Goal: Transaction & Acquisition: Purchase product/service

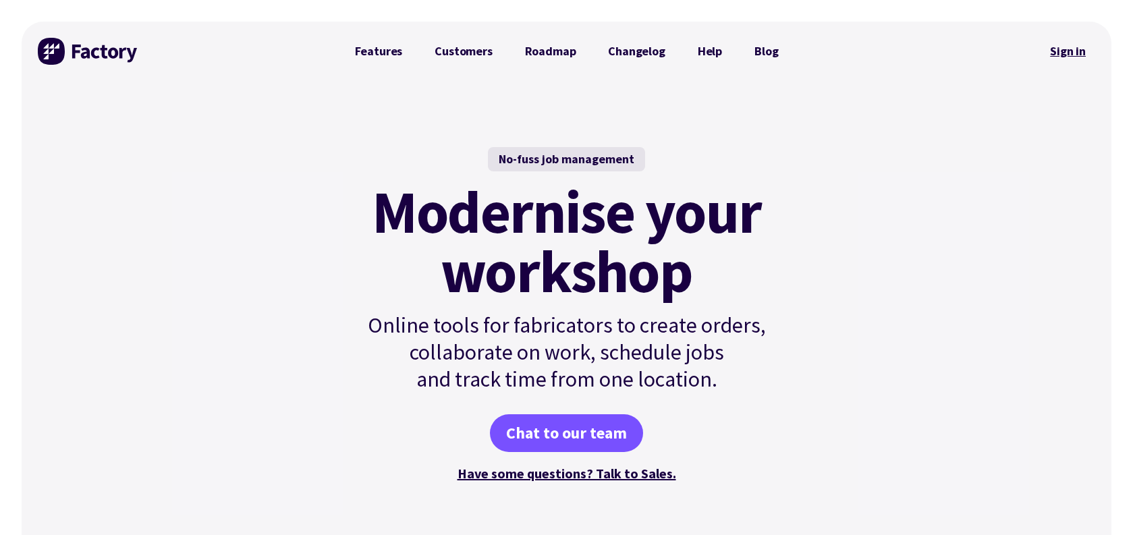
click at [1054, 53] on link "Sign in" at bounding box center [1067, 51] width 55 height 31
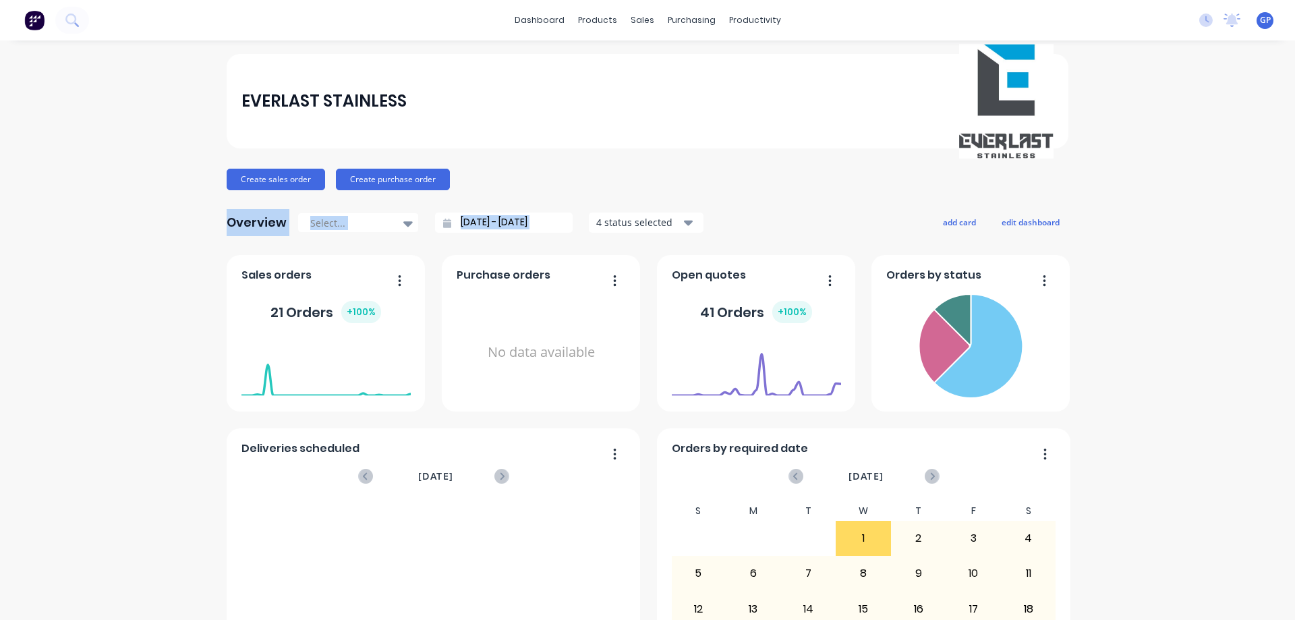
drag, startPoint x: 714, startPoint y: 204, endPoint x: 706, endPoint y: 174, distance: 31.4
click at [706, 174] on div "EVERLAST STAINLESS Create sales order Create purchase order Overview Select... …" at bounding box center [648, 406] width 842 height 704
click at [638, 27] on div "sales" at bounding box center [642, 20] width 37 height 20
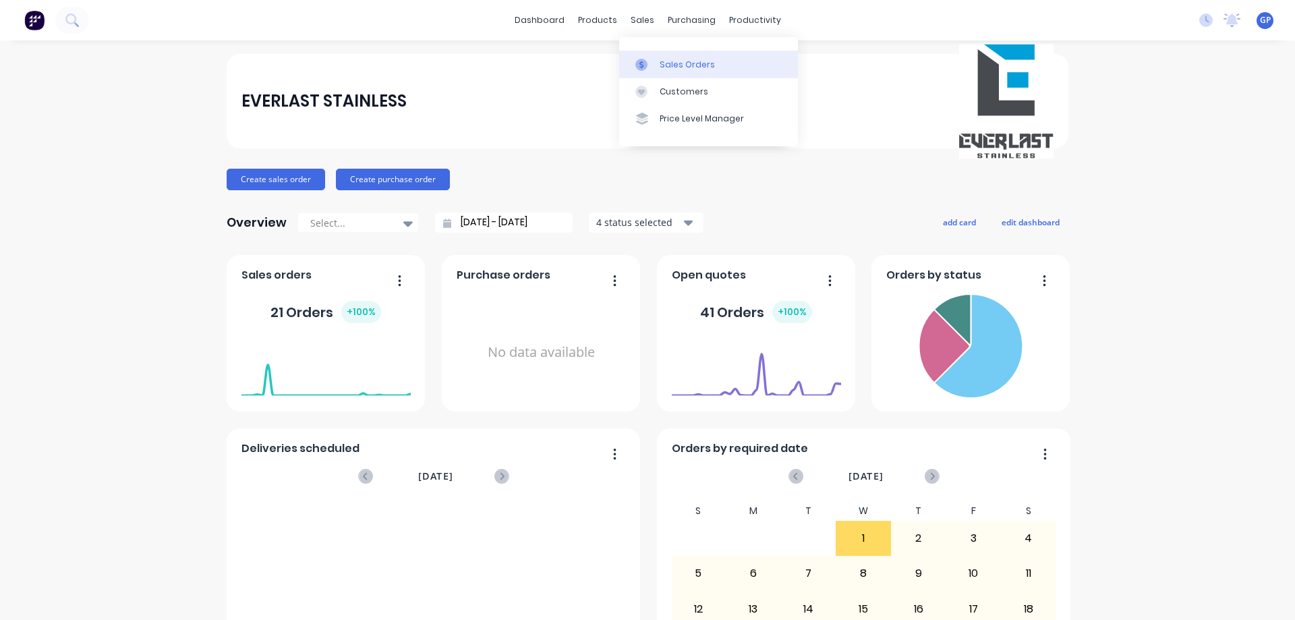
click at [669, 69] on div "Sales Orders" at bounding box center [687, 65] width 55 height 12
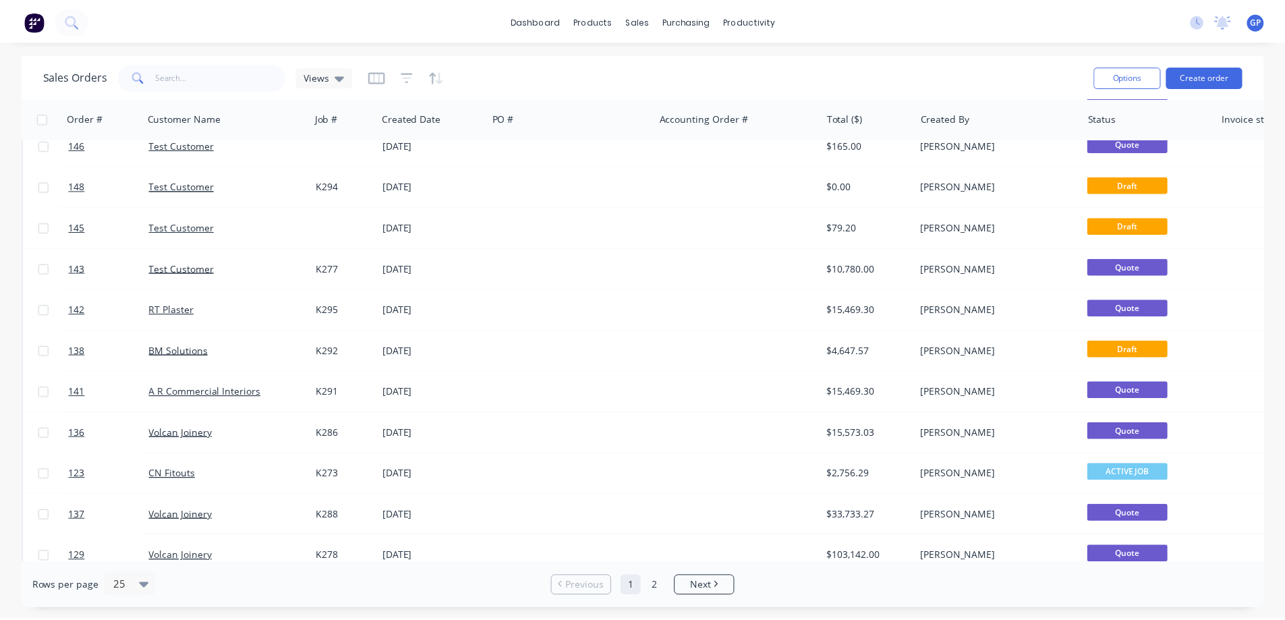
scroll to position [405, 0]
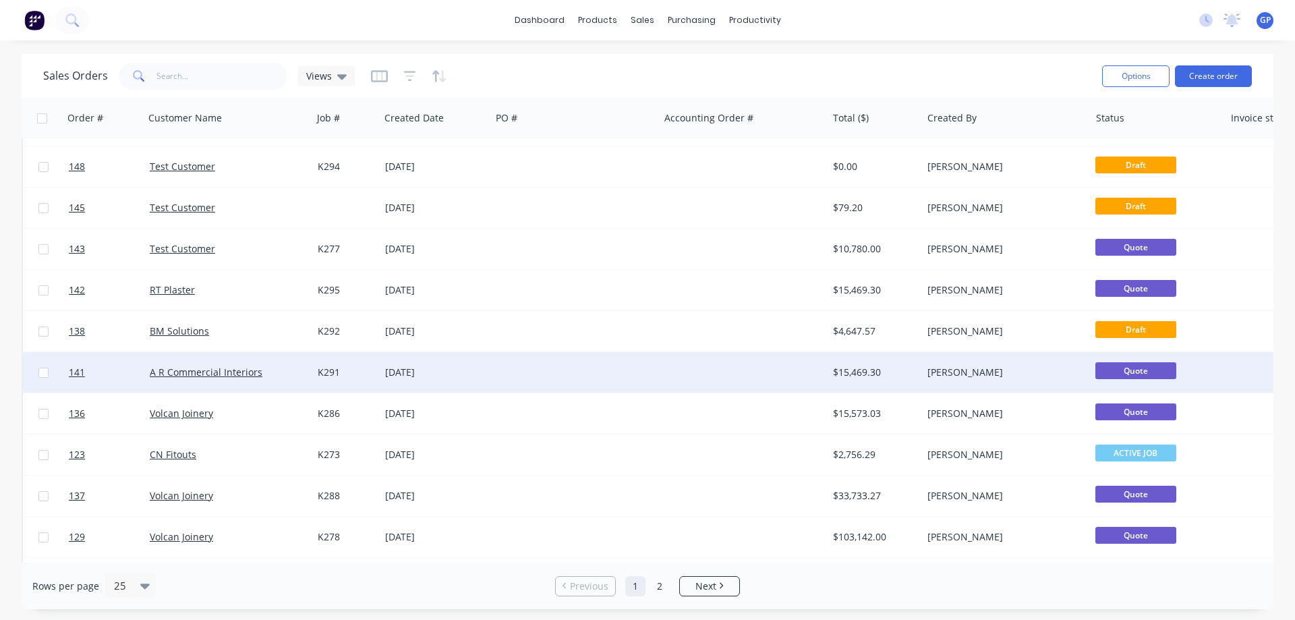
click at [625, 374] on div at bounding box center [575, 372] width 168 height 40
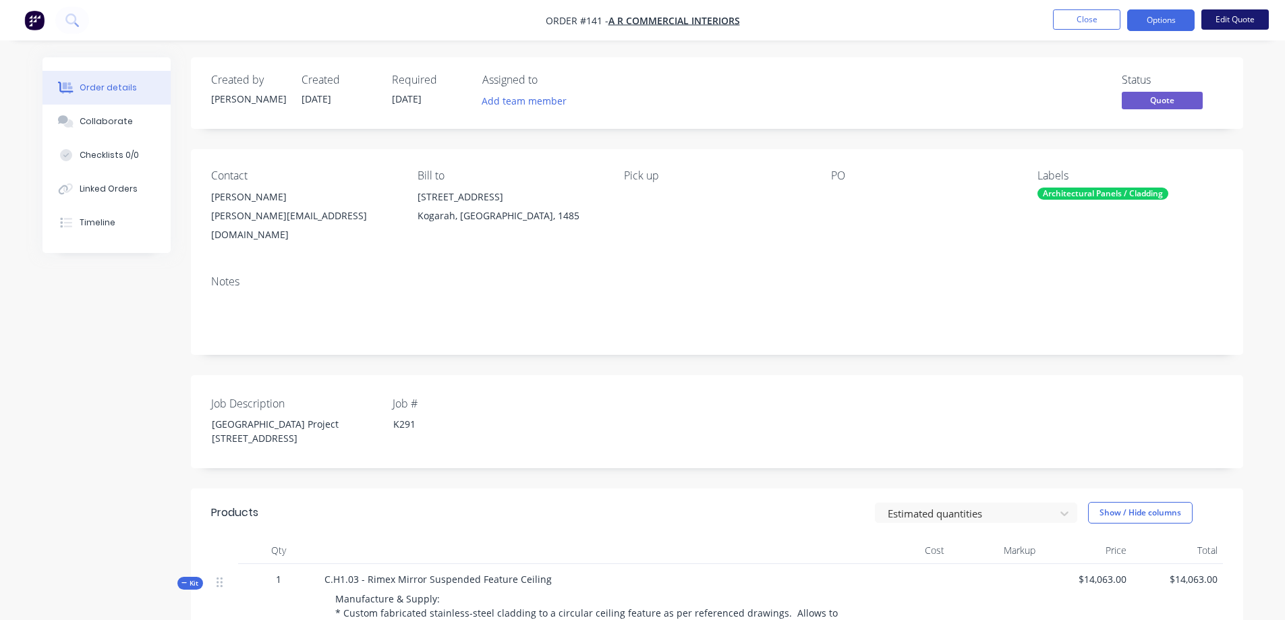
click at [1142, 14] on button "Edit Quote" at bounding box center [1234, 19] width 67 height 20
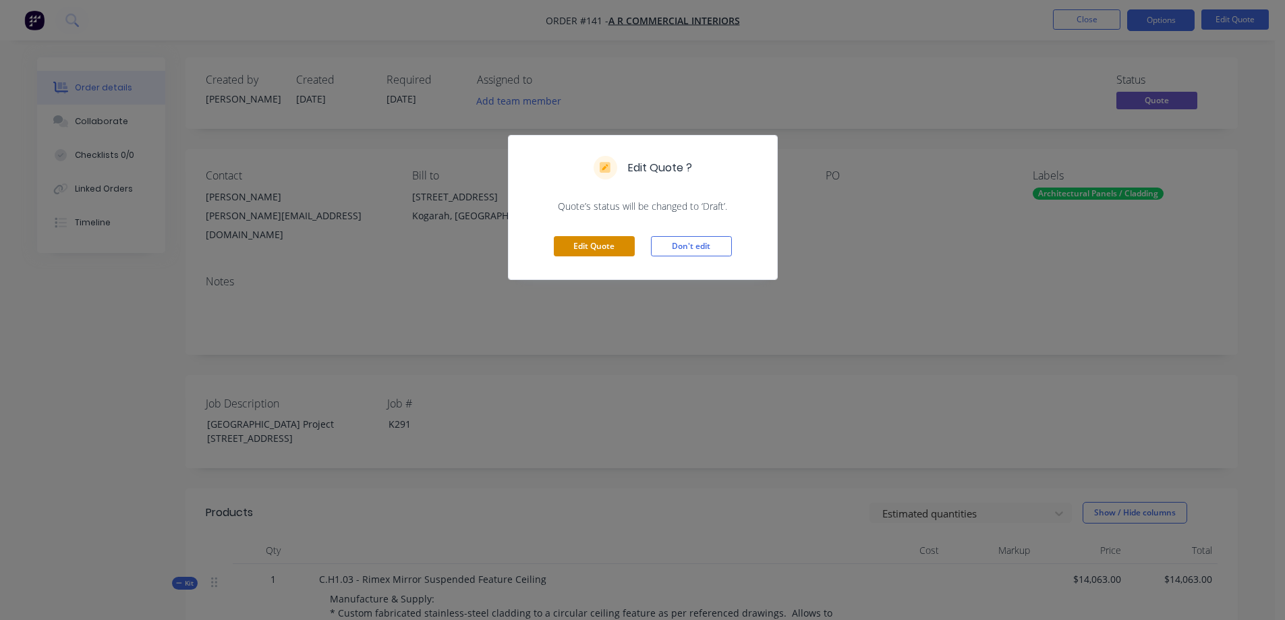
click at [588, 245] on button "Edit Quote" at bounding box center [594, 246] width 81 height 20
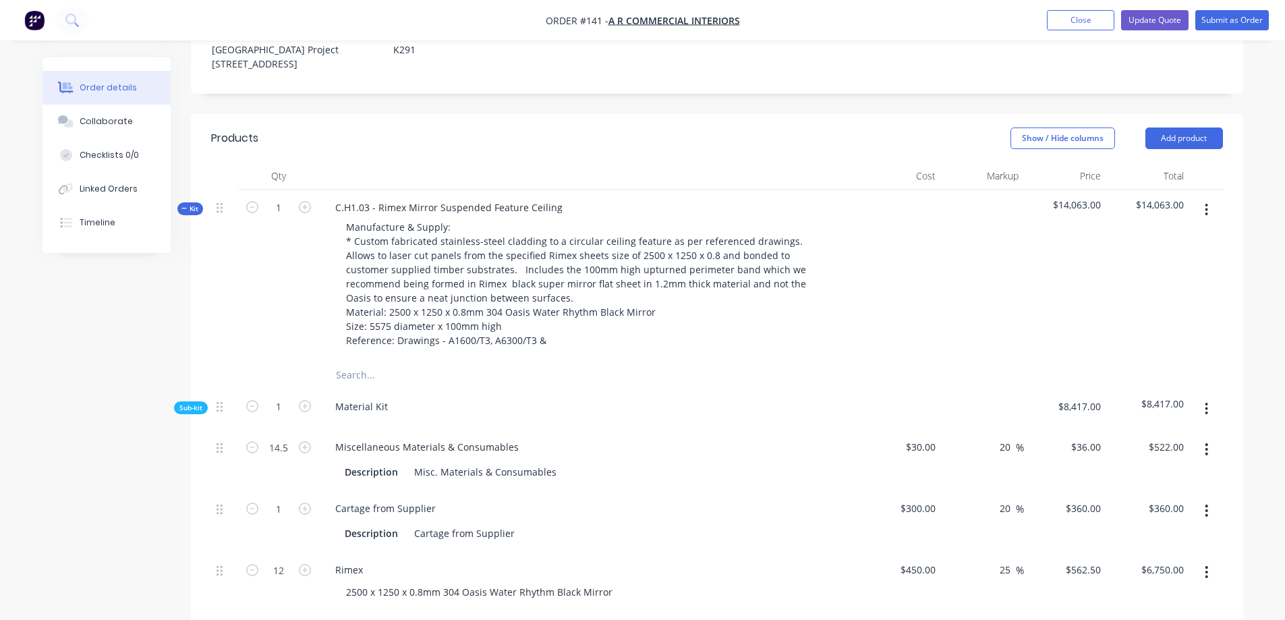
scroll to position [405, 0]
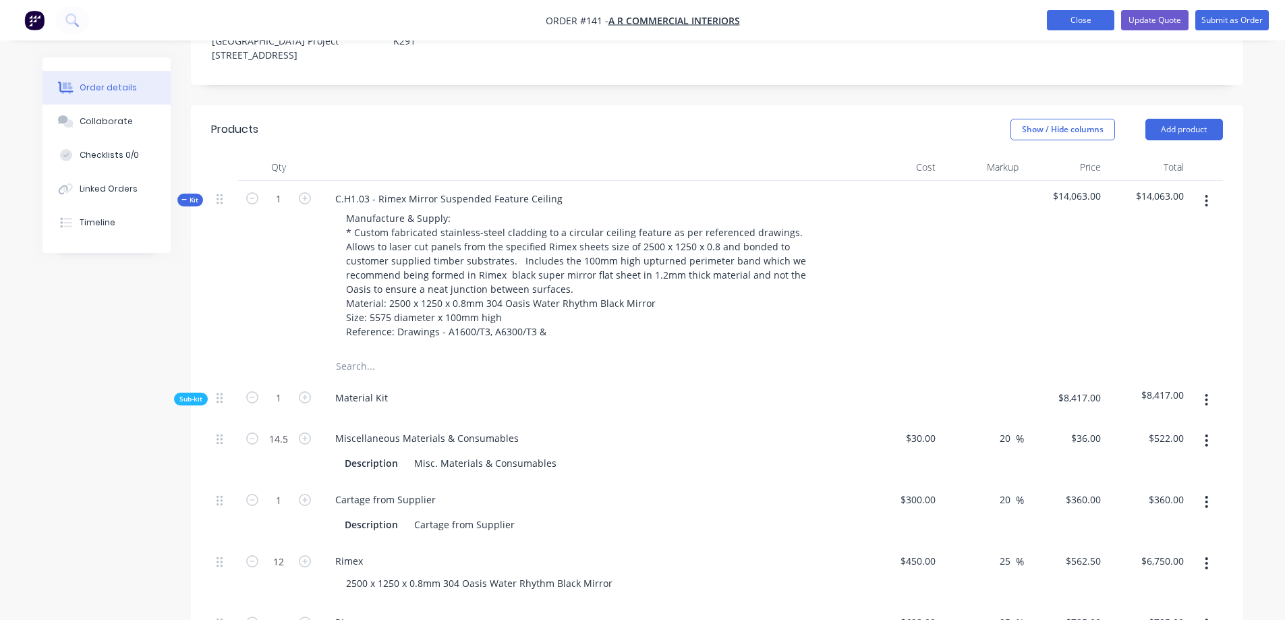
click at [1076, 11] on button "Close" at bounding box center [1080, 20] width 67 height 20
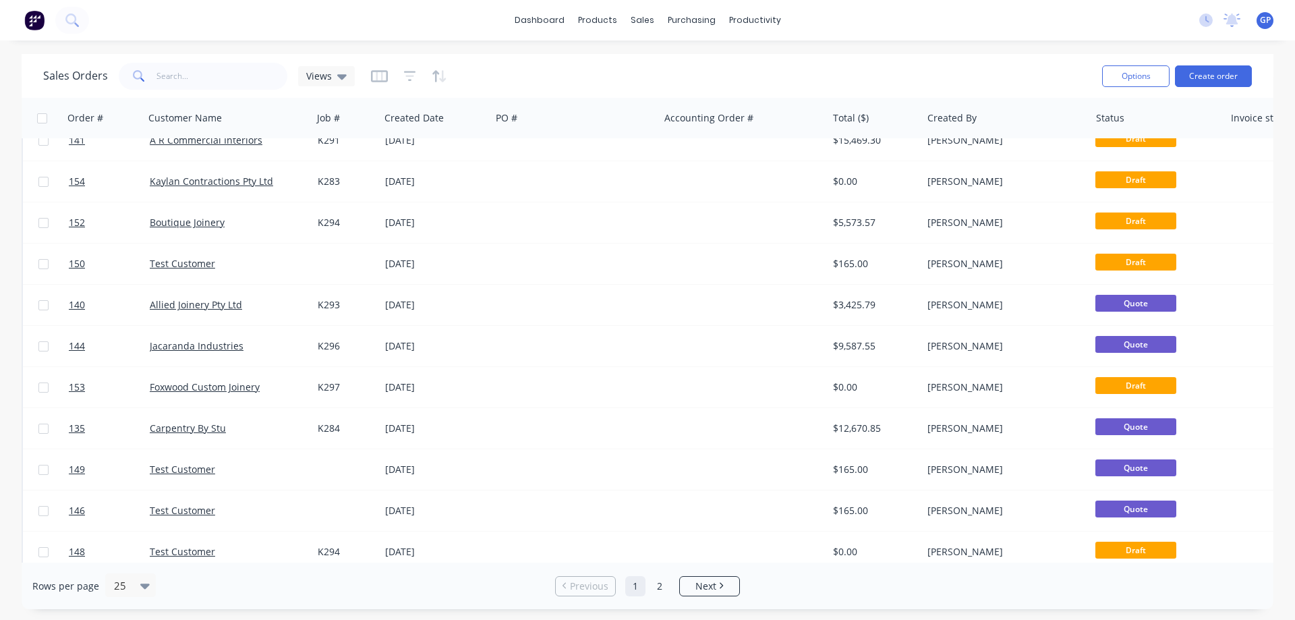
scroll to position [4, 0]
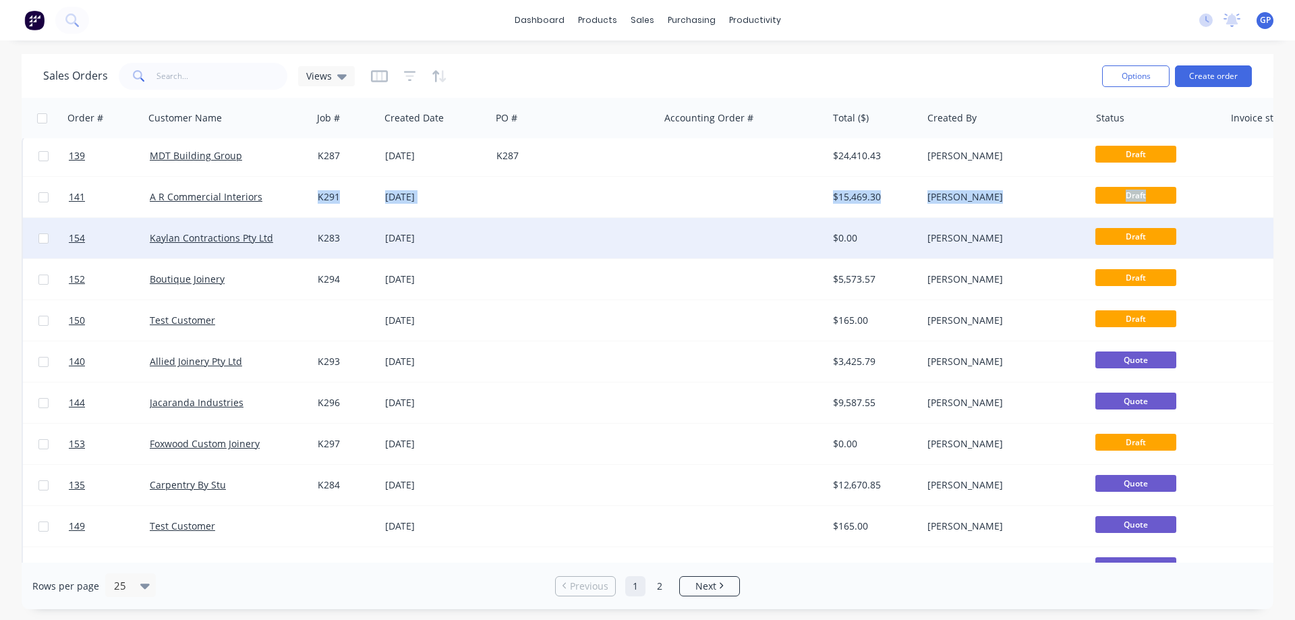
drag, startPoint x: 233, startPoint y: 204, endPoint x: 235, endPoint y: 250, distance: 46.6
click at [642, 223] on div at bounding box center [575, 238] width 168 height 40
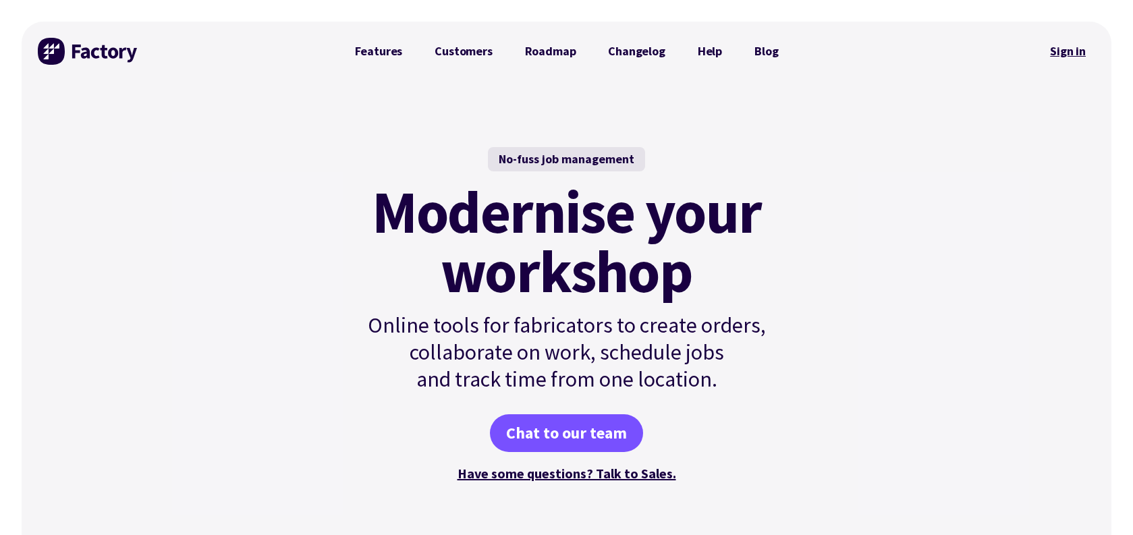
click at [1070, 51] on link "Sign in" at bounding box center [1067, 51] width 55 height 31
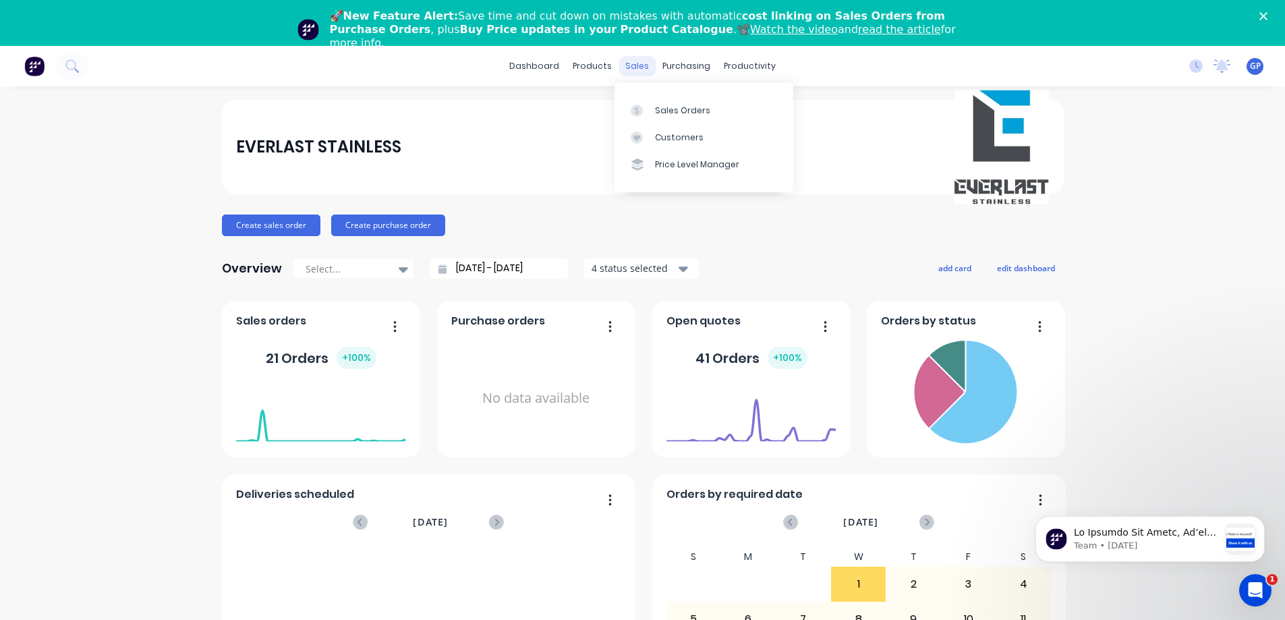
click at [633, 69] on div "sales" at bounding box center [637, 66] width 37 height 20
click at [653, 104] on link "Sales Orders" at bounding box center [704, 109] width 179 height 27
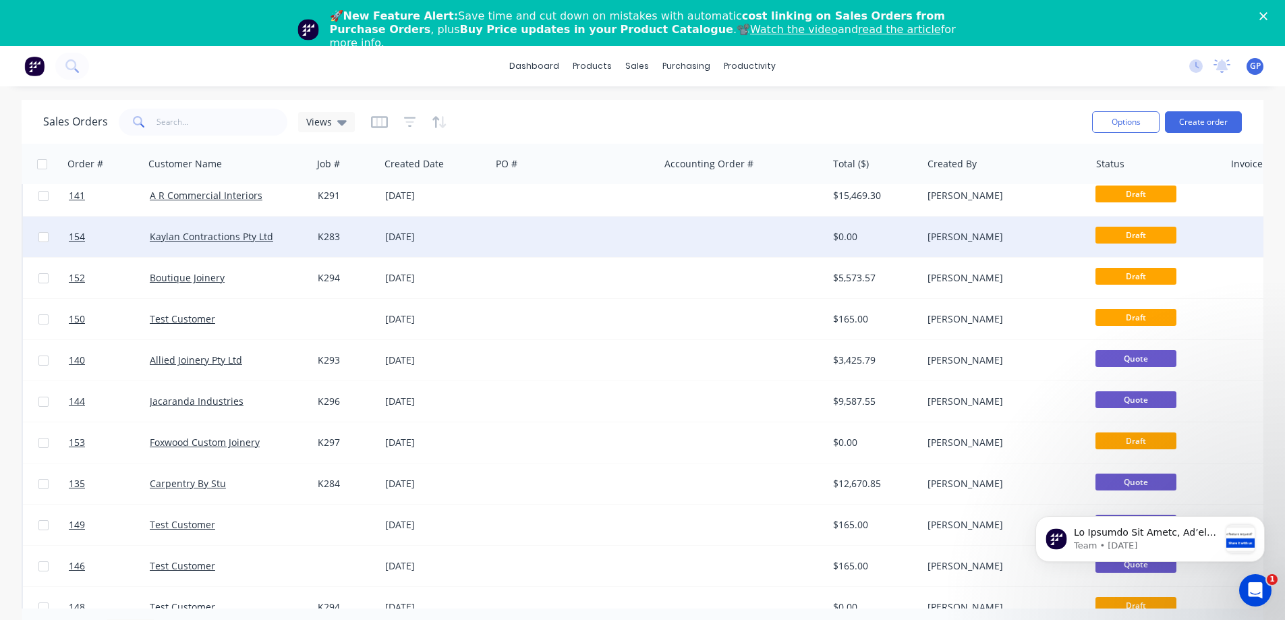
scroll to position [67, 0]
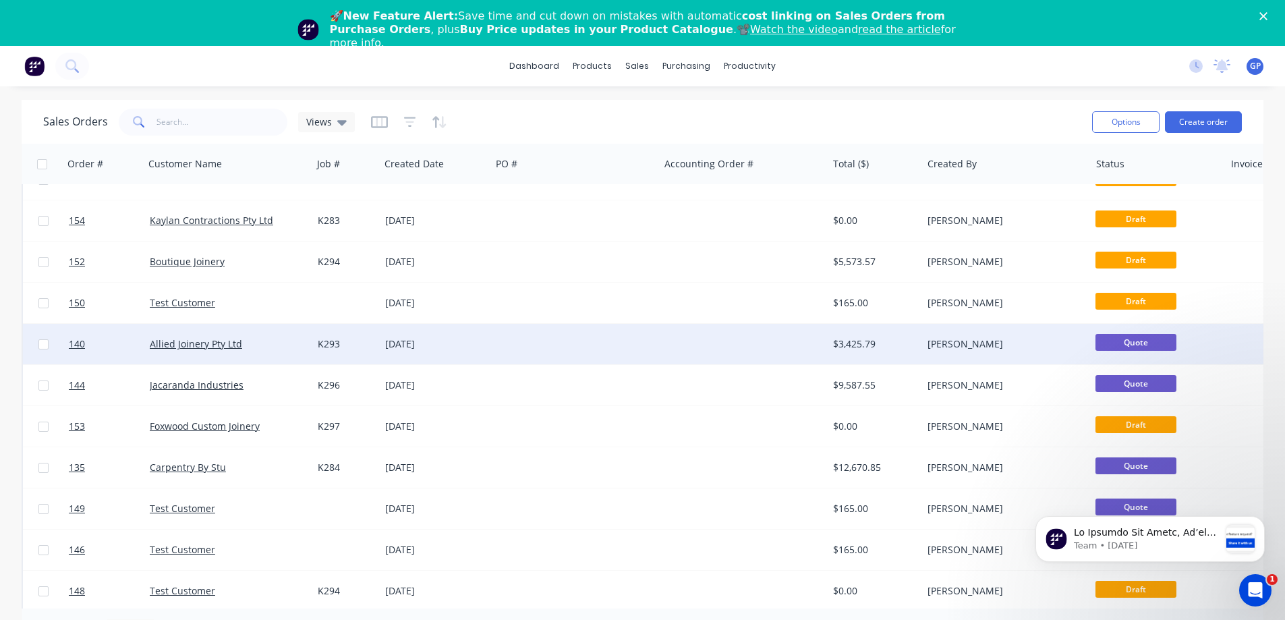
click at [570, 341] on div at bounding box center [575, 344] width 168 height 40
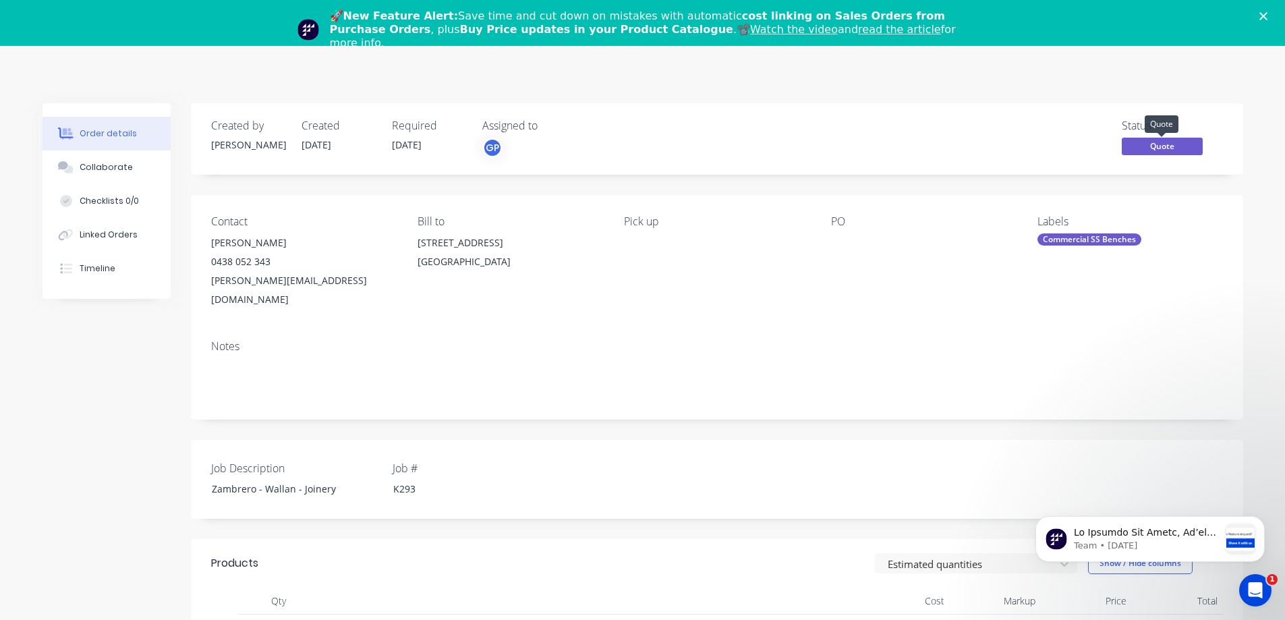
click at [1127, 145] on span "Quote" at bounding box center [1162, 146] width 81 height 17
click at [1142, 14] on div "🚀 New Feature Alert: Save time and cut down on mistakes with automatic cost lin…" at bounding box center [642, 29] width 1285 height 49
click at [1142, 13] on icon "Close" at bounding box center [1263, 16] width 8 height 8
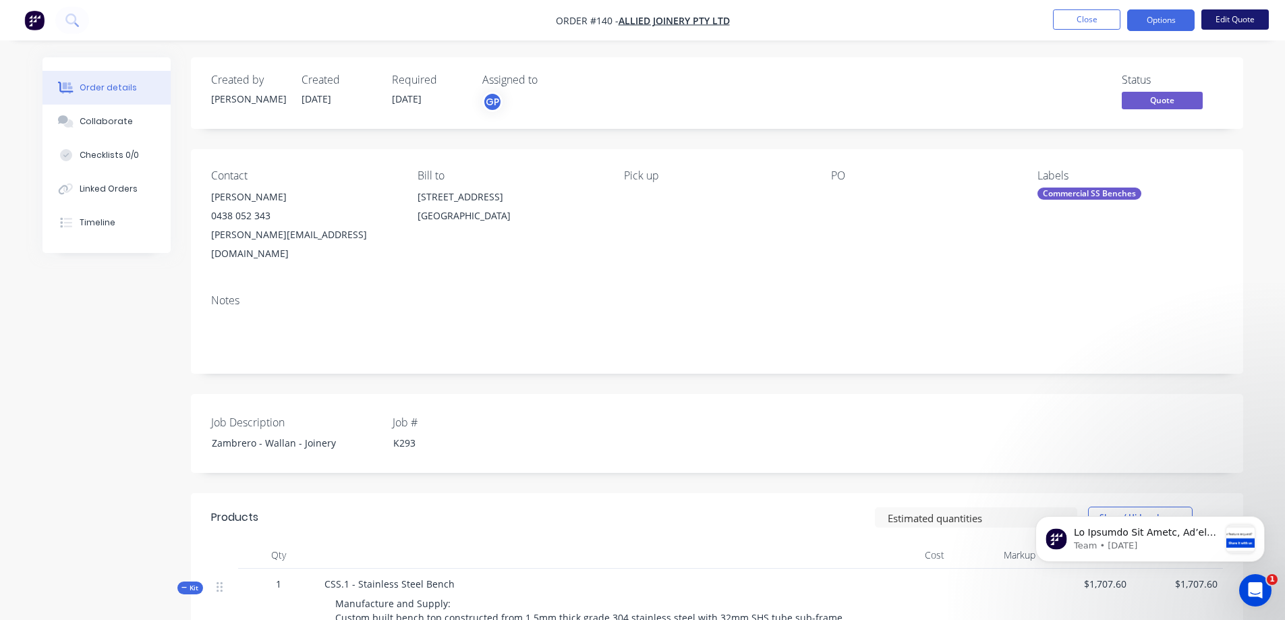
click at [1142, 14] on button "Edit Quote" at bounding box center [1234, 19] width 67 height 20
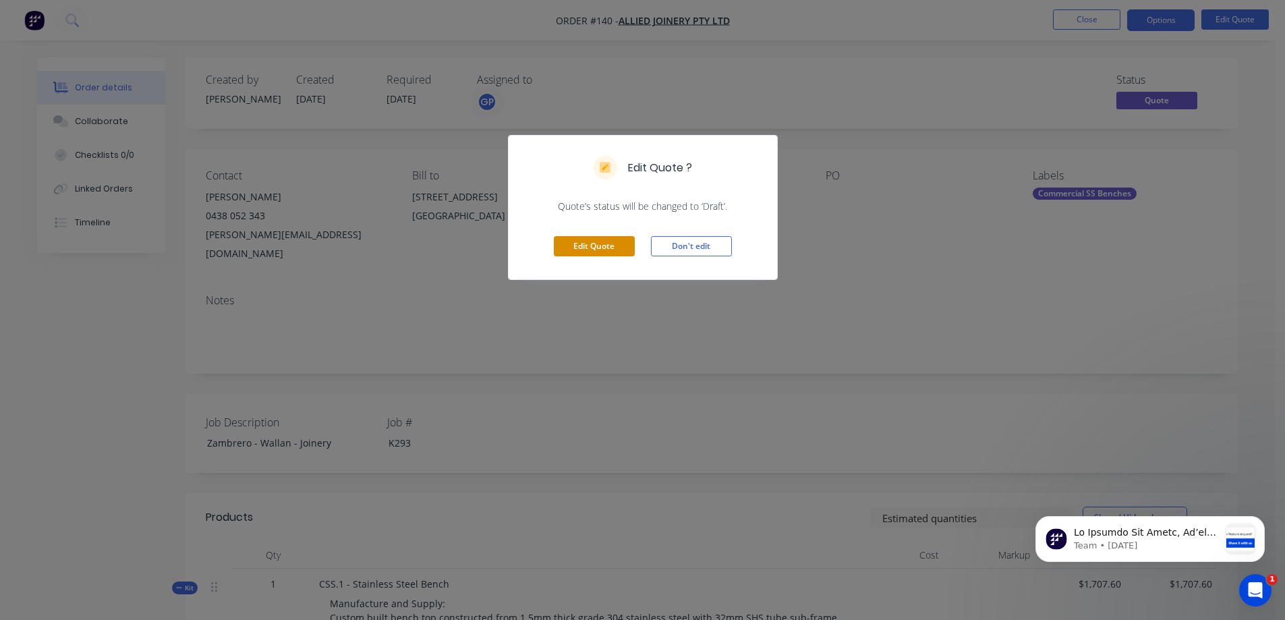
click at [610, 239] on button "Edit Quote" at bounding box center [594, 246] width 81 height 20
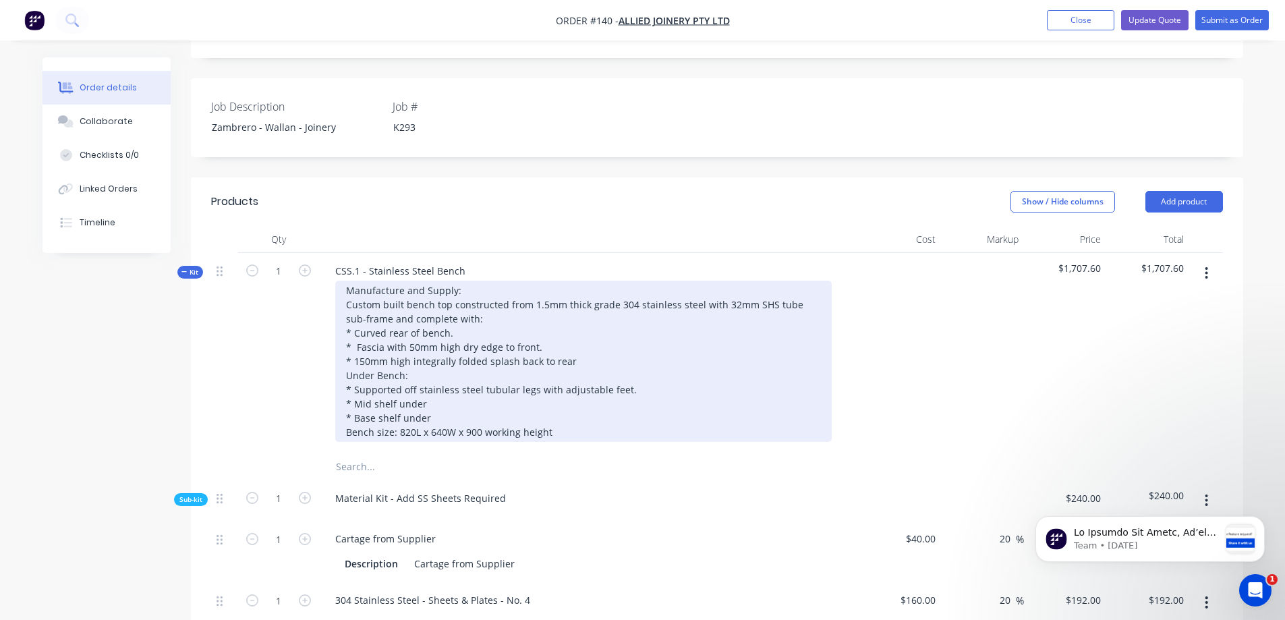
scroll to position [405, 0]
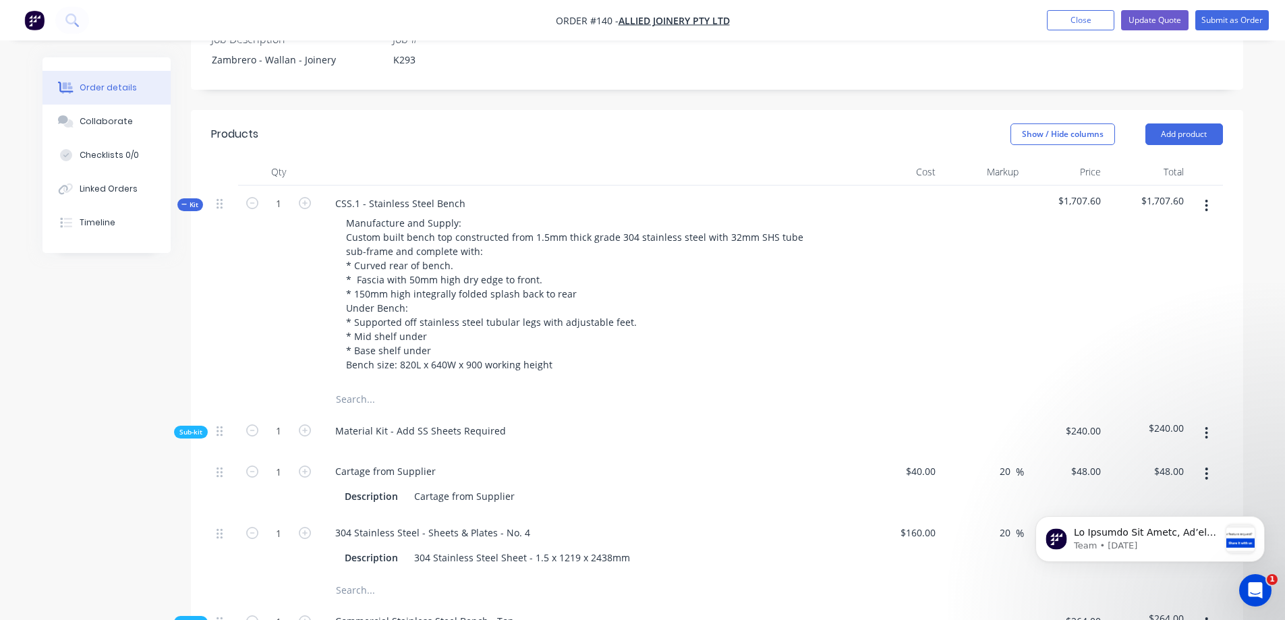
click at [725, 413] on div "Material Kit - Add SS Sheets Required" at bounding box center [589, 433] width 540 height 41
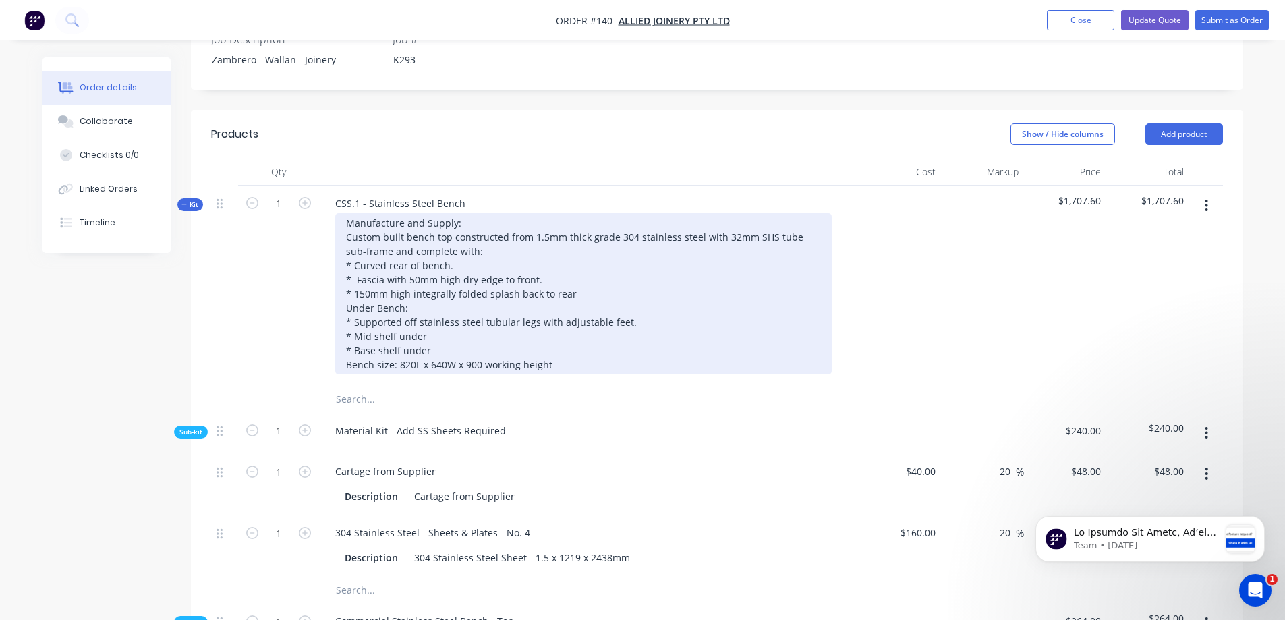
click at [579, 257] on div "Manufacture and Supply: Custom built bench top constructed from 1.5mm thick gra…" at bounding box center [583, 293] width 496 height 161
click at [527, 263] on div "Manufacture and Supply: Custom built bench top constructed from 1.5mm thick gra…" at bounding box center [583, 293] width 496 height 161
click at [565, 256] on div "Manufacture and Supply: Custom built bench top constructed from 1.5mm thick gra…" at bounding box center [583, 293] width 496 height 161
click at [564, 244] on div "Manufacture and Supply: Custom built bench top constructed from 1.5mm thick gra…" at bounding box center [583, 293] width 496 height 161
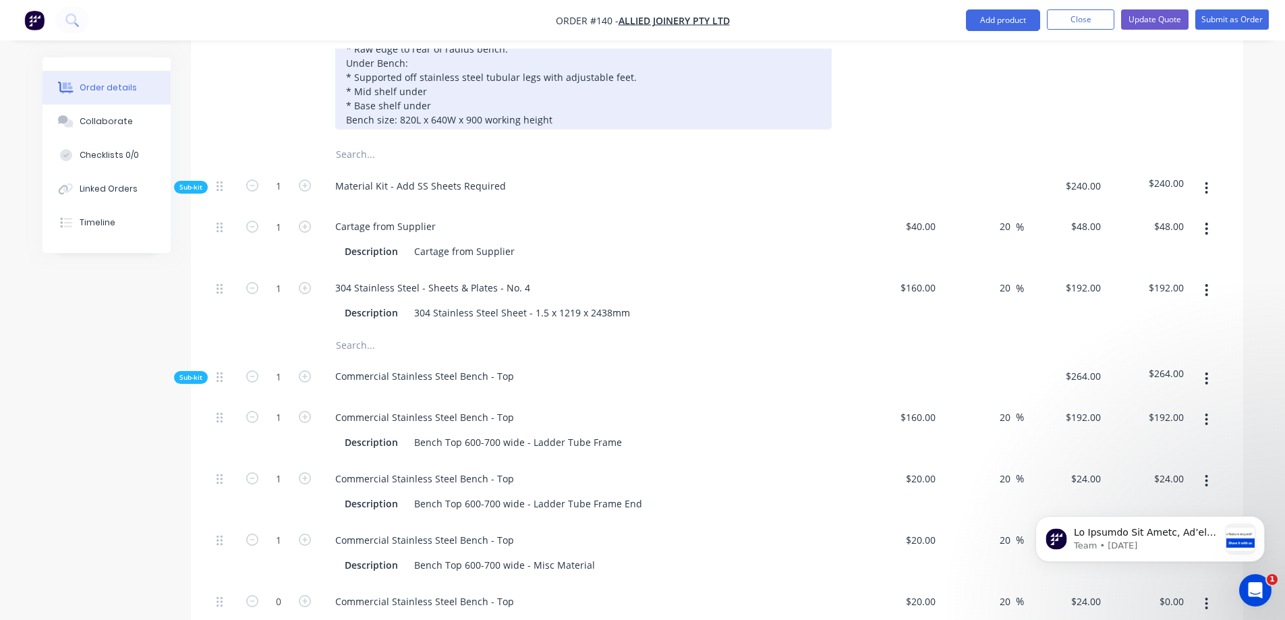
scroll to position [675, 0]
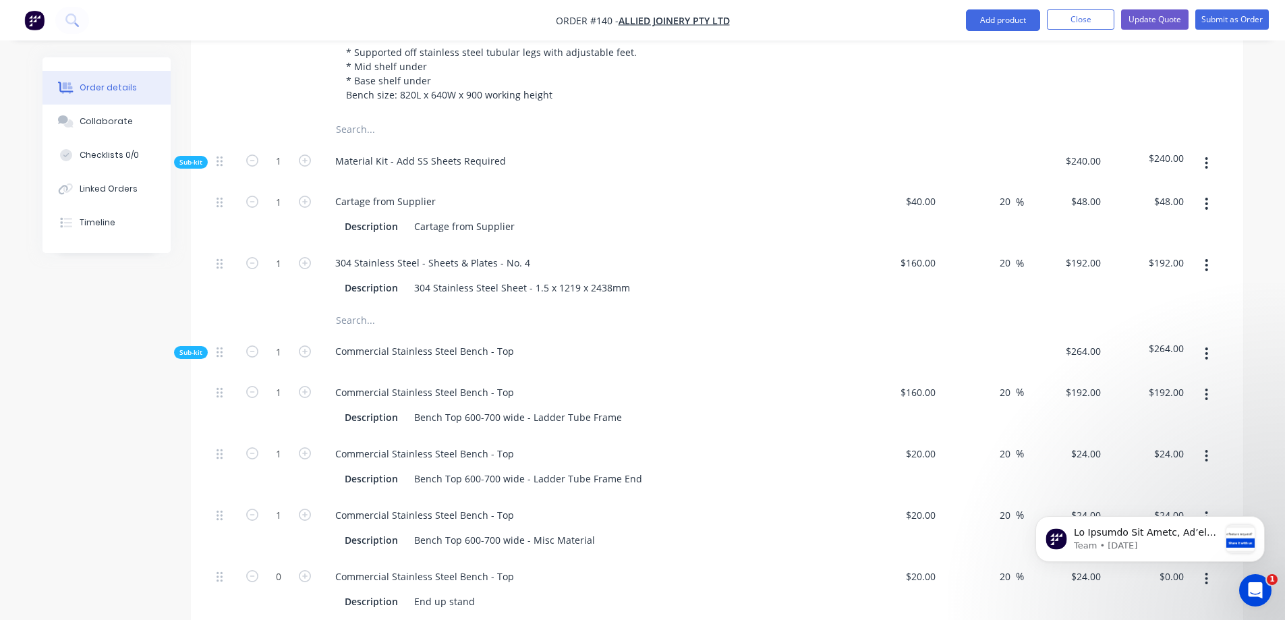
click at [194, 157] on span "Sub-kit" at bounding box center [190, 162] width 23 height 10
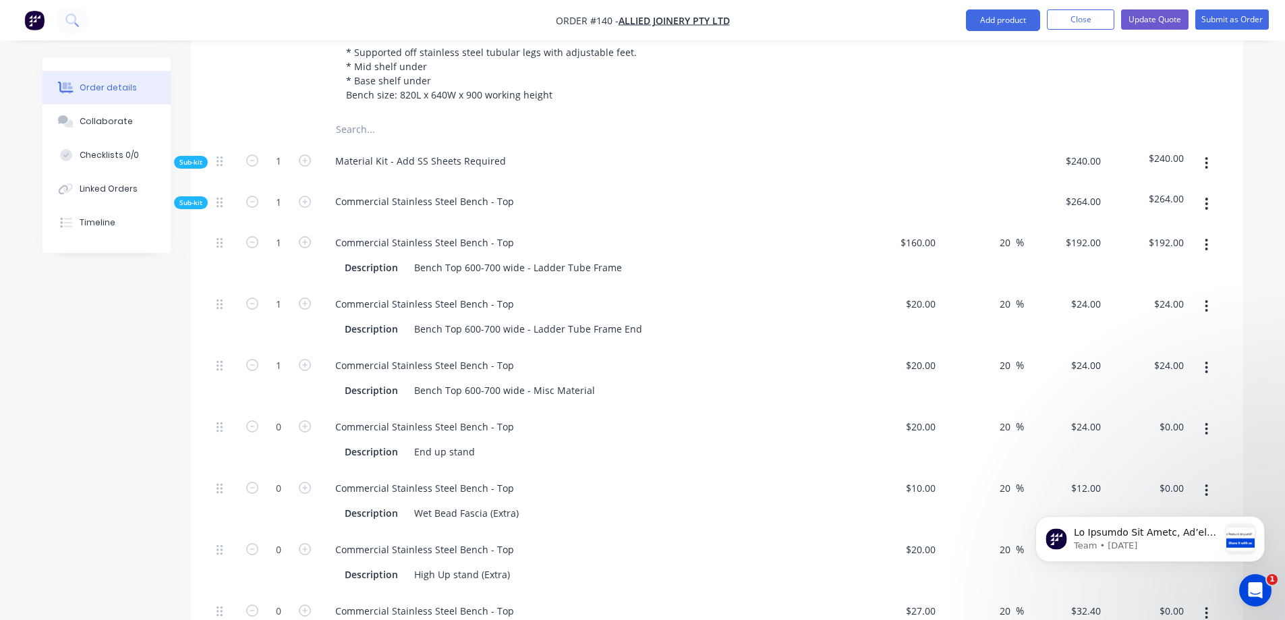
click at [194, 157] on span "Sub-kit" at bounding box center [190, 162] width 23 height 10
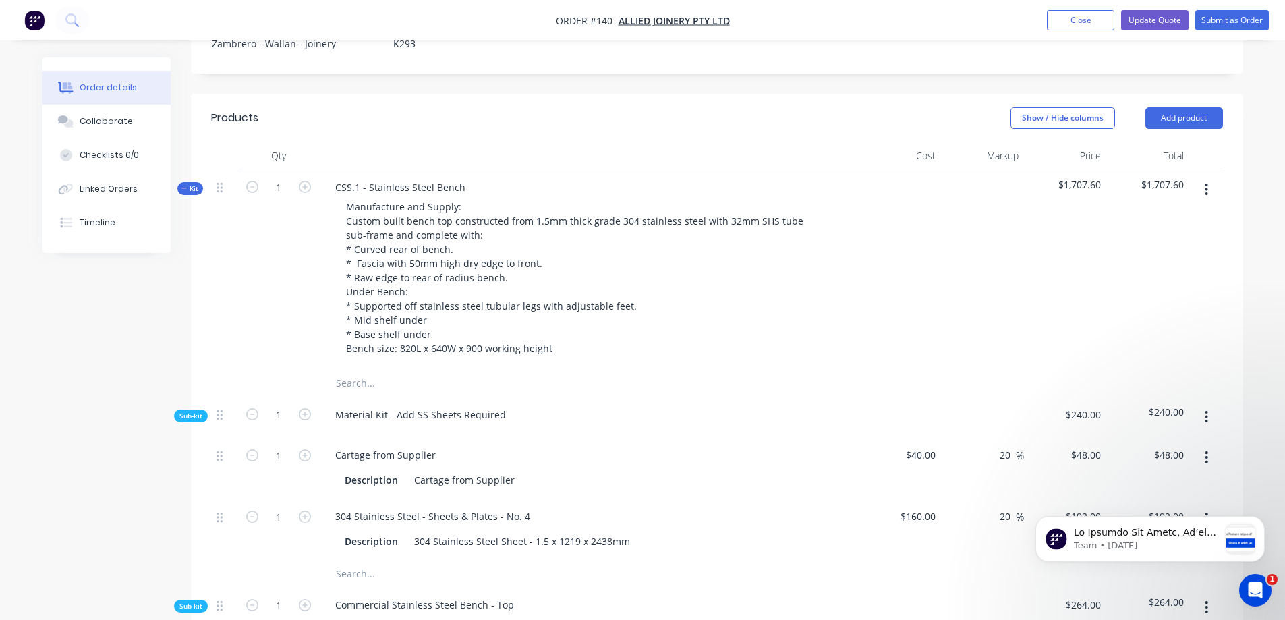
scroll to position [405, 0]
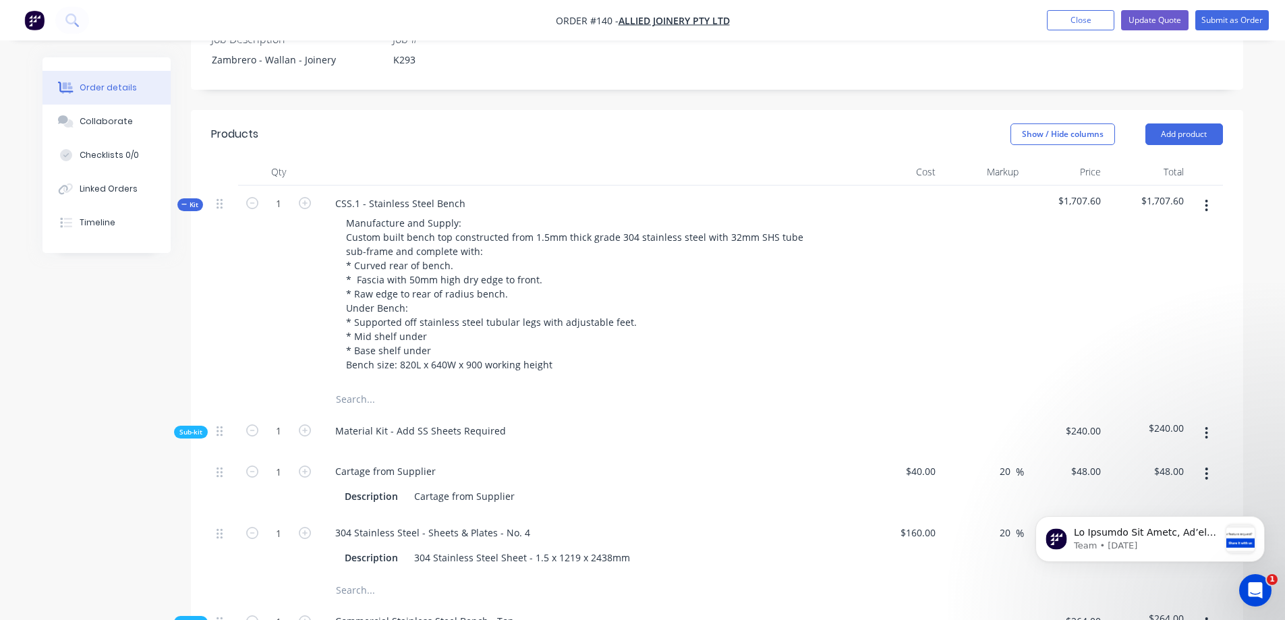
click at [192, 200] on span "Kit" at bounding box center [190, 205] width 18 height 10
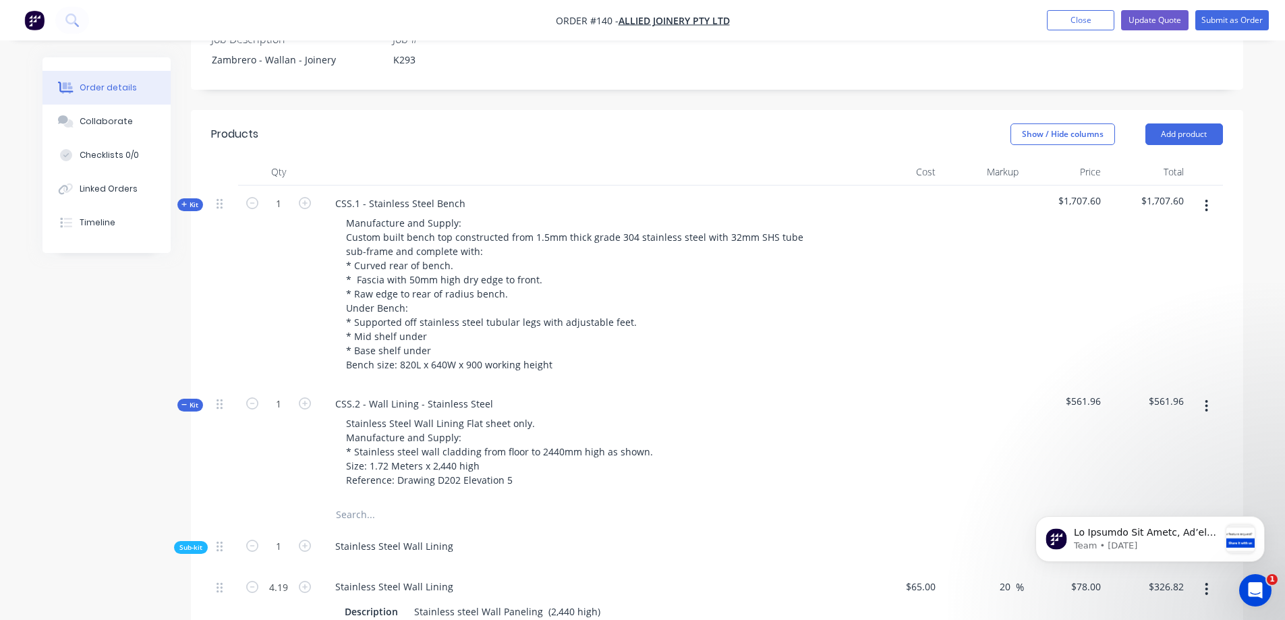
scroll to position [472, 0]
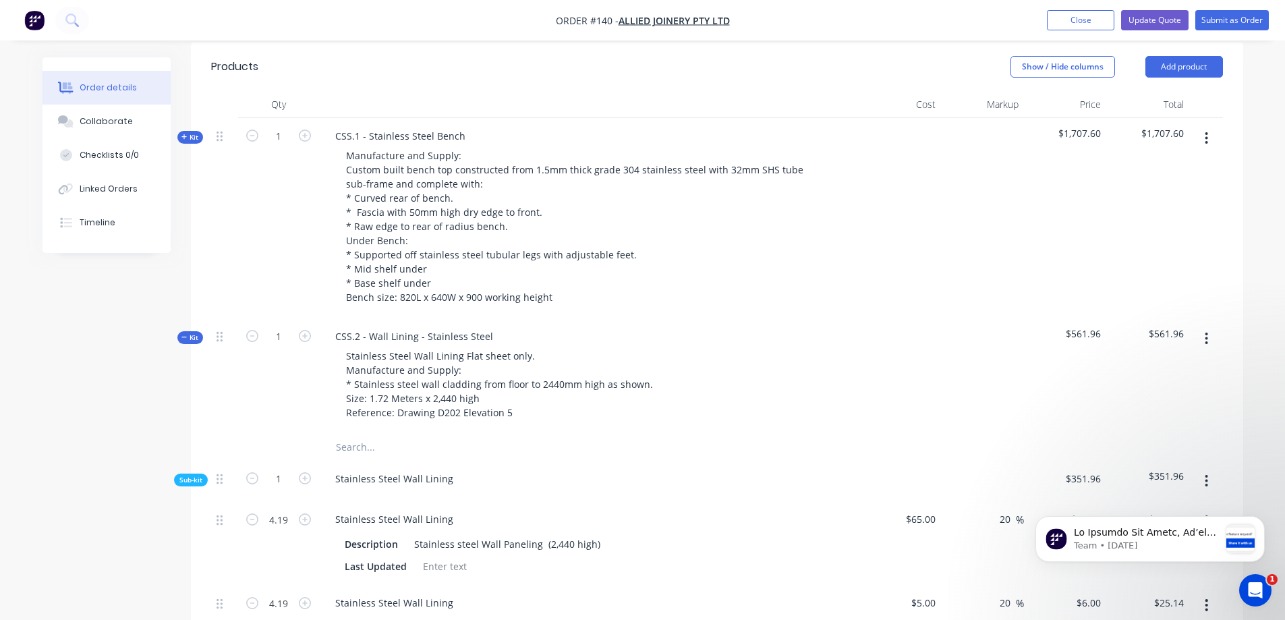
click at [190, 132] on span "Kit" at bounding box center [190, 137] width 18 height 10
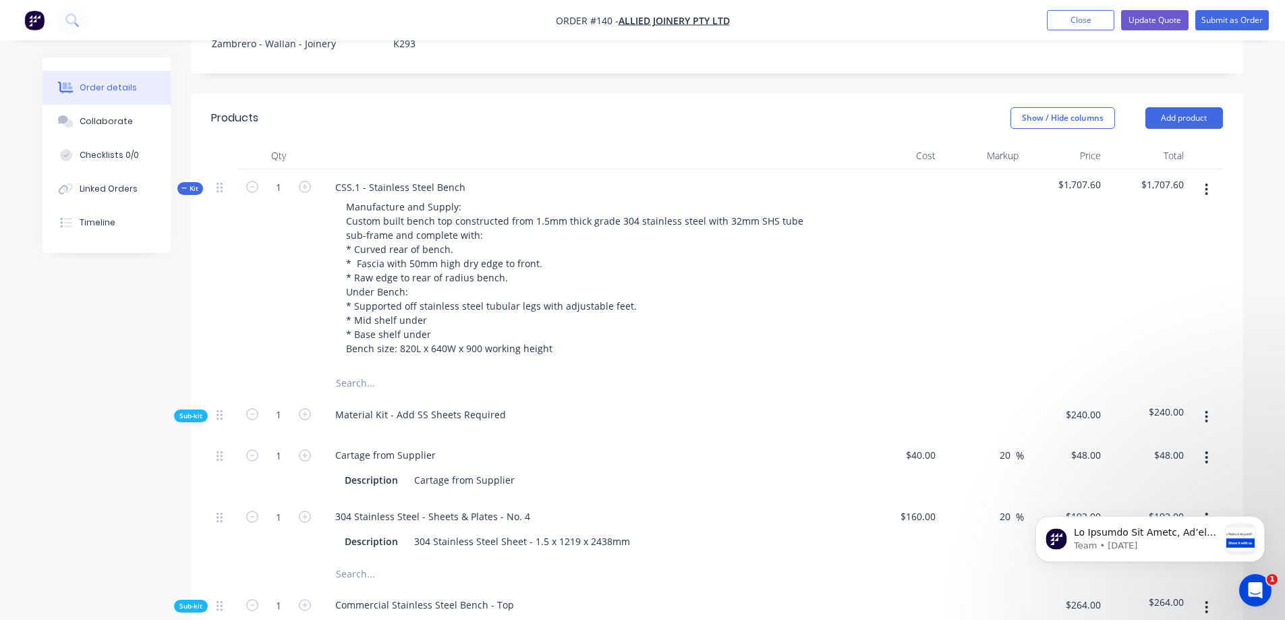
scroll to position [405, 0]
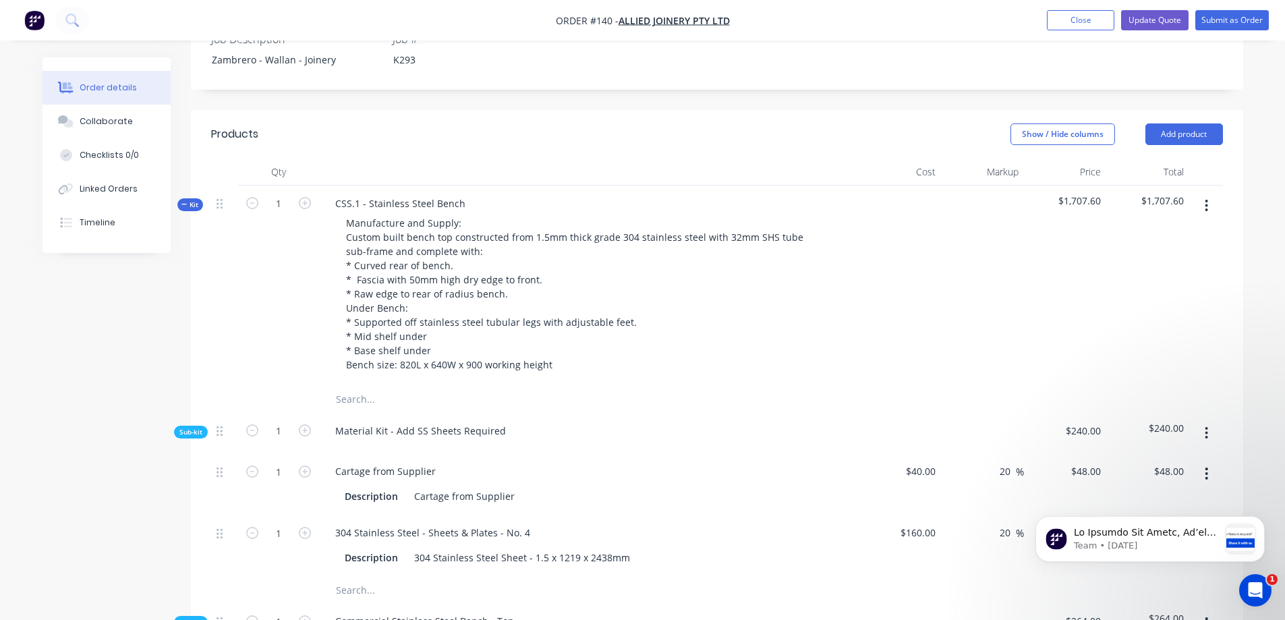
click at [190, 427] on span "Sub-kit" at bounding box center [190, 432] width 23 height 10
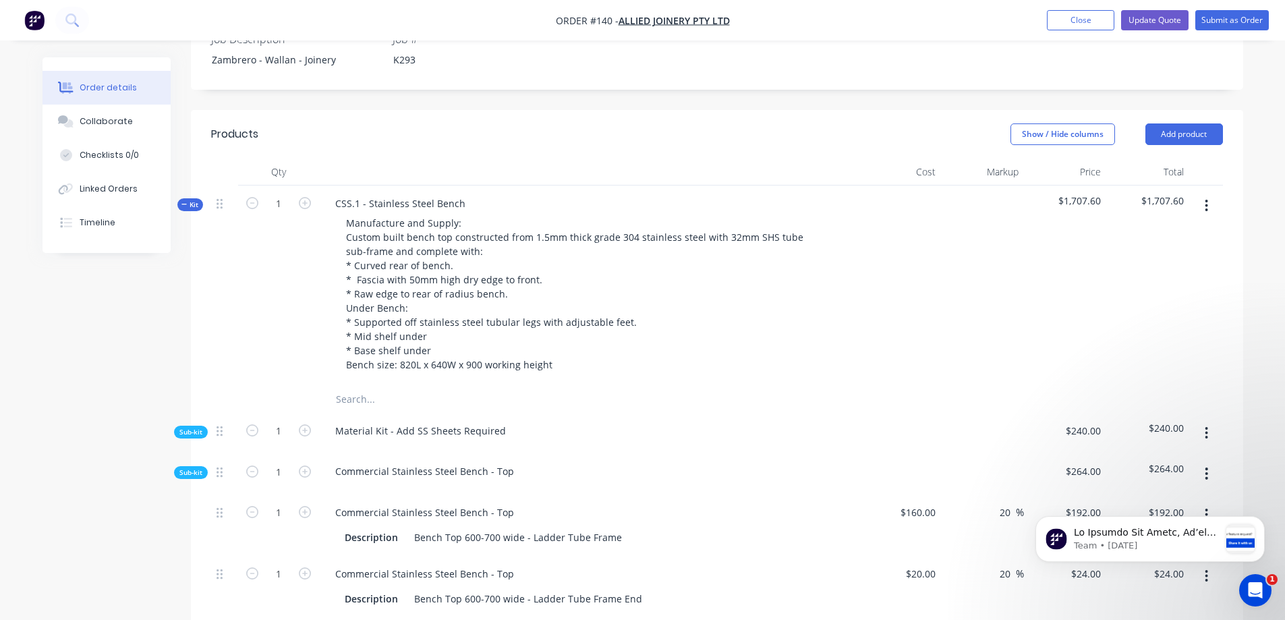
click at [190, 427] on span "Sub-kit" at bounding box center [190, 432] width 23 height 10
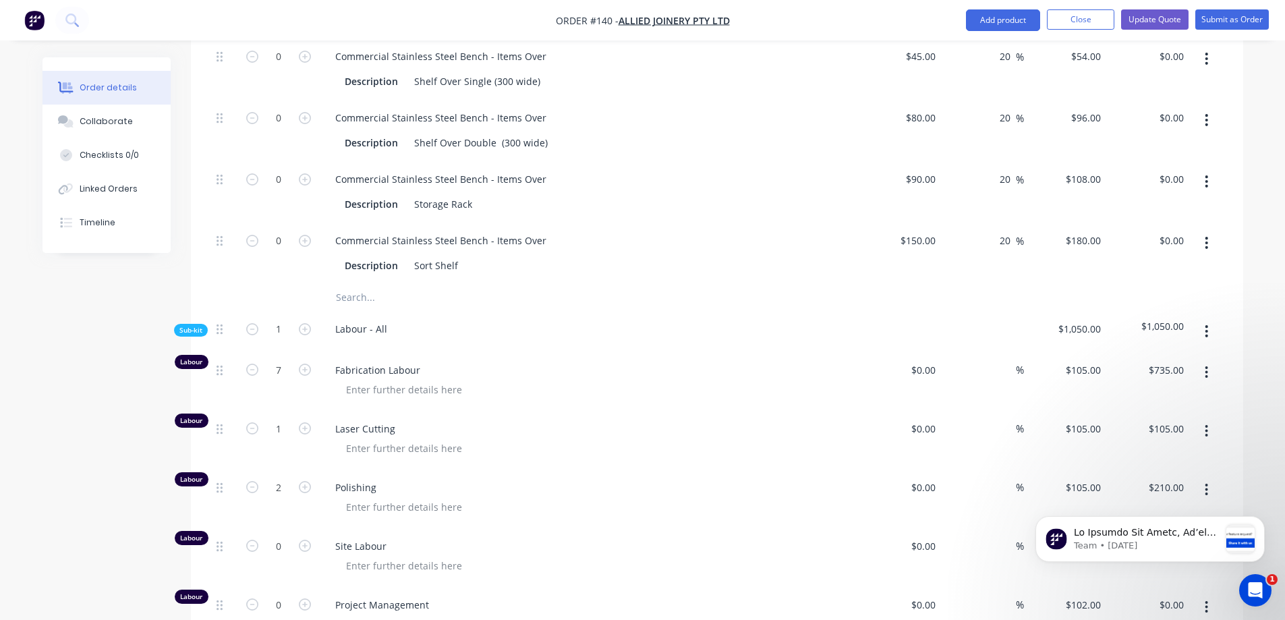
scroll to position [3077, 0]
click at [253, 364] on icon "button" at bounding box center [252, 370] width 12 height 12
type input "6"
type input "$630.00"
click at [256, 481] on icon "button" at bounding box center [252, 487] width 12 height 12
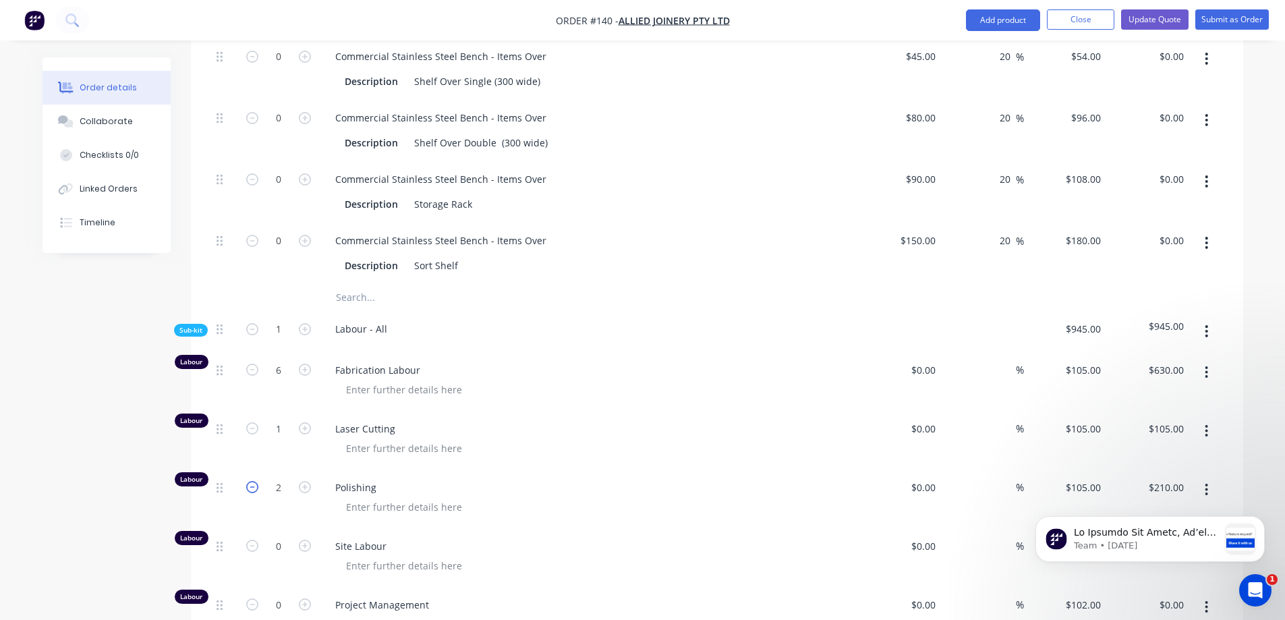
type input "1"
type input "$105.00"
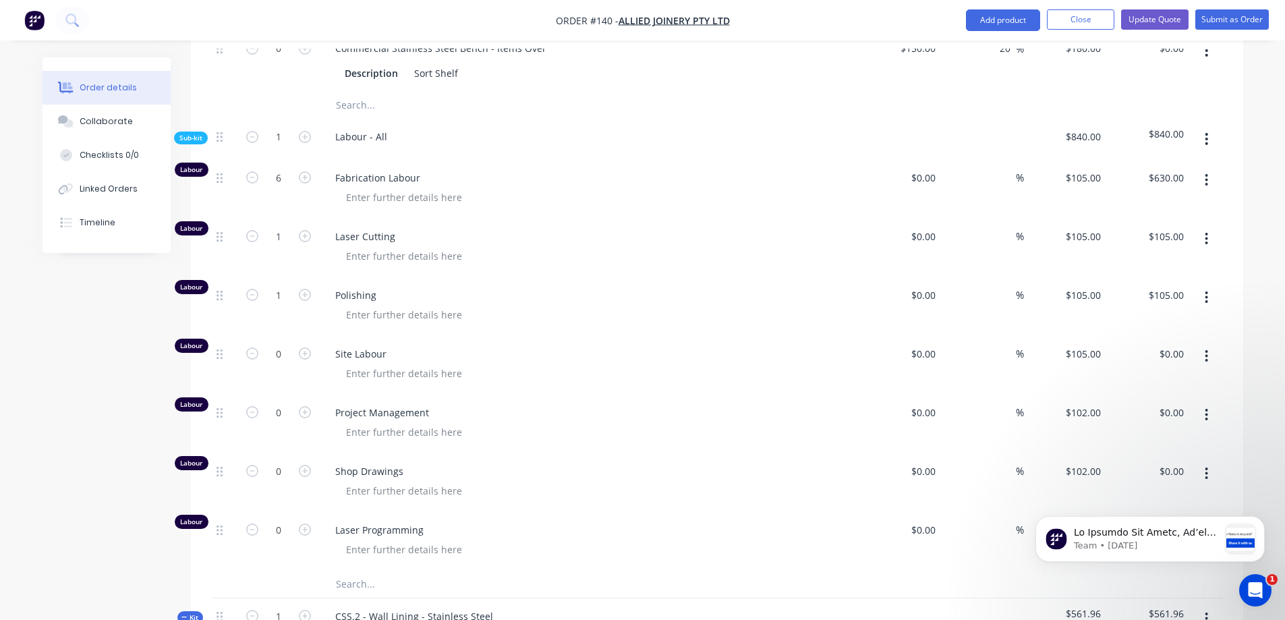
scroll to position [3280, 0]
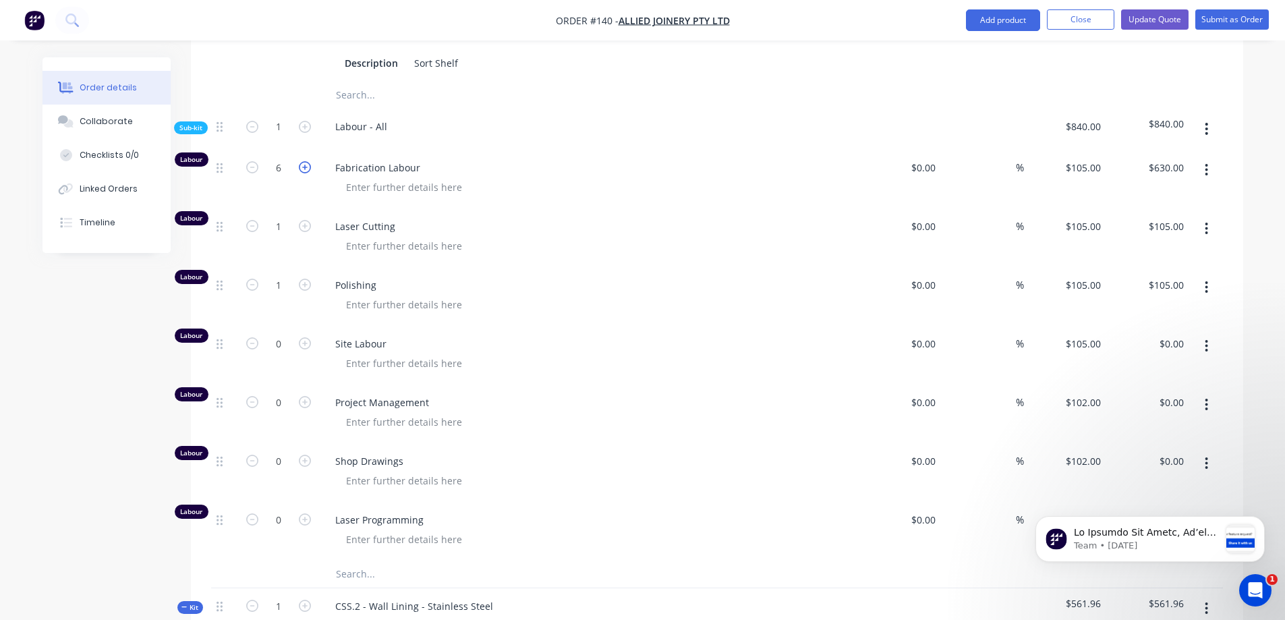
click at [304, 161] on icon "button" at bounding box center [305, 167] width 12 height 12
type input "7"
type input "$735.00"
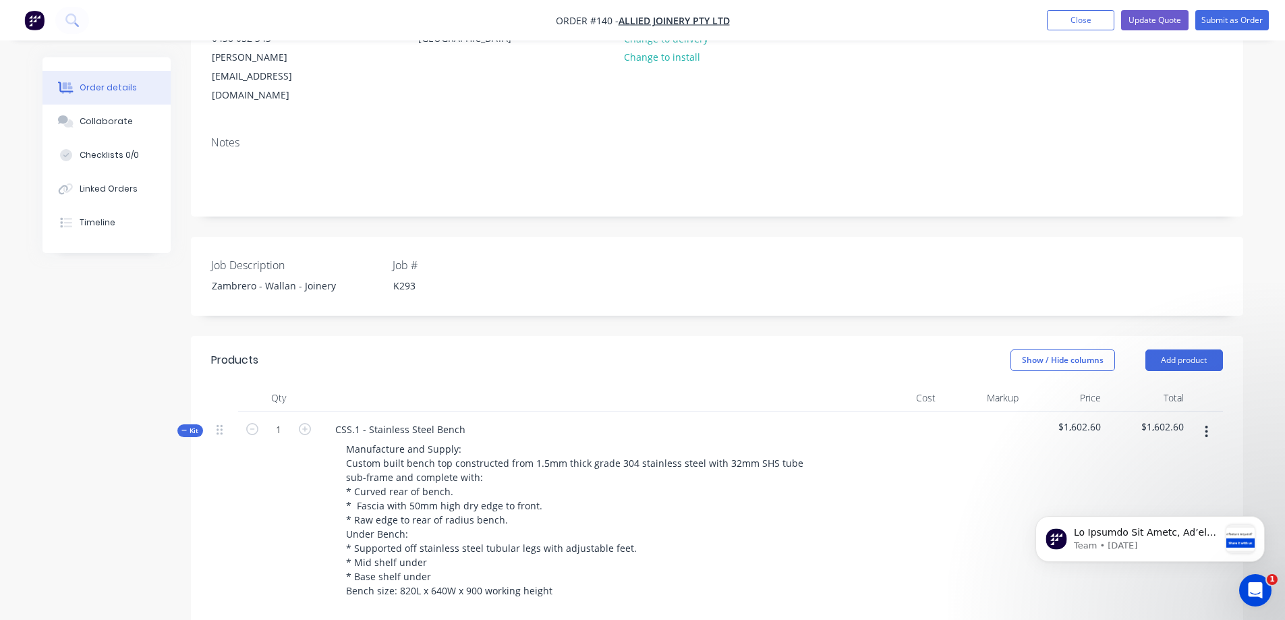
scroll to position [202, 0]
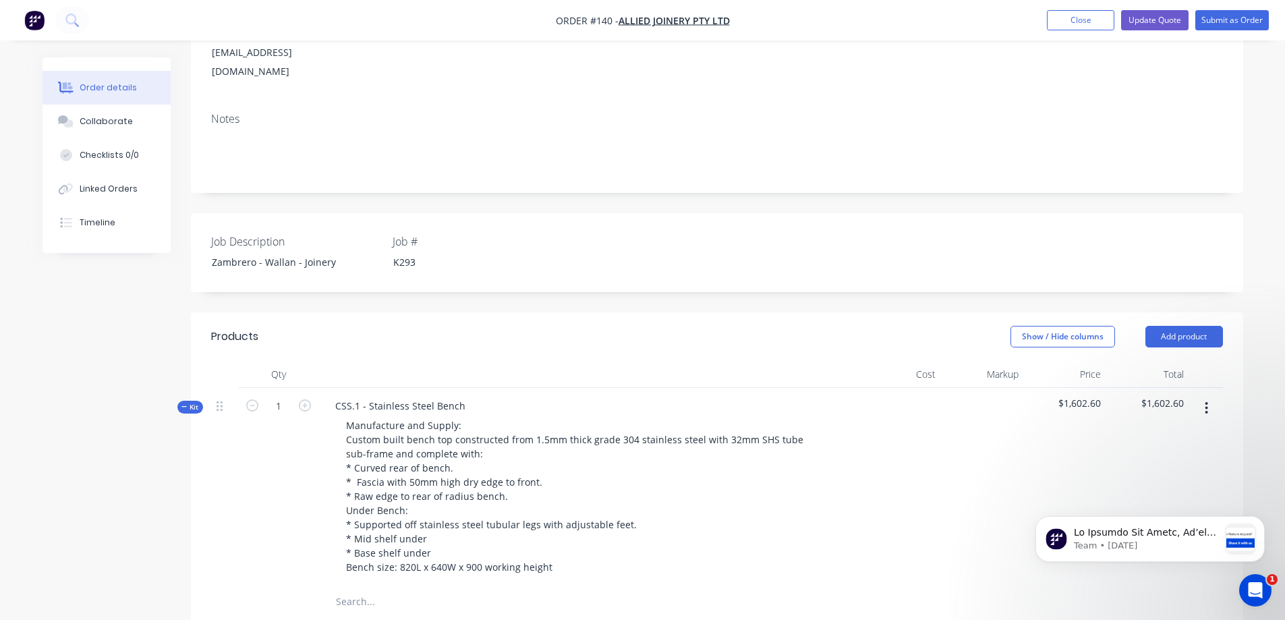
click at [191, 402] on span "Kit" at bounding box center [190, 407] width 18 height 10
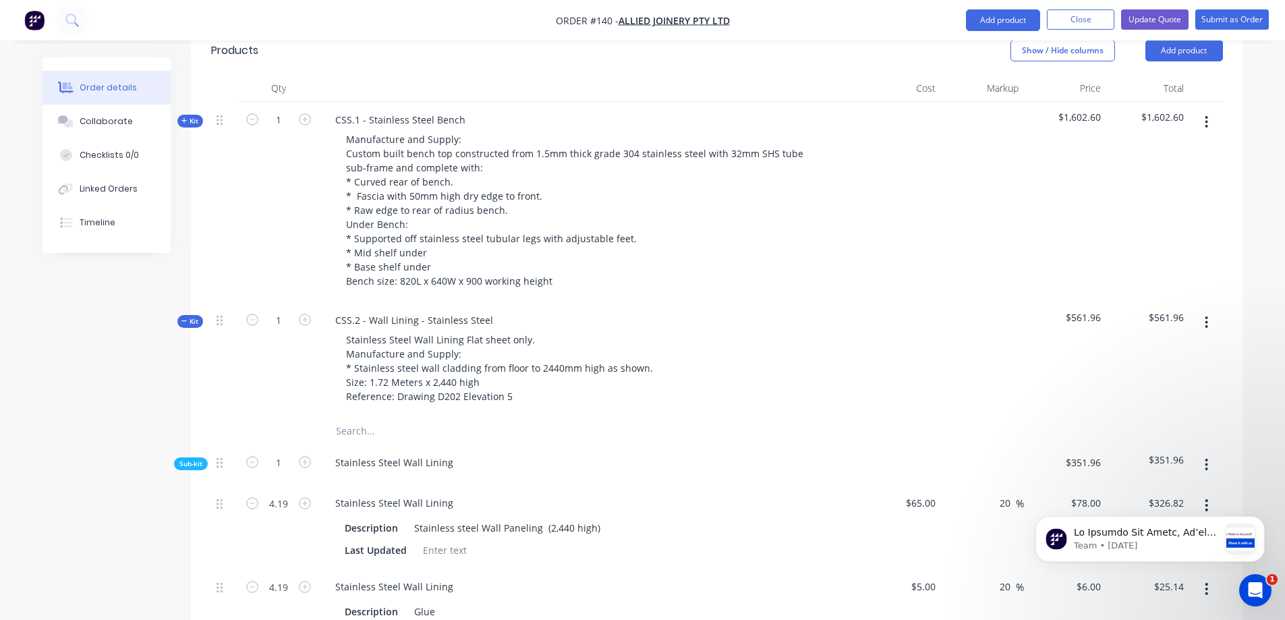
scroll to position [472, 0]
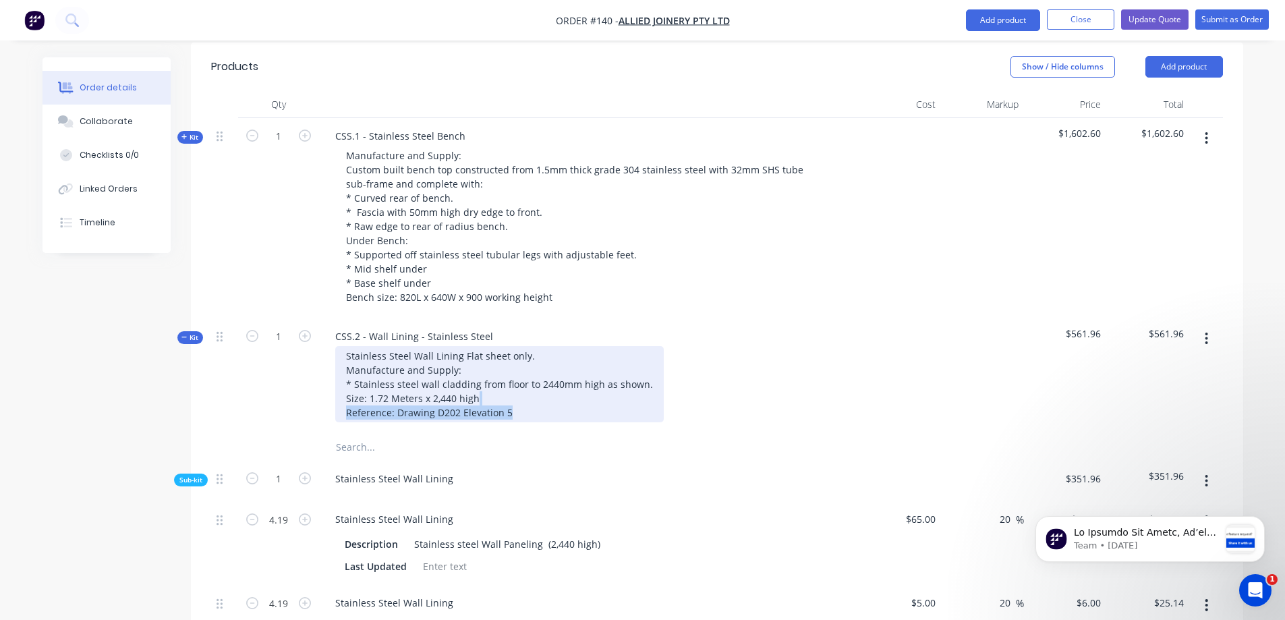
drag, startPoint x: 541, startPoint y: 368, endPoint x: 523, endPoint y: 356, distance: 22.3
click at [523, 356] on div "Stainless Steel Wall Lining Flat sheet only. Manufacture and Supply: * Stainles…" at bounding box center [499, 384] width 329 height 76
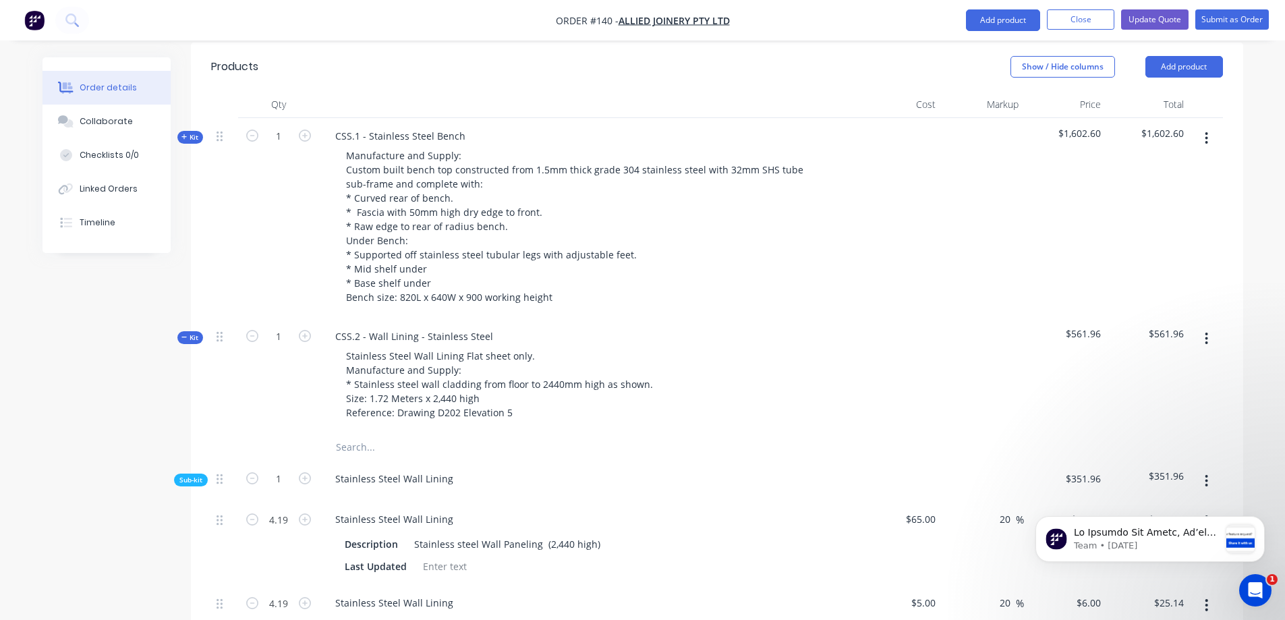
click at [615, 461] on div "Stainless Steel Wall Lining" at bounding box center [589, 481] width 540 height 41
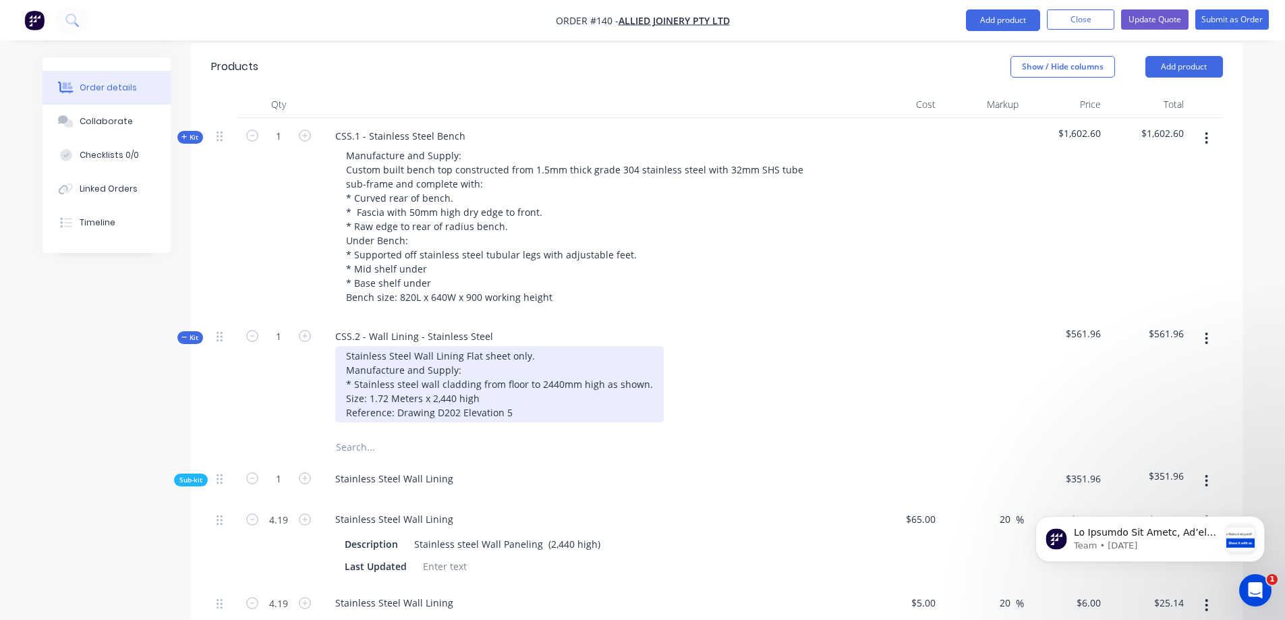
click at [537, 346] on div "Stainless Steel Wall Lining Flat sheet only. Manufacture and Supply: * Stainles…" at bounding box center [499, 384] width 329 height 76
click at [499, 360] on div "Stainless Steel Splash Back to suit Simply stainless profile. Manufacture and S…" at bounding box center [499, 384] width 329 height 76
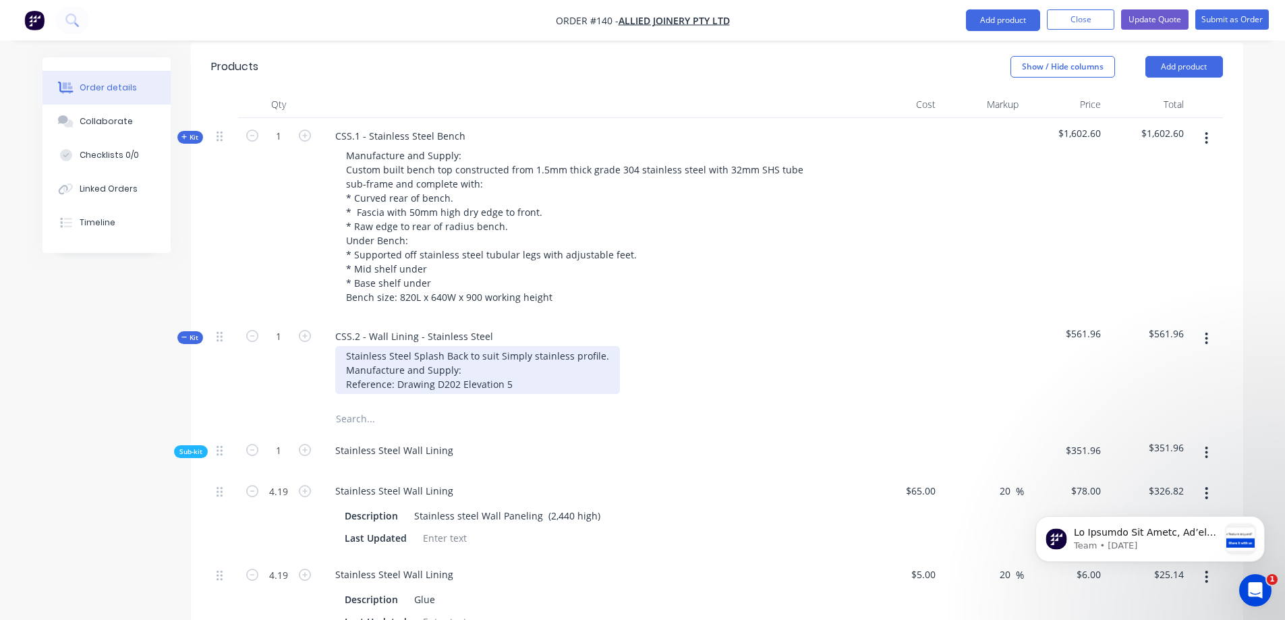
click at [478, 346] on div "Stainless Steel Splash Back to suit Simply stainless profile. Manufacture and S…" at bounding box center [477, 370] width 285 height 48
click at [188, 333] on span "Kit" at bounding box center [190, 338] width 18 height 10
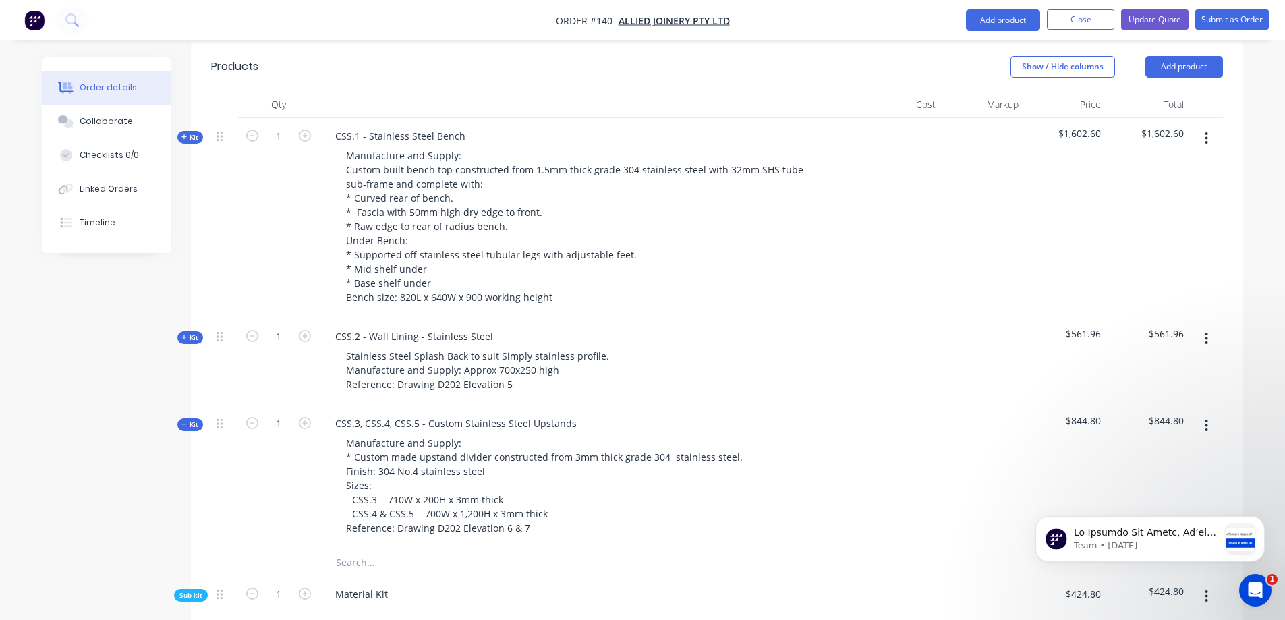
click at [188, 333] on span "Kit" at bounding box center [190, 338] width 18 height 10
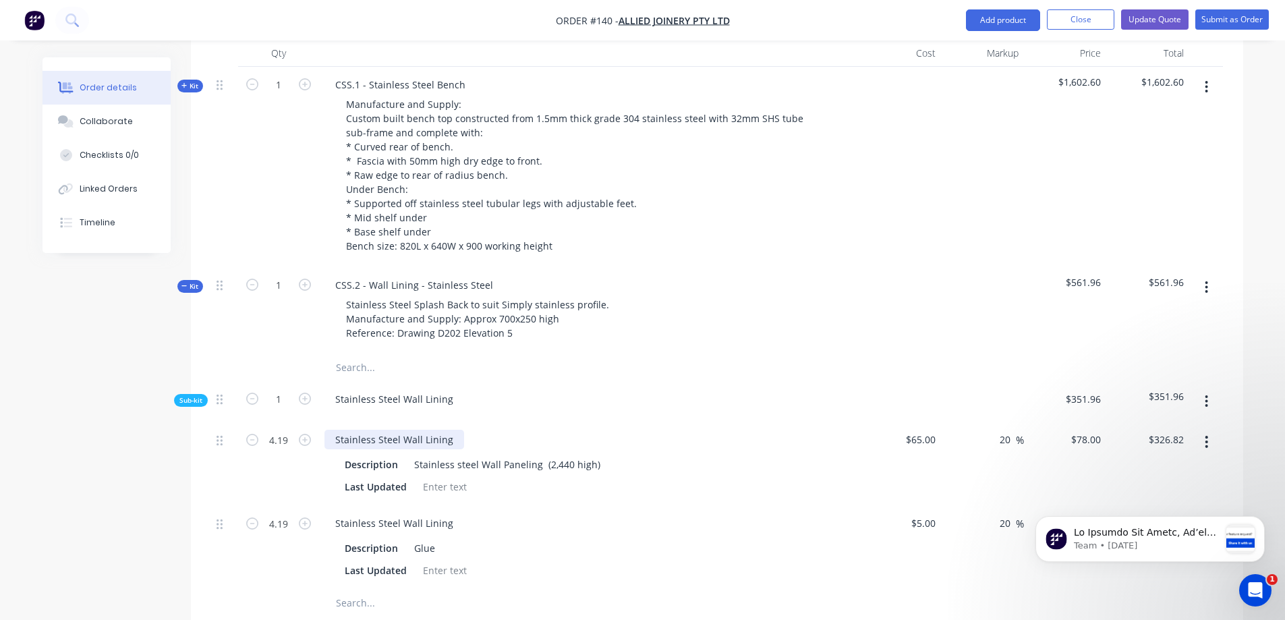
scroll to position [540, 0]
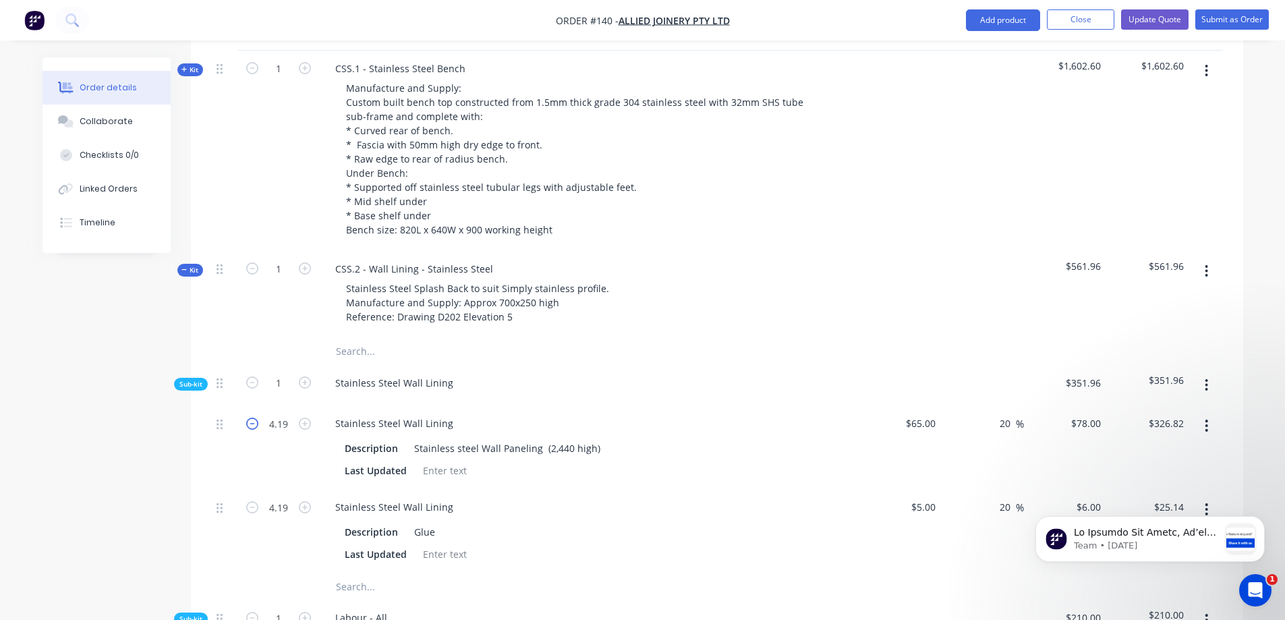
click at [252, 418] on icon "button" at bounding box center [252, 424] width 12 height 12
type input "3.19"
type input "$248.82"
click at [252, 418] on icon "button" at bounding box center [252, 424] width 12 height 12
type input "2.19"
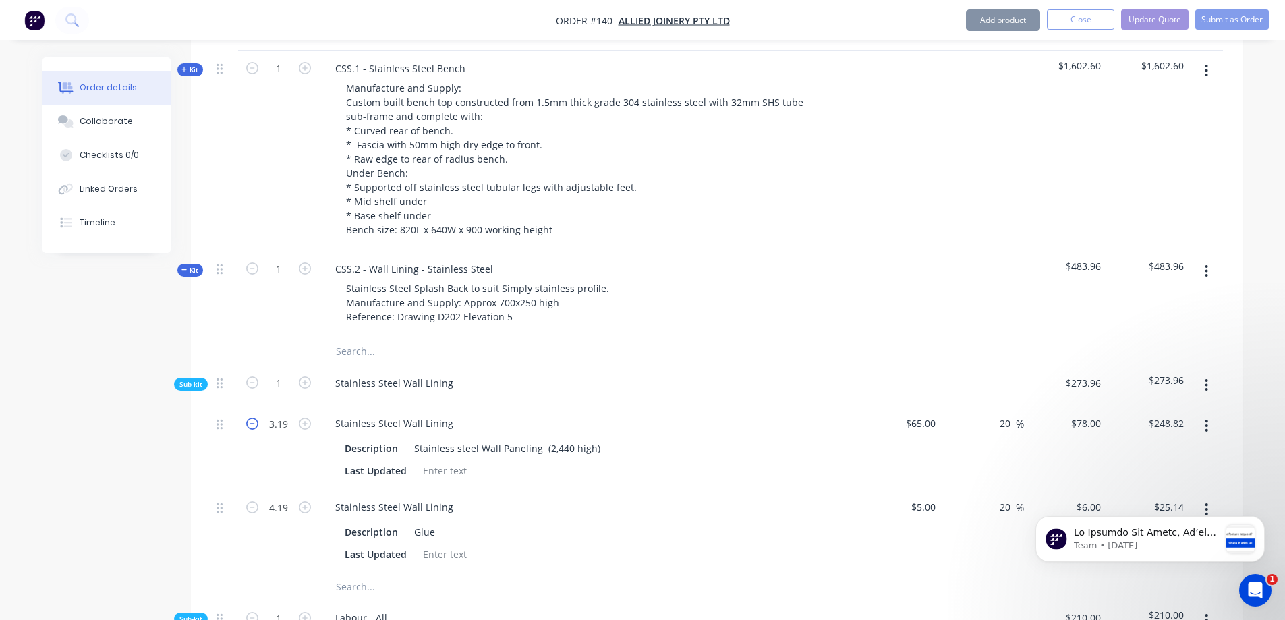
type input "$170.82"
click at [252, 418] on icon "button" at bounding box center [252, 424] width 12 height 12
type input "1.19"
type input "$92.82"
click at [252, 418] on icon "button" at bounding box center [252, 424] width 12 height 12
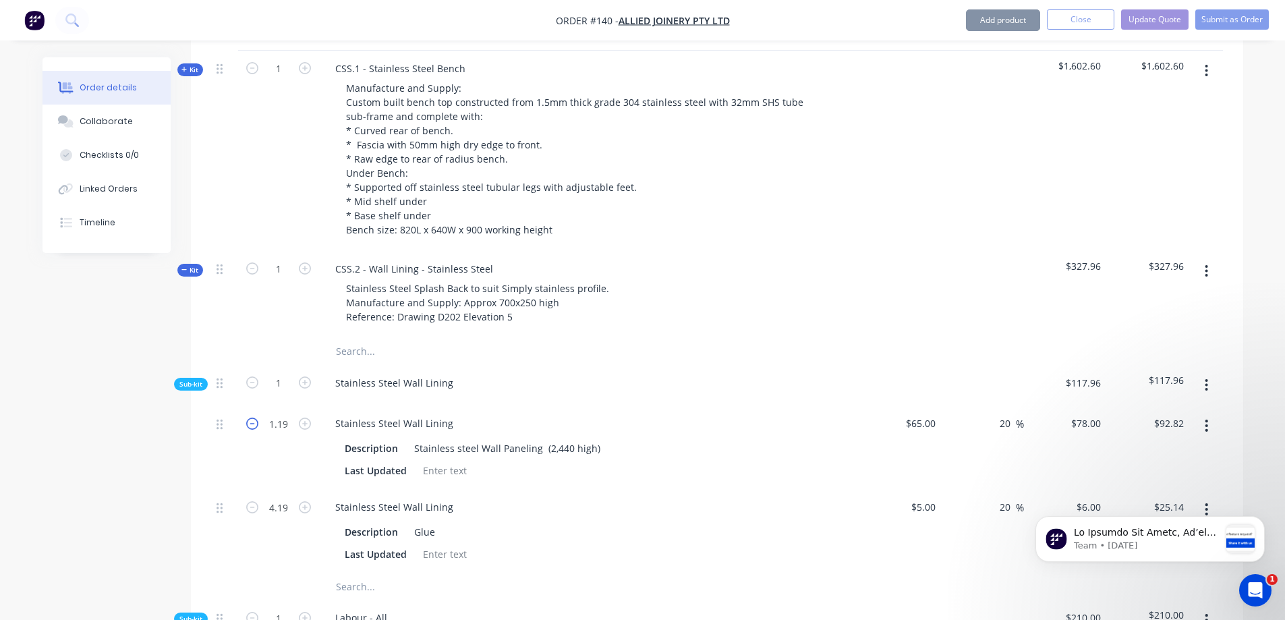
type input "0.19"
type input "$14.82"
click at [252, 418] on icon "button" at bounding box center [252, 424] width 12 height 12
click at [253, 376] on icon "button" at bounding box center [252, 382] width 12 height 12
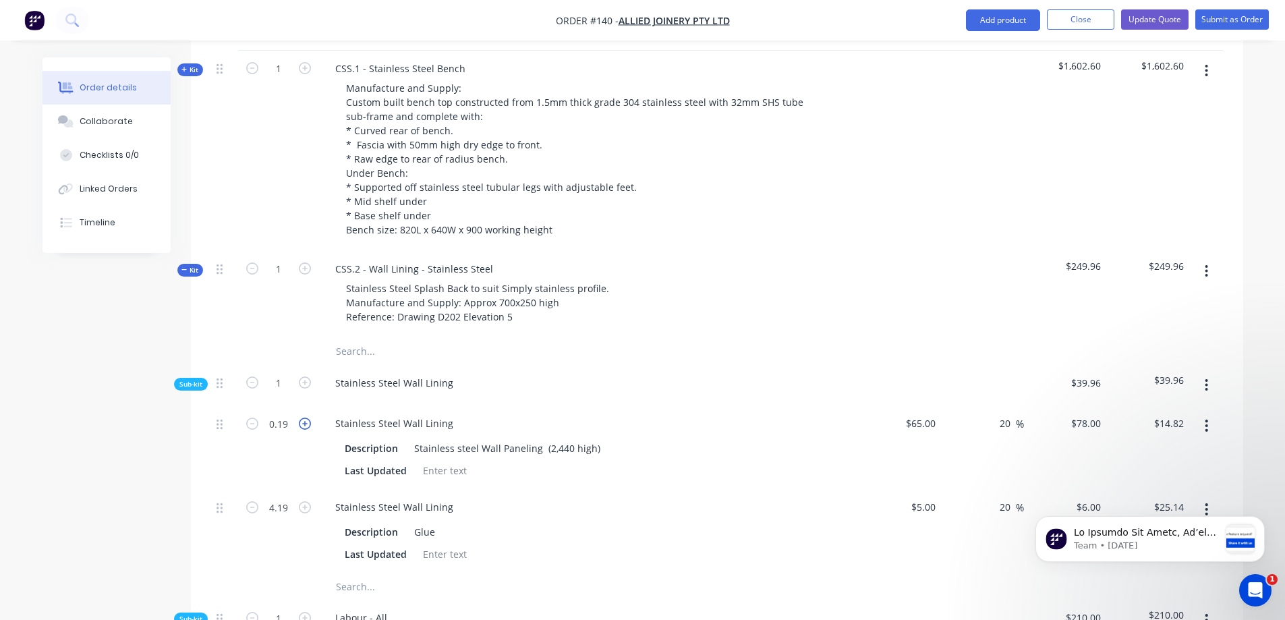
click at [303, 418] on icon "button" at bounding box center [305, 424] width 12 height 12
type input "1.19"
type input "$92.82"
click at [303, 418] on icon "button" at bounding box center [305, 424] width 12 height 12
type input "2.19"
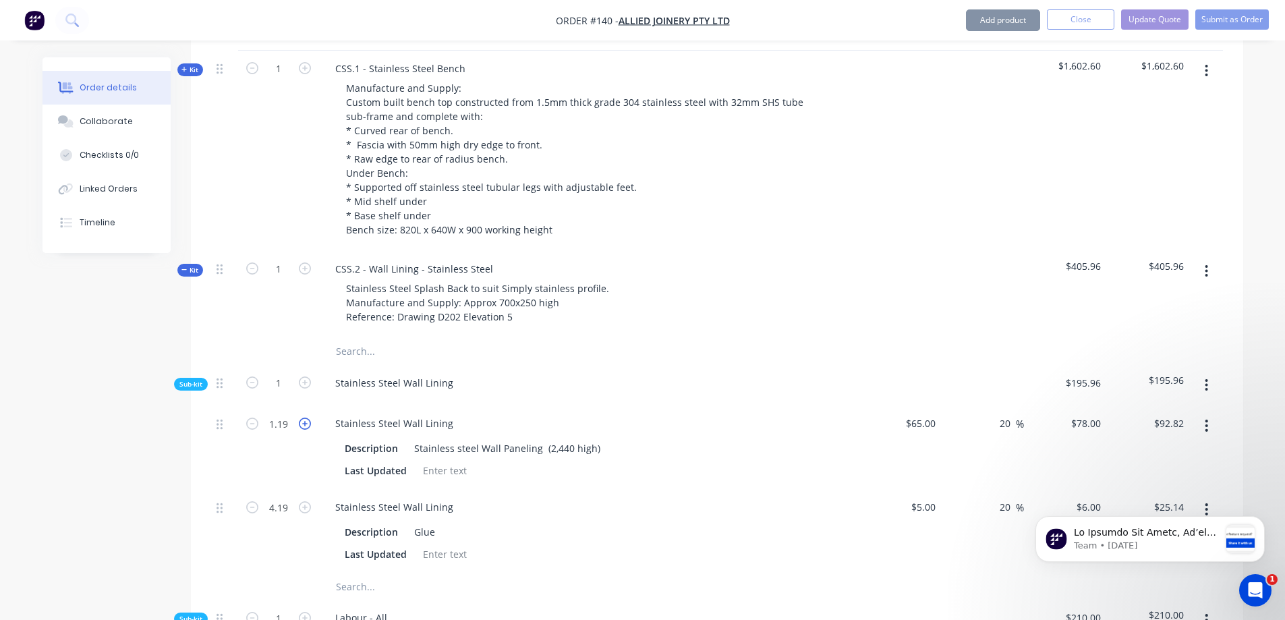
type input "$170.82"
click at [303, 418] on icon "button" at bounding box center [305, 424] width 12 height 12
type input "3.19"
type input "$248.82"
click at [303, 418] on icon "button" at bounding box center [305, 424] width 12 height 12
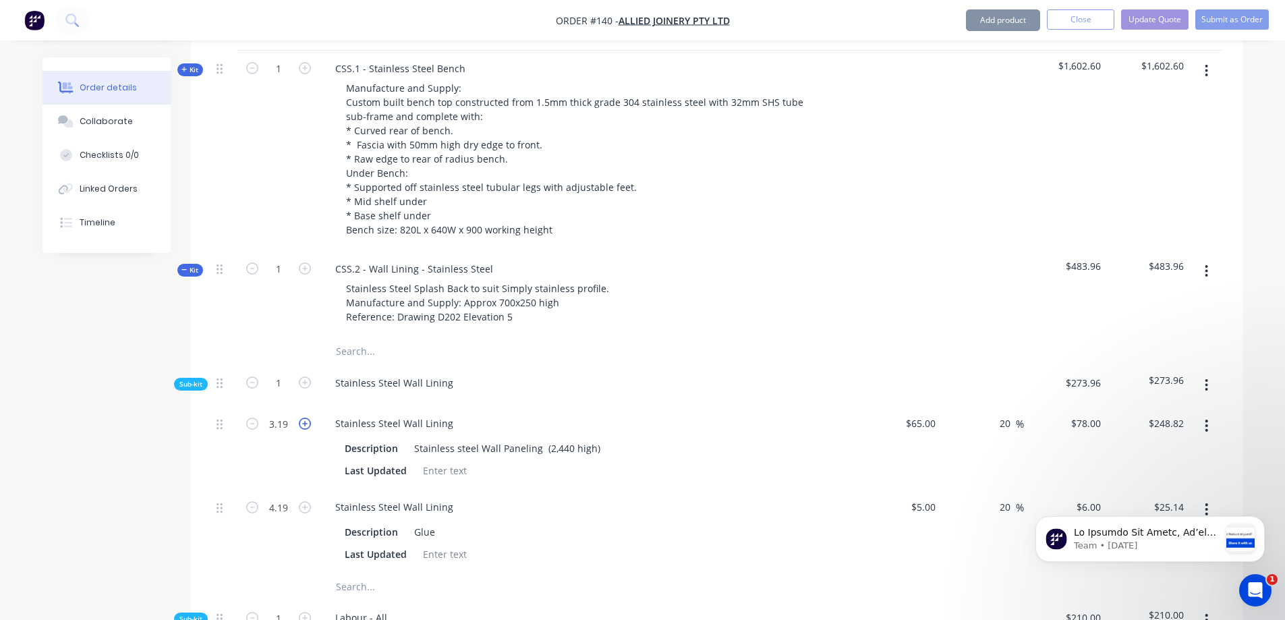
type input "4.19"
type input "$326.82"
click at [254, 376] on icon "button" at bounding box center [252, 382] width 12 height 12
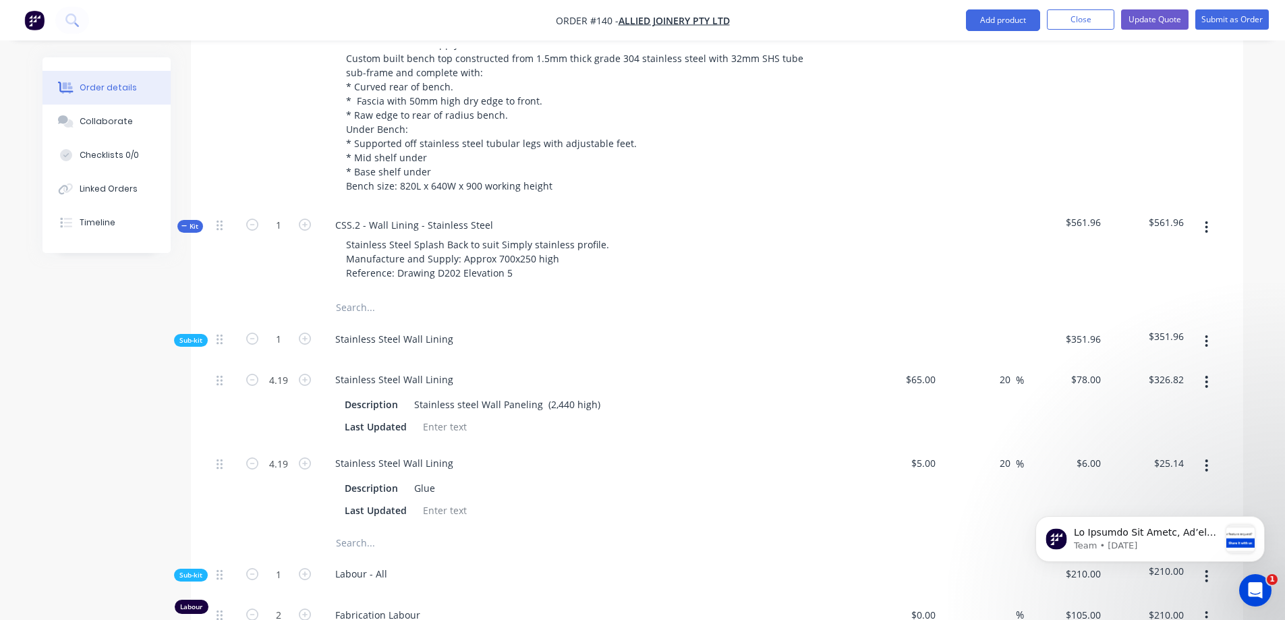
scroll to position [607, 0]
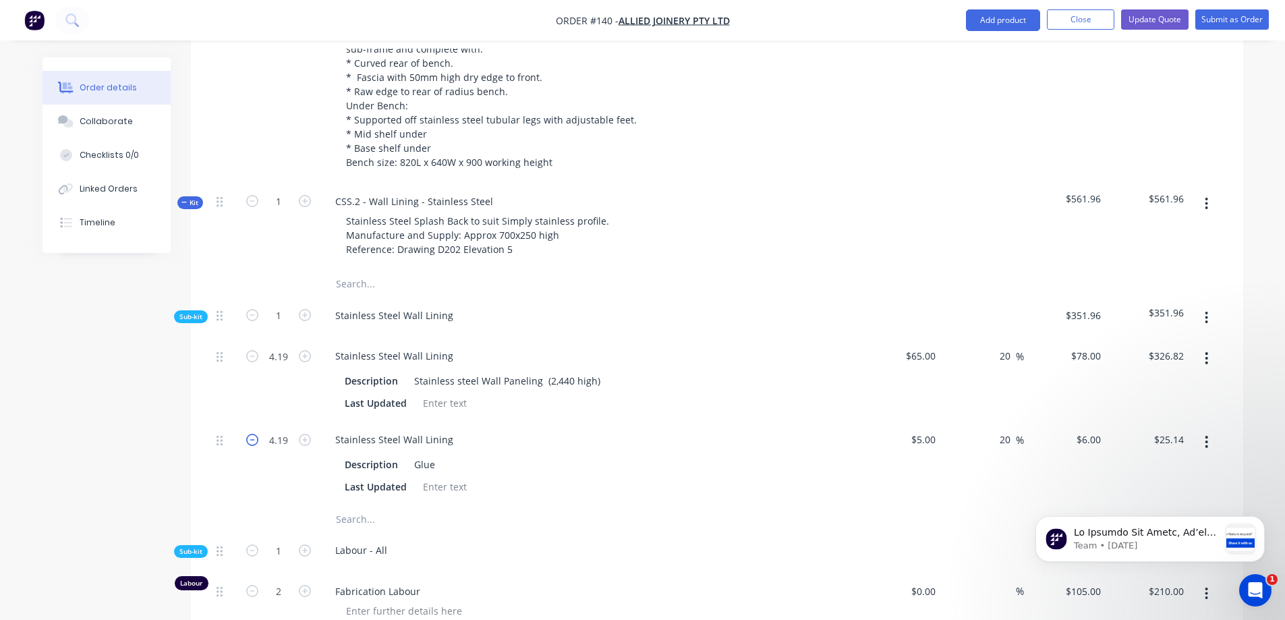
click at [256, 434] on icon "button" at bounding box center [252, 440] width 12 height 12
type input "3.19"
type input "$19.14"
click at [305, 434] on icon "button" at bounding box center [305, 440] width 12 height 12
type input "4.19"
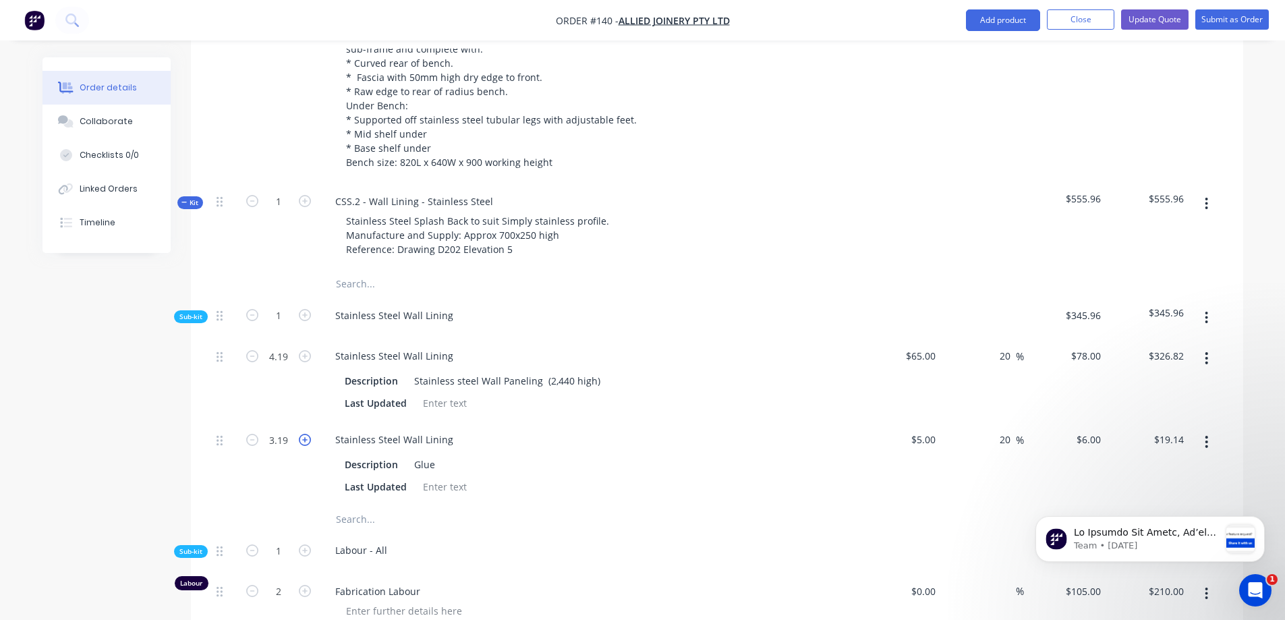
type input "$25.14"
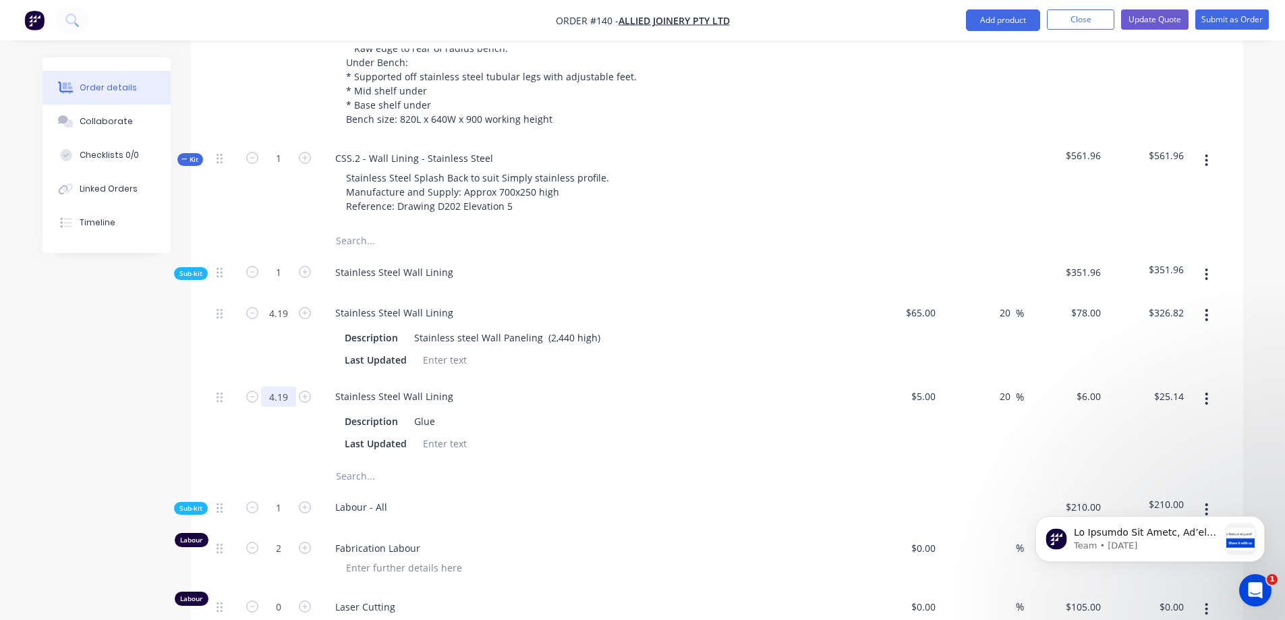
scroll to position [675, 0]
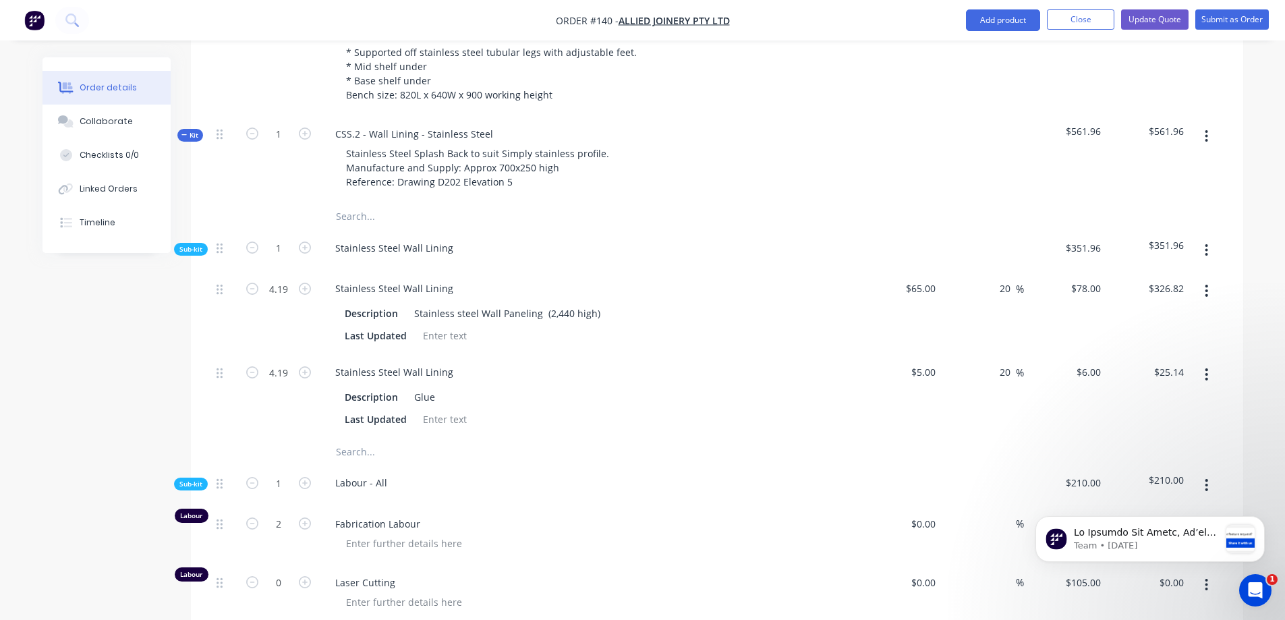
click at [196, 244] on span "Sub-kit" at bounding box center [190, 249] width 23 height 10
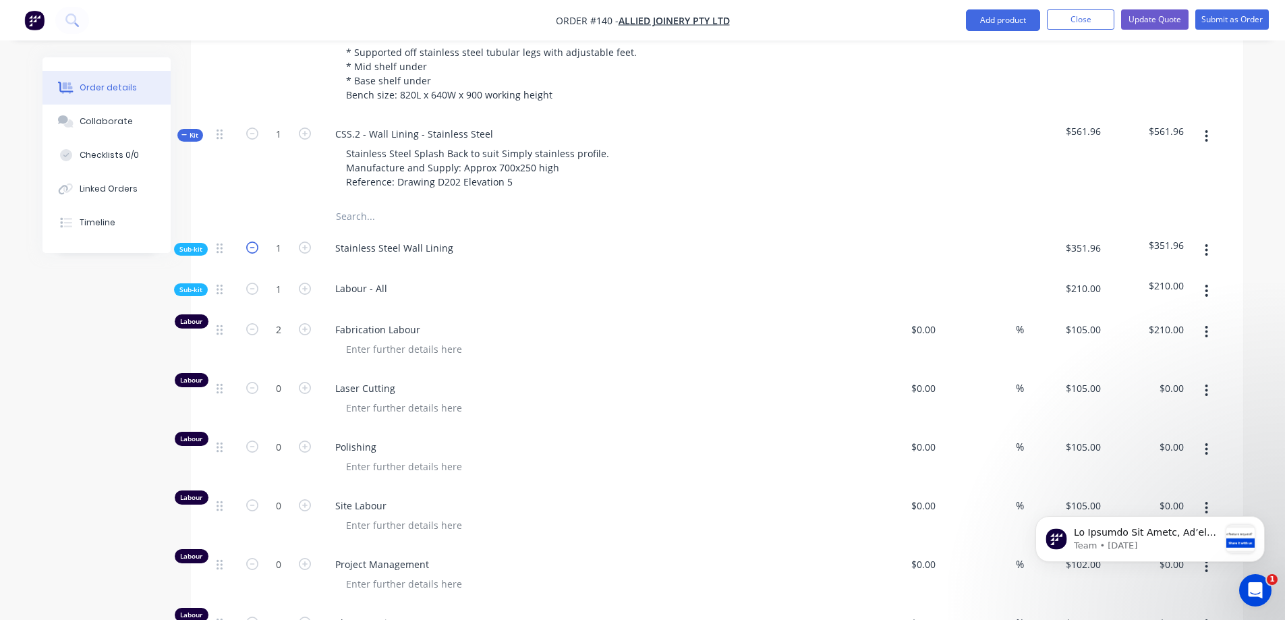
click at [257, 242] on icon "button" at bounding box center [252, 248] width 12 height 12
click at [198, 244] on span "Sub-kit" at bounding box center [190, 249] width 23 height 10
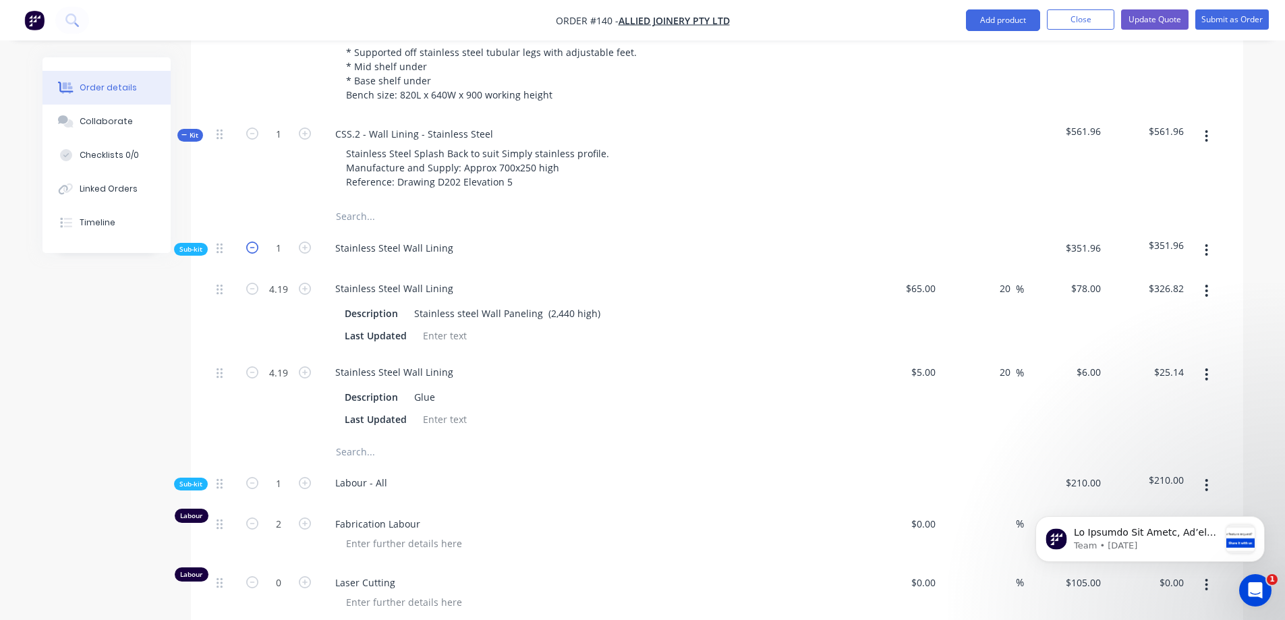
click at [252, 242] on icon "button" at bounding box center [252, 248] width 12 height 12
click at [663, 354] on div "Stainless Steel Wall Lining Description Glue Last Updated" at bounding box center [589, 396] width 540 height 84
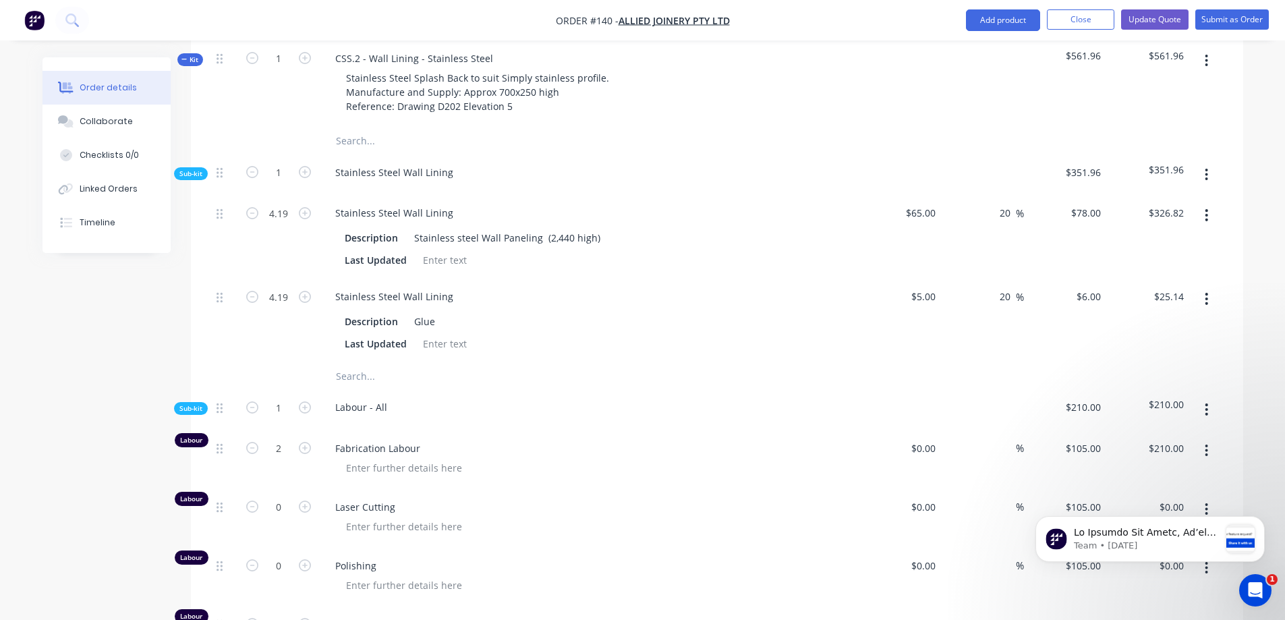
scroll to position [742, 0]
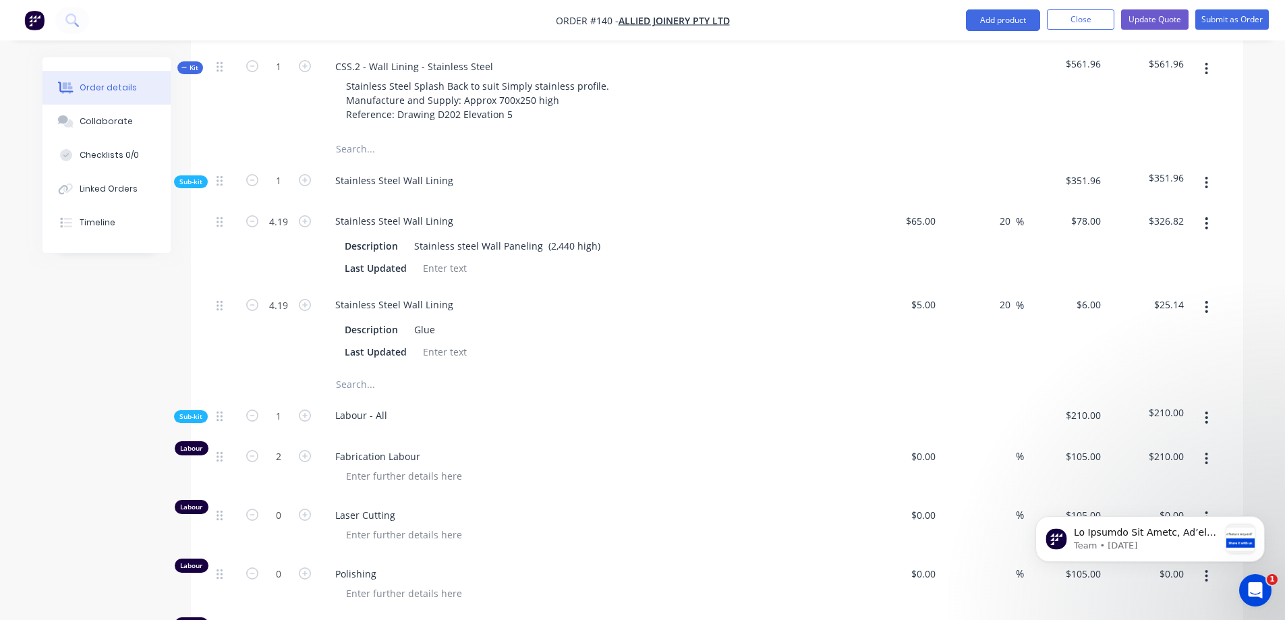
click at [202, 177] on span "Sub-kit" at bounding box center [190, 182] width 23 height 10
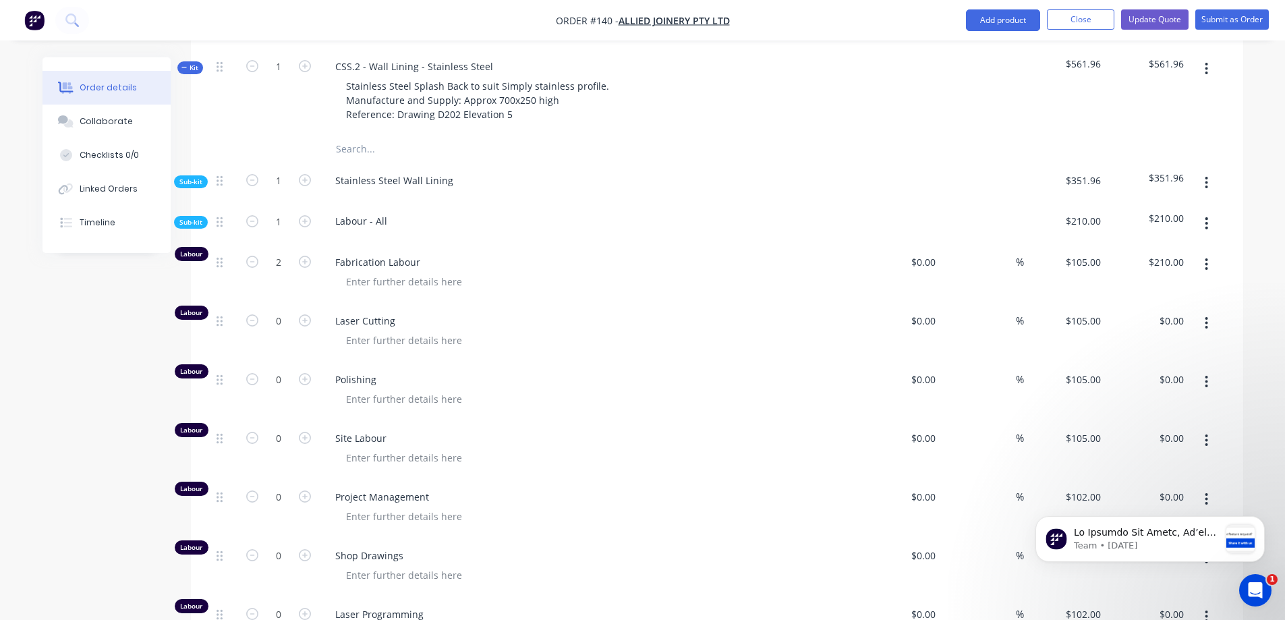
click at [202, 177] on span "Sub-kit" at bounding box center [190, 182] width 23 height 10
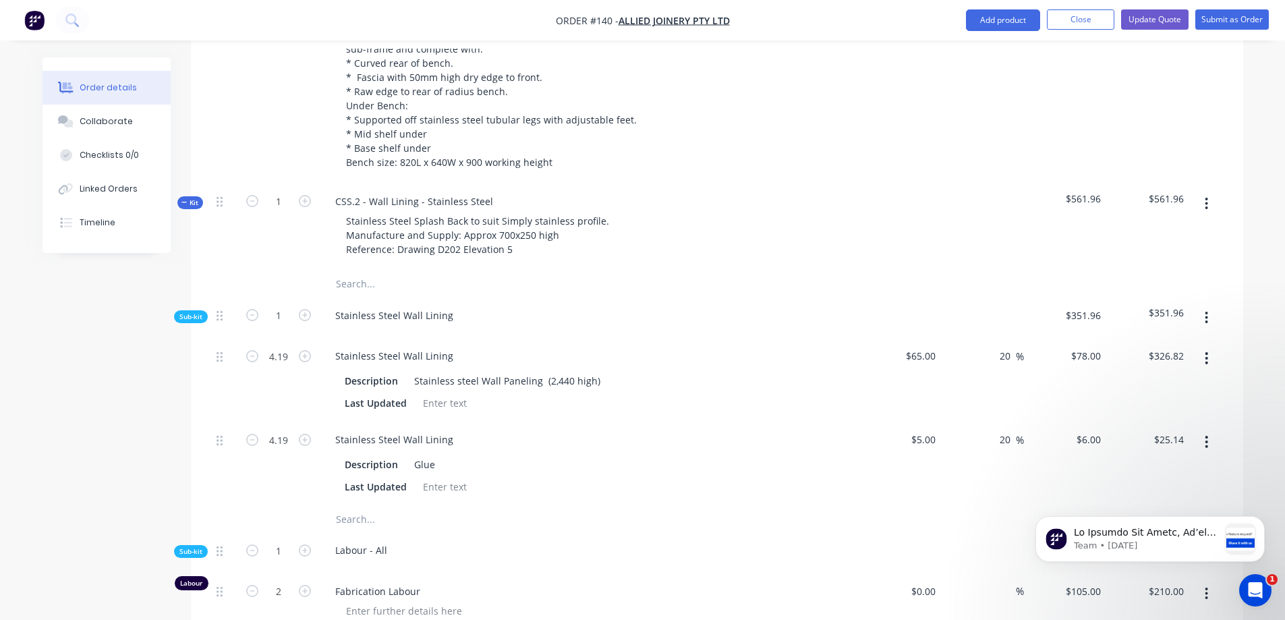
scroll to position [675, 0]
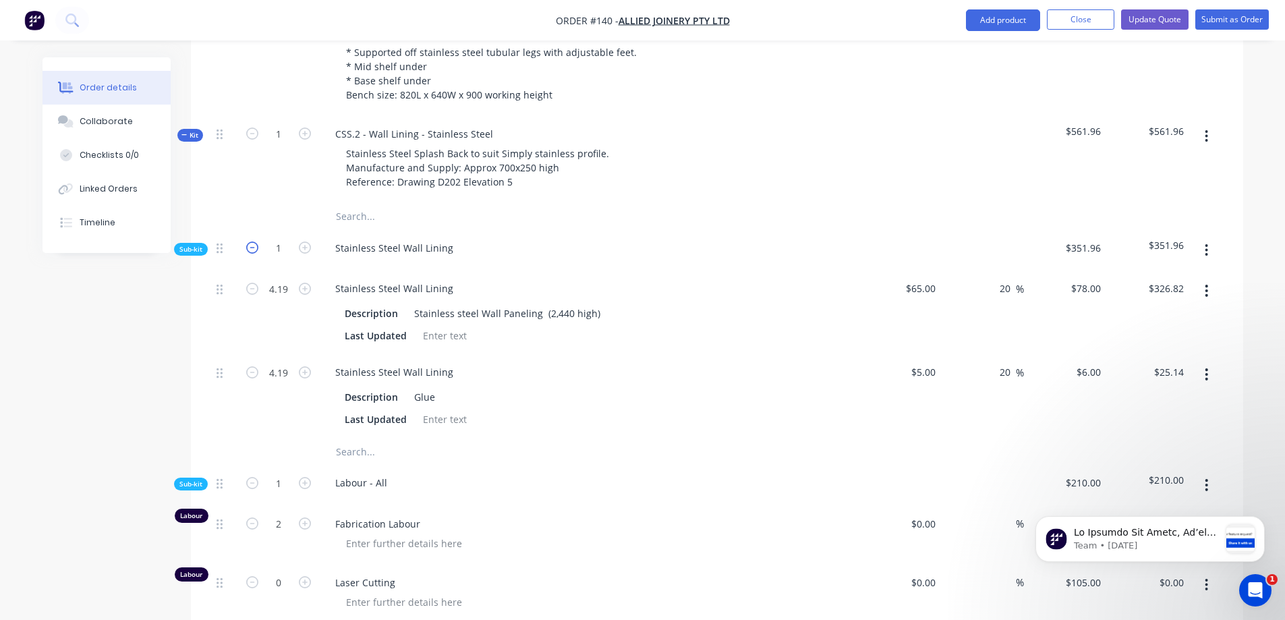
click at [248, 242] on icon "button" at bounding box center [252, 248] width 12 height 12
click at [253, 242] on icon "button" at bounding box center [252, 248] width 12 height 12
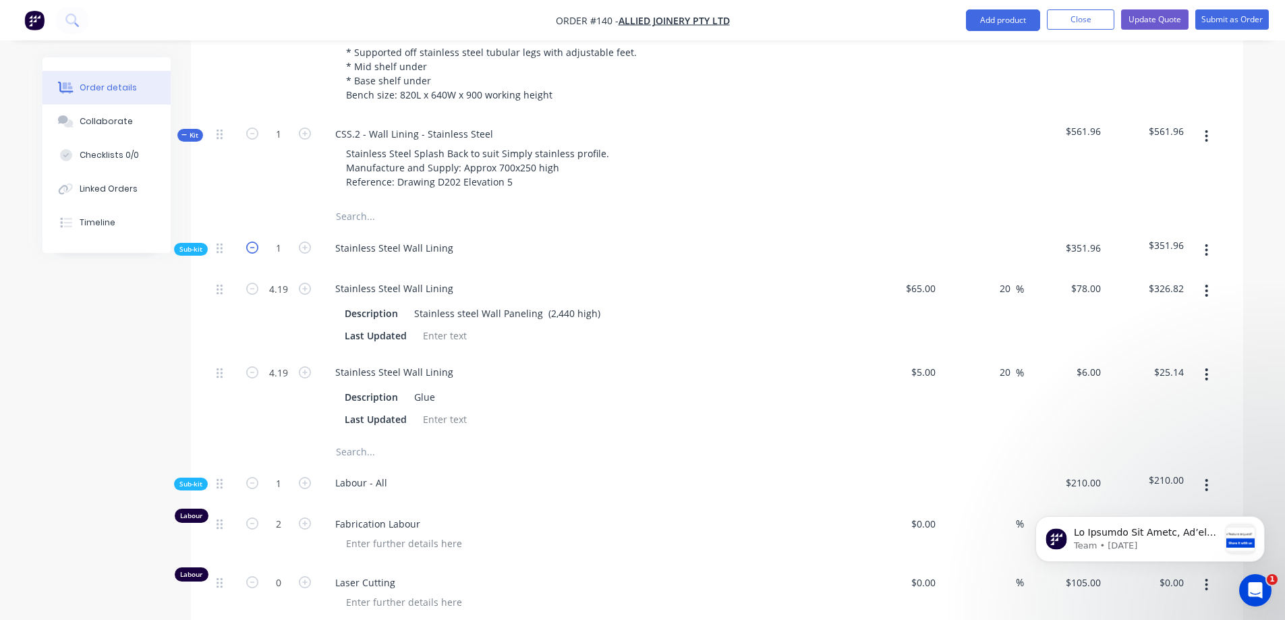
click at [253, 242] on icon "button" at bounding box center [252, 248] width 12 height 12
click at [187, 132] on icon "button" at bounding box center [184, 135] width 6 height 7
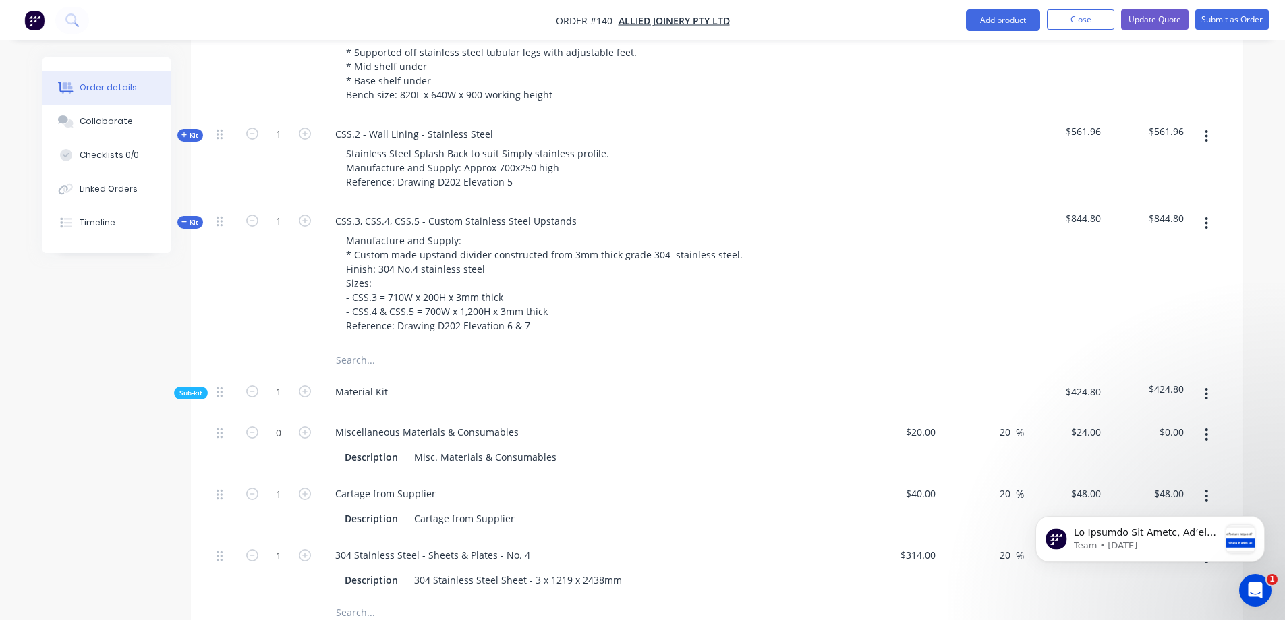
click at [191, 217] on span "Kit" at bounding box center [190, 222] width 18 height 10
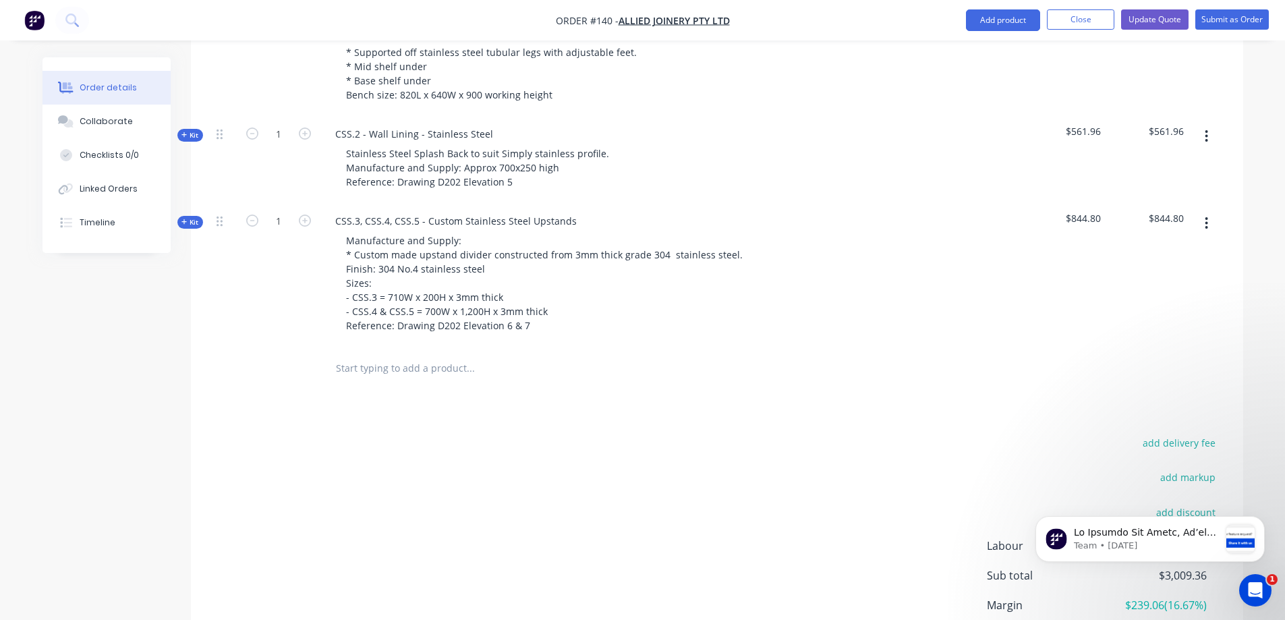
click at [191, 217] on span "Kit" at bounding box center [190, 222] width 18 height 10
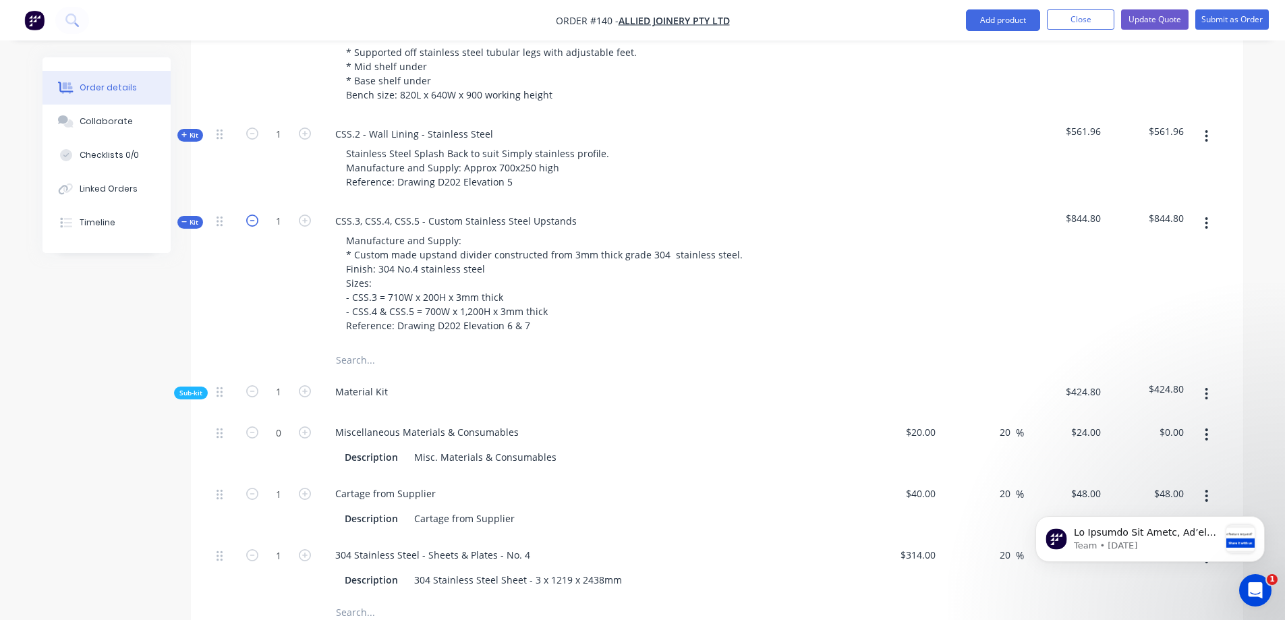
click at [249, 215] on icon "button" at bounding box center [252, 221] width 12 height 12
click at [192, 217] on span "Kit" at bounding box center [190, 222] width 18 height 10
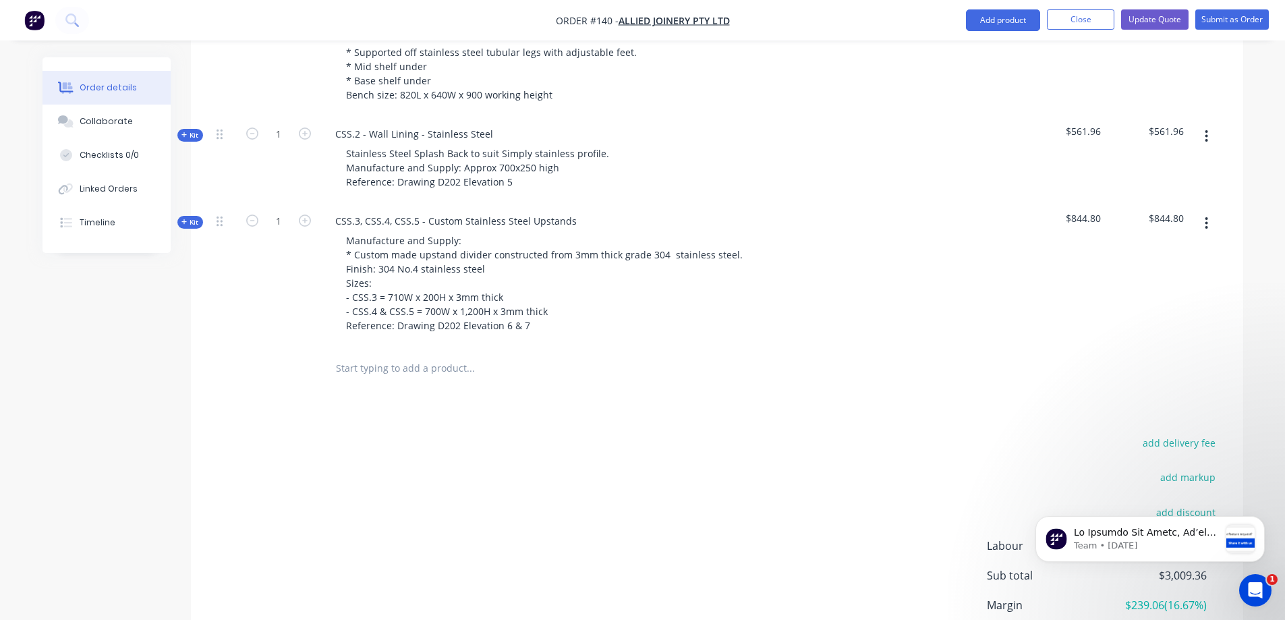
click at [190, 217] on span "Kit" at bounding box center [190, 222] width 18 height 10
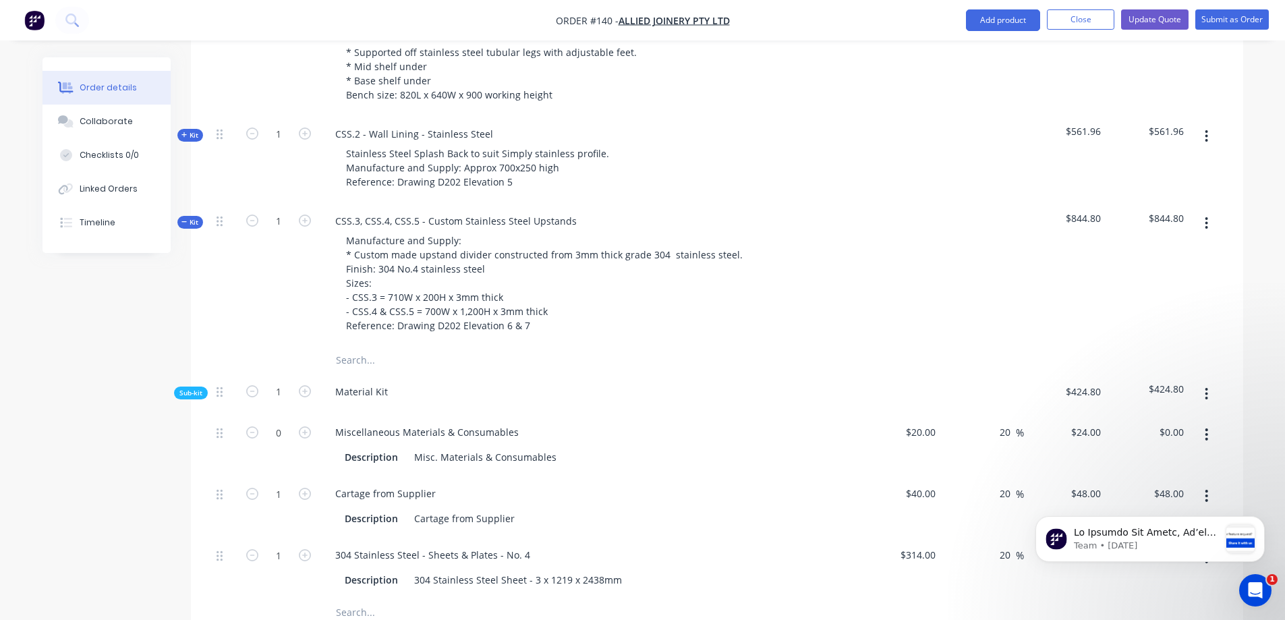
click at [197, 130] on span "Kit" at bounding box center [190, 135] width 18 height 10
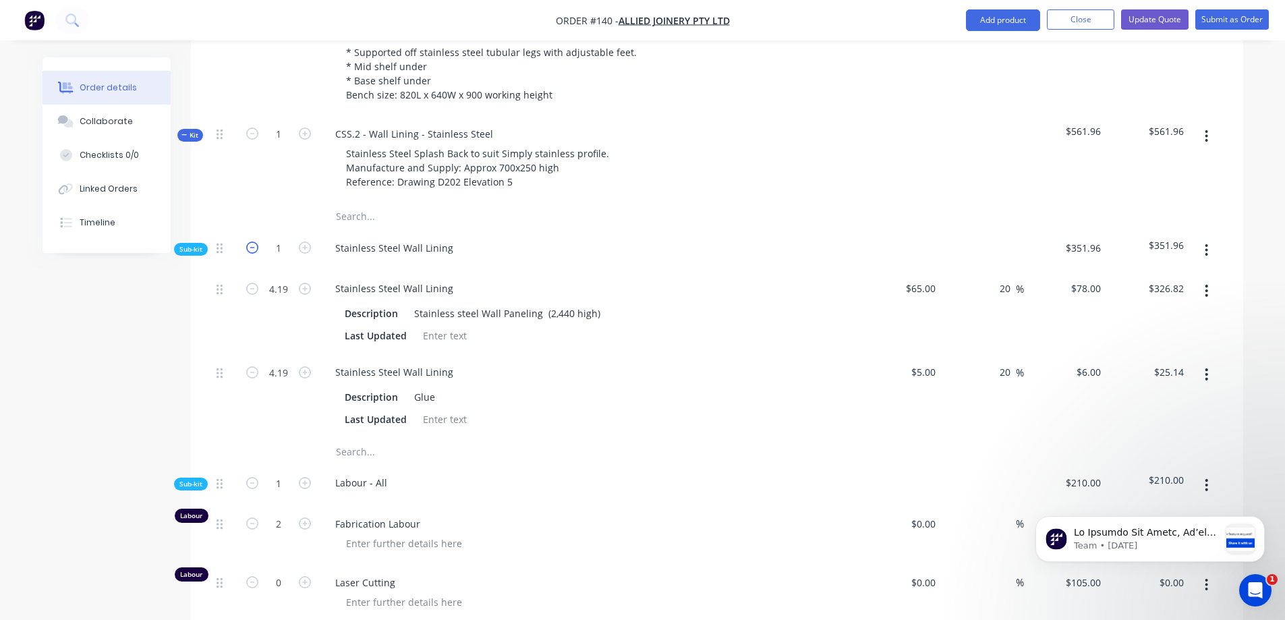
click at [251, 242] on icon "button" at bounding box center [252, 248] width 12 height 12
click at [1142, 16] on button "Update Quote" at bounding box center [1154, 19] width 67 height 20
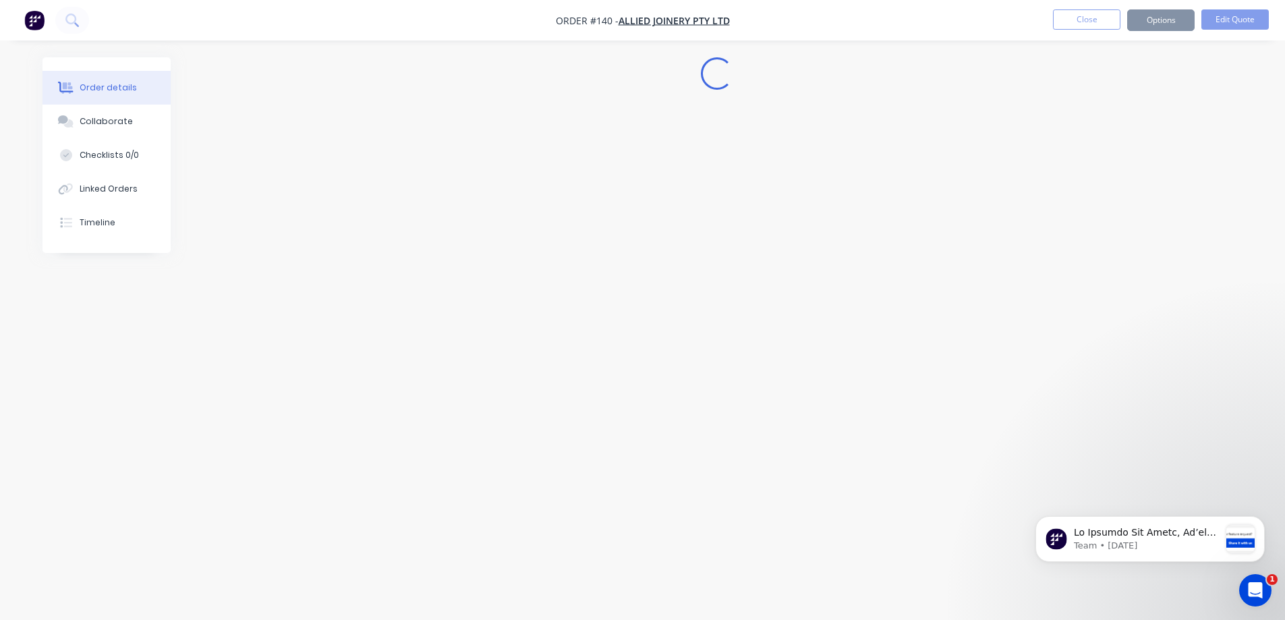
scroll to position [0, 0]
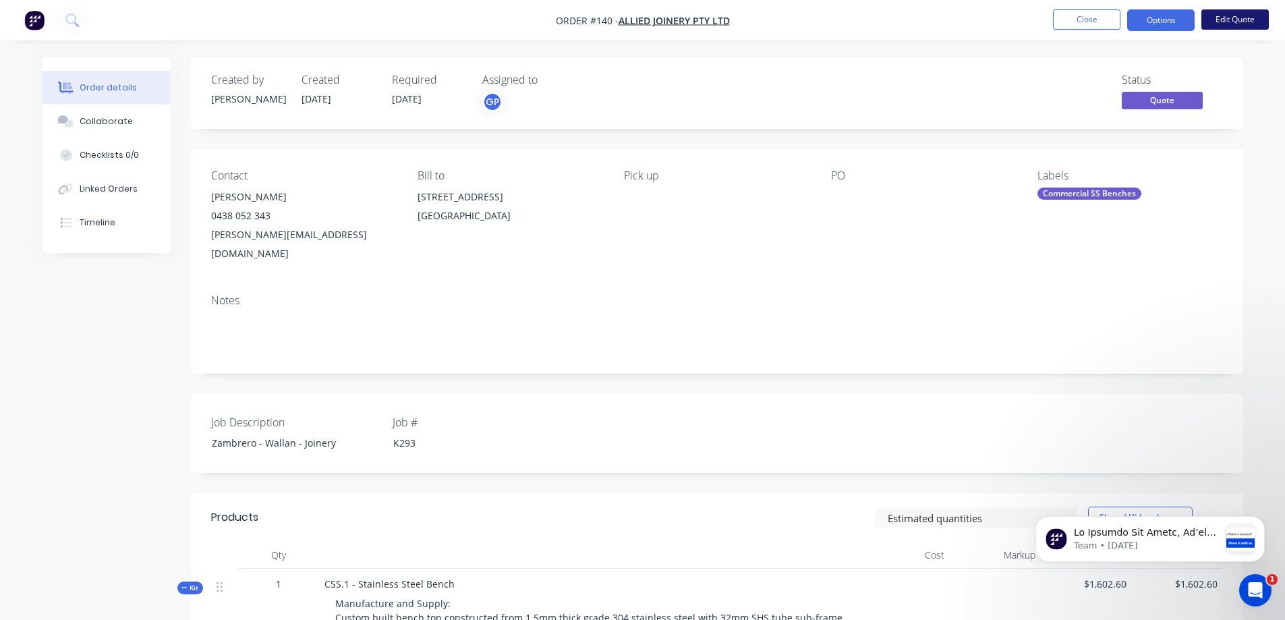
click at [1142, 17] on button "Edit Quote" at bounding box center [1234, 19] width 67 height 20
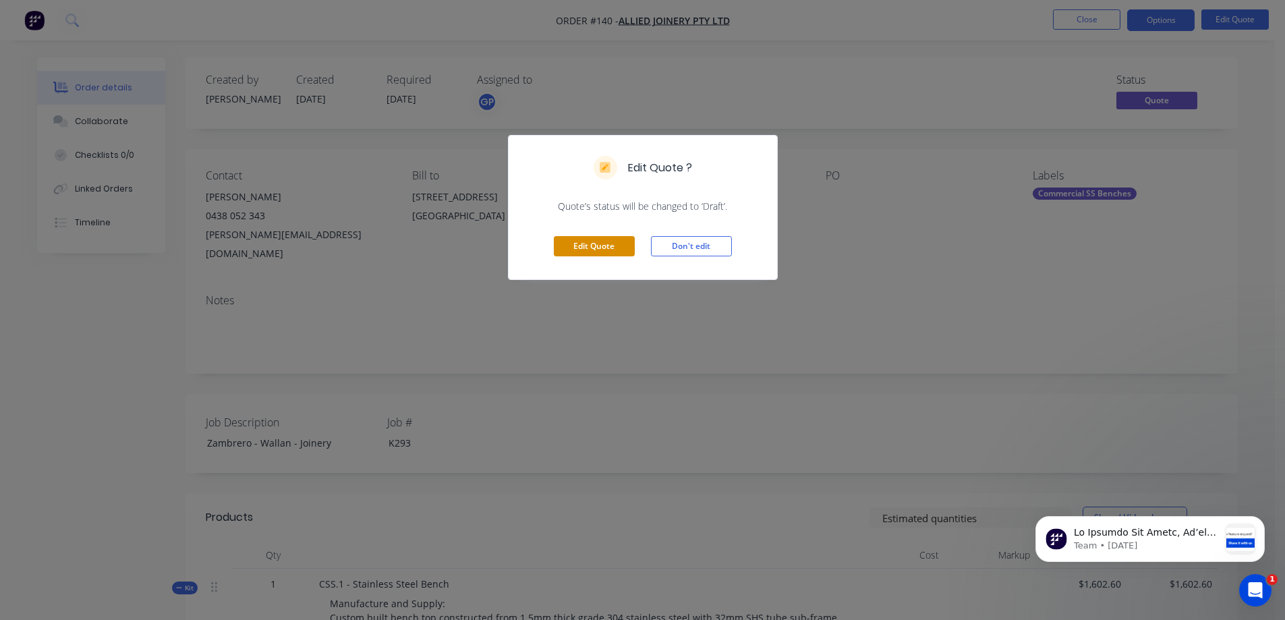
click at [611, 251] on button "Edit Quote" at bounding box center [594, 246] width 81 height 20
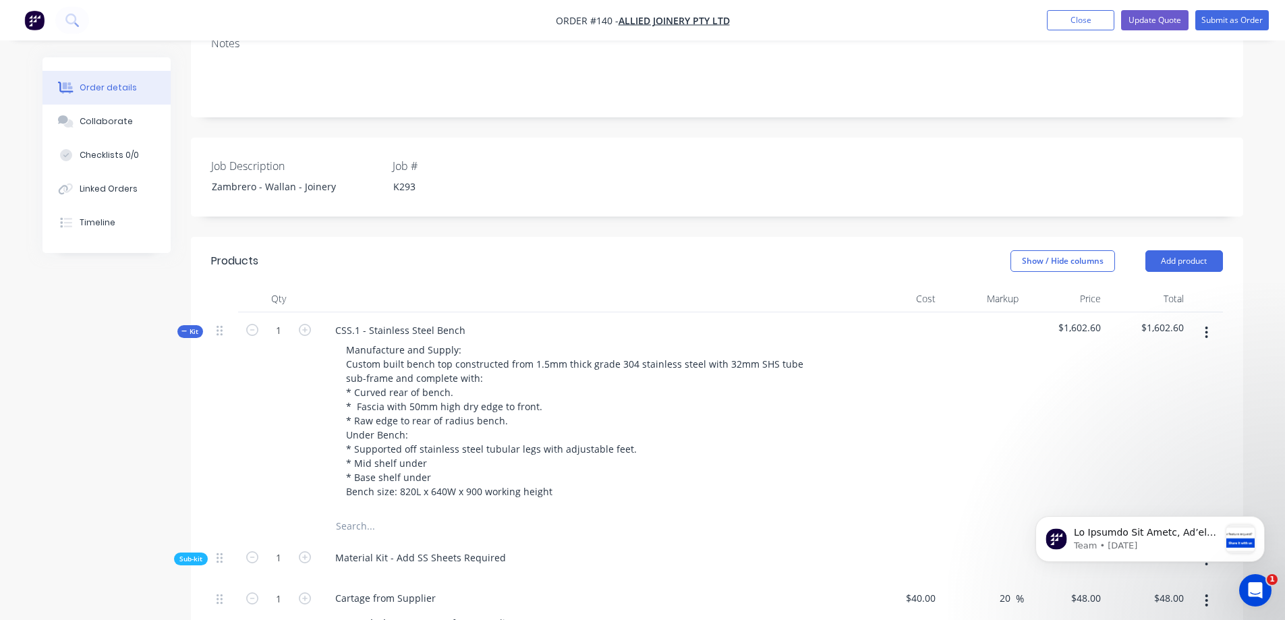
scroll to position [405, 0]
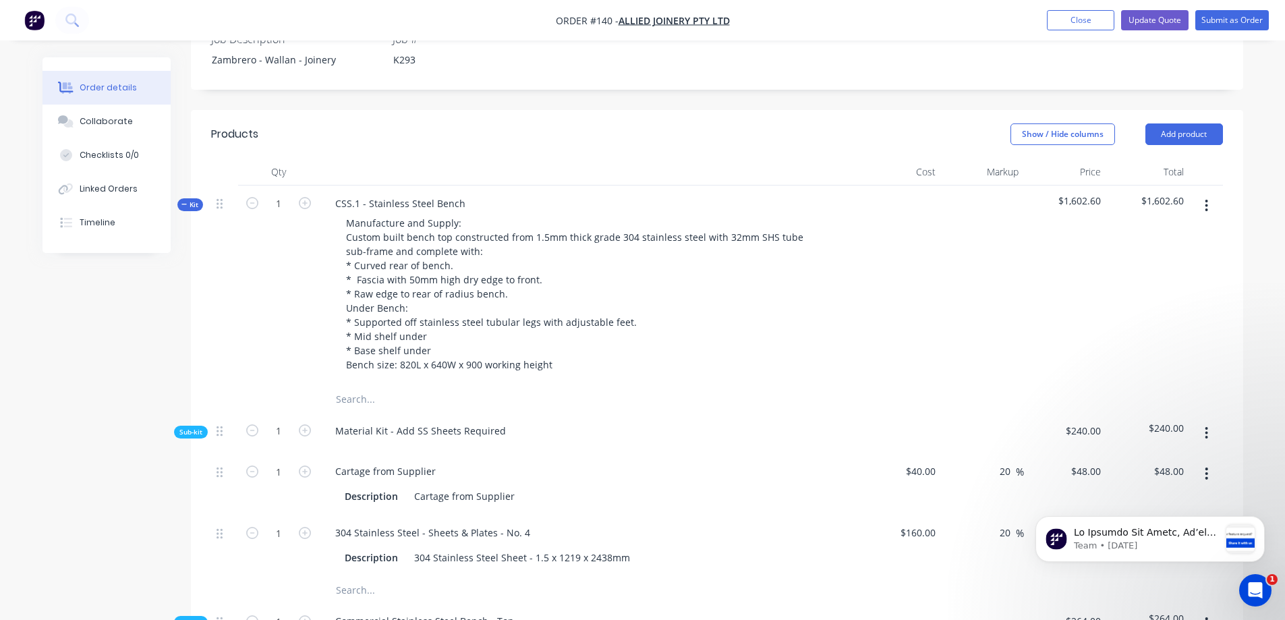
click at [190, 200] on span "Kit" at bounding box center [190, 205] width 18 height 10
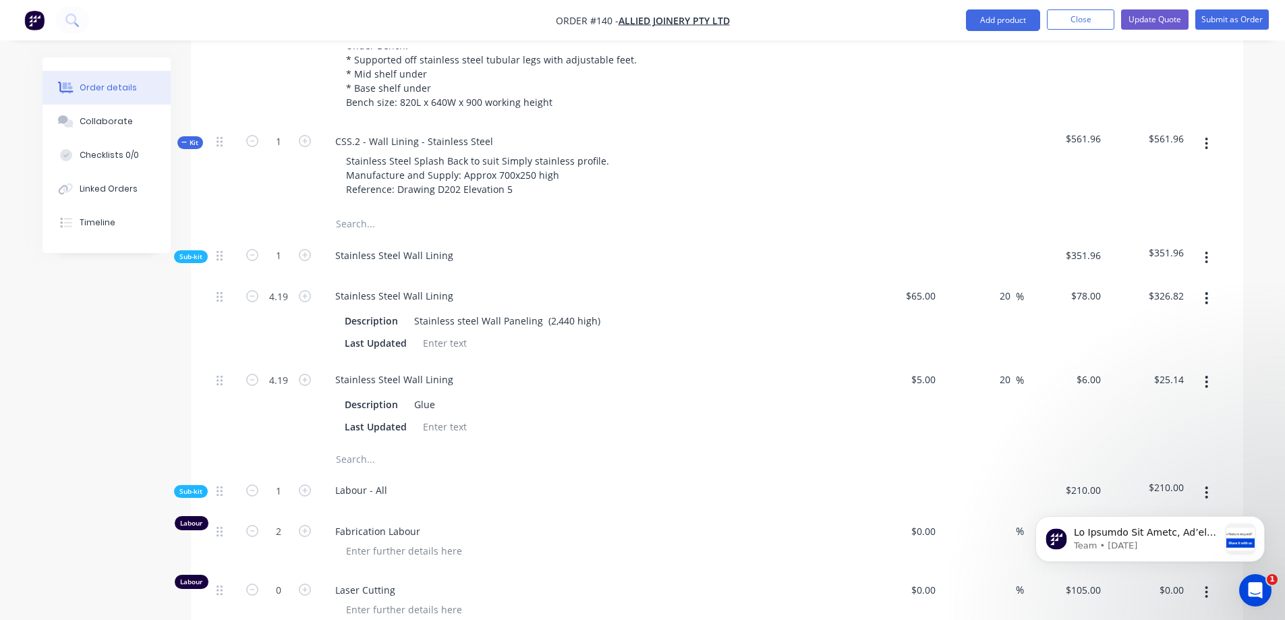
scroll to position [675, 0]
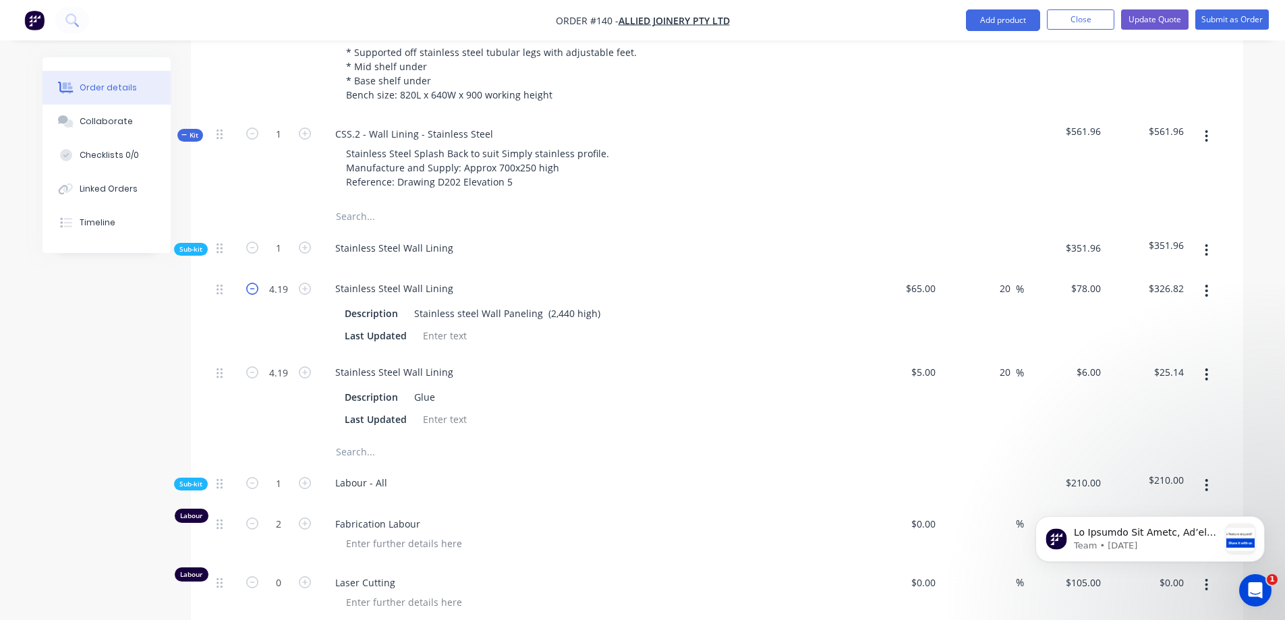
click at [252, 283] on icon "button" at bounding box center [252, 289] width 12 height 12
type input "3.19"
type input "$248.82"
click at [252, 283] on icon "button" at bounding box center [252, 289] width 12 height 12
type input "2.19"
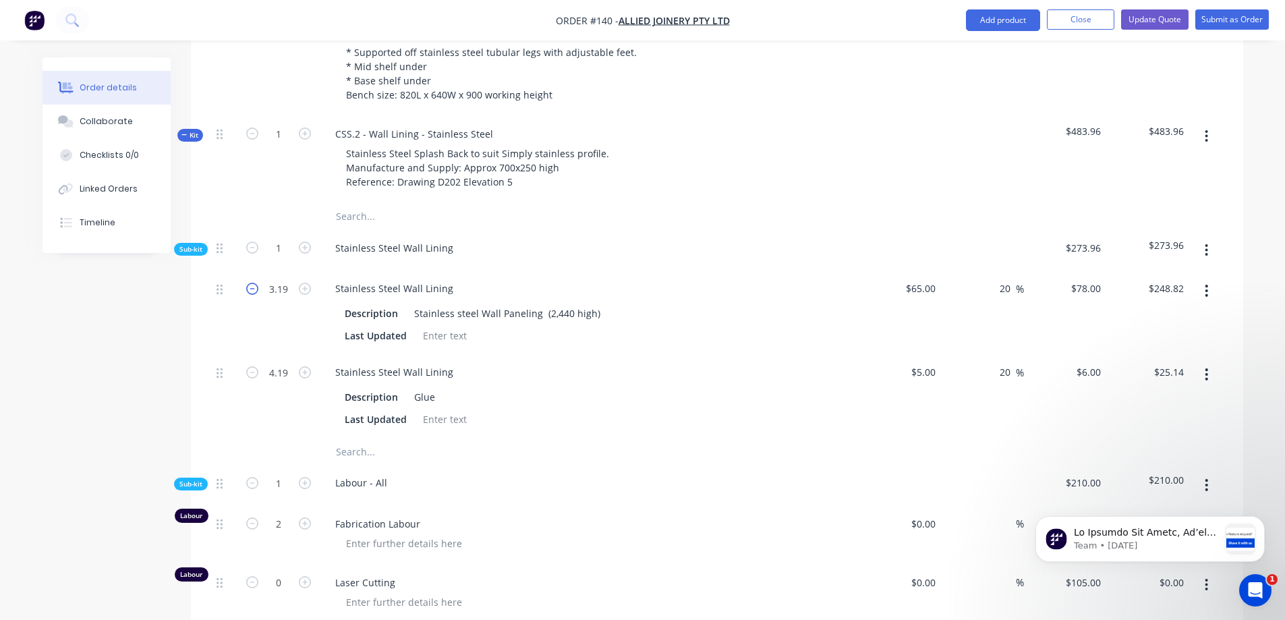
type input "$170.82"
click at [302, 283] on icon "button" at bounding box center [305, 289] width 12 height 12
type input "3.19"
type input "$248.82"
click at [302, 283] on icon "button" at bounding box center [305, 289] width 12 height 12
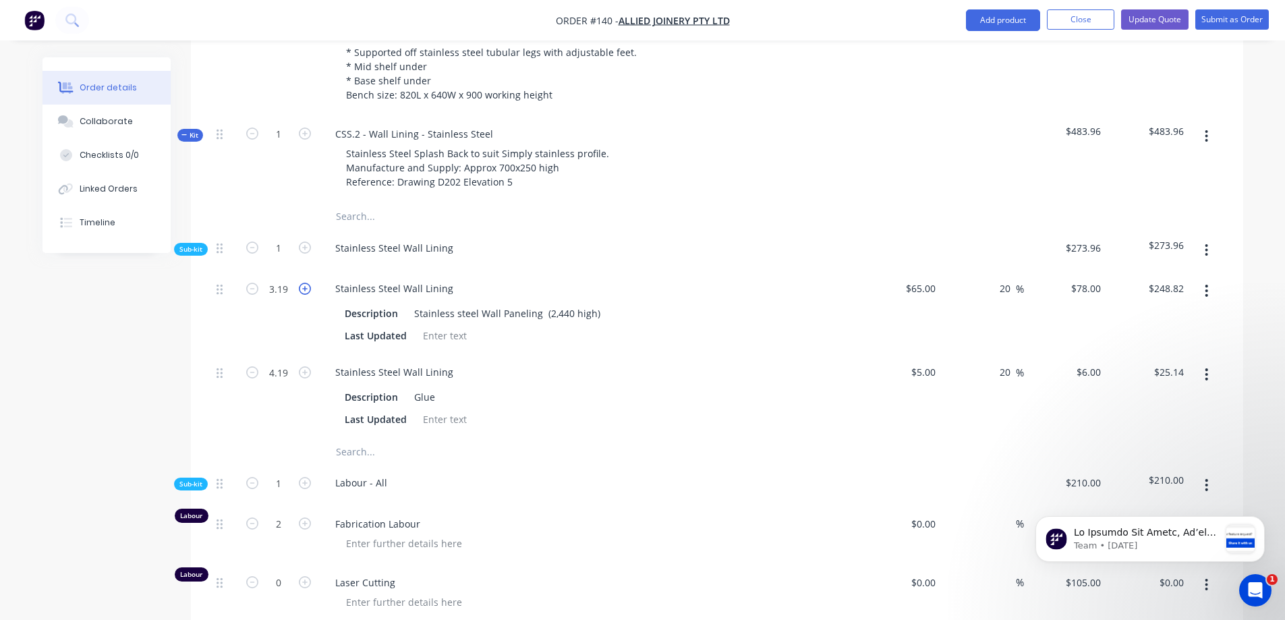
type input "4.19"
type input "$326.82"
click at [252, 242] on icon "button" at bounding box center [252, 248] width 12 height 12
click at [253, 283] on icon "button" at bounding box center [252, 289] width 12 height 12
type input "3.19"
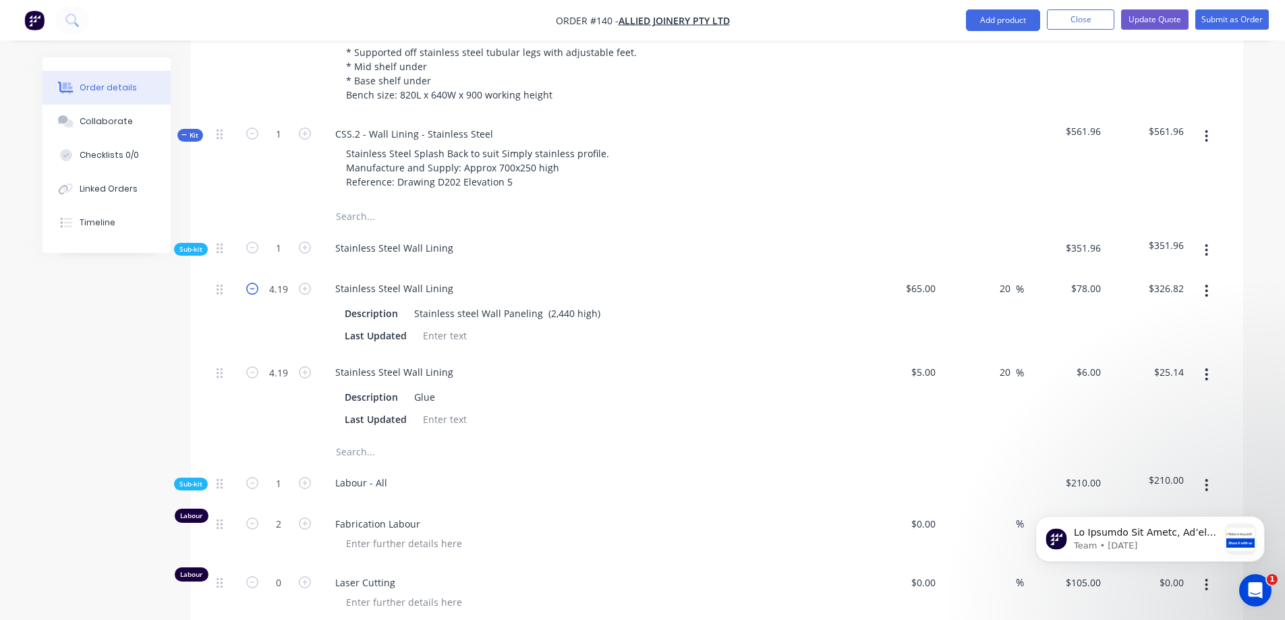
type input "$248.82"
click at [253, 283] on icon "button" at bounding box center [252, 289] width 12 height 12
type input "2.19"
type input "$170.82"
click at [253, 283] on icon "button" at bounding box center [252, 289] width 12 height 12
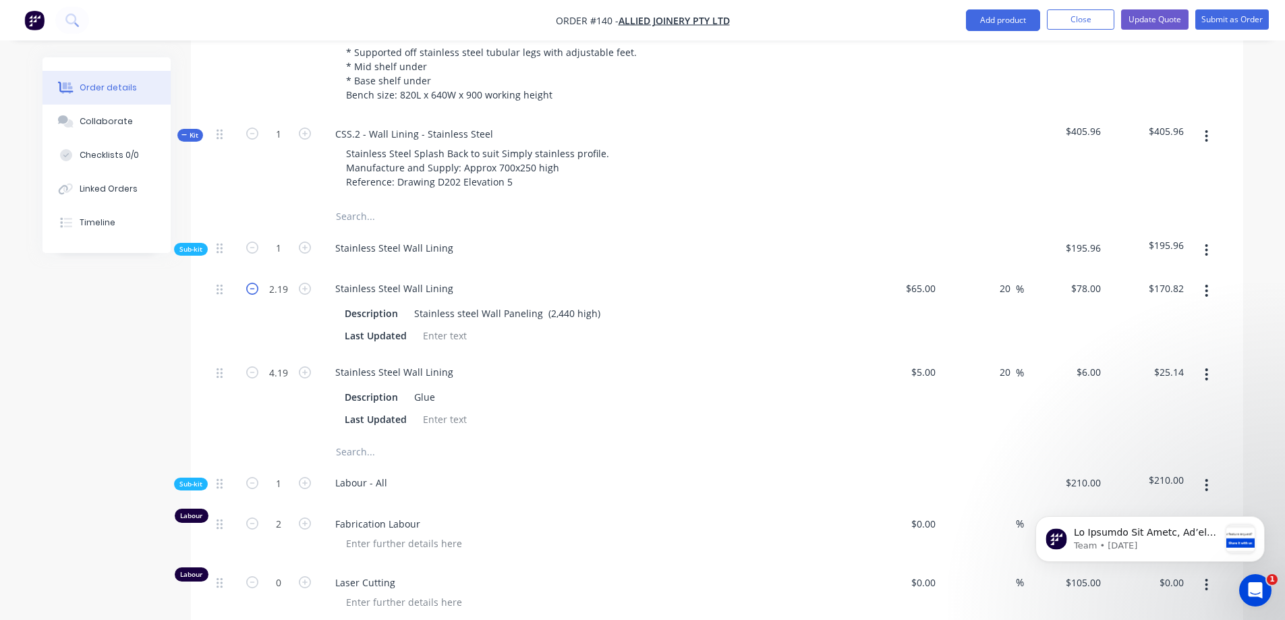
type input "1.19"
type input "$92.82"
click at [253, 283] on icon "button" at bounding box center [252, 289] width 12 height 12
type input "0.19"
type input "$14.82"
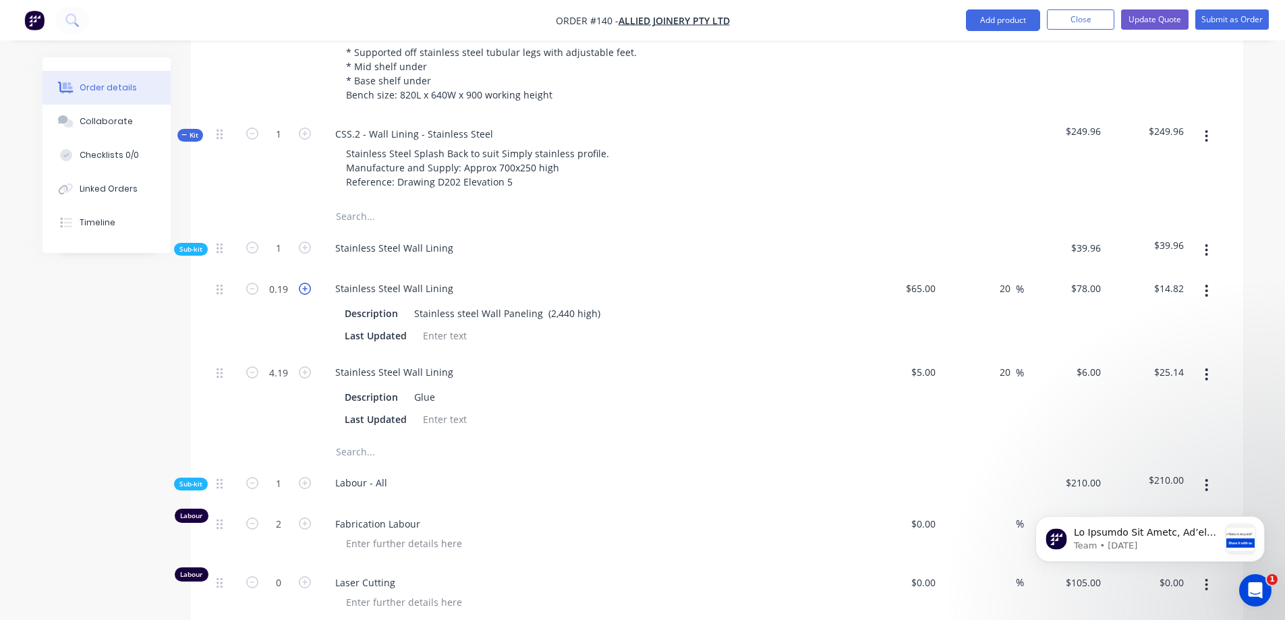
click at [304, 283] on icon "button" at bounding box center [305, 289] width 12 height 12
type input "1.19"
type input "$92.82"
click at [223, 271] on div at bounding box center [224, 313] width 27 height 84
click at [219, 283] on icon at bounding box center [220, 289] width 6 height 12
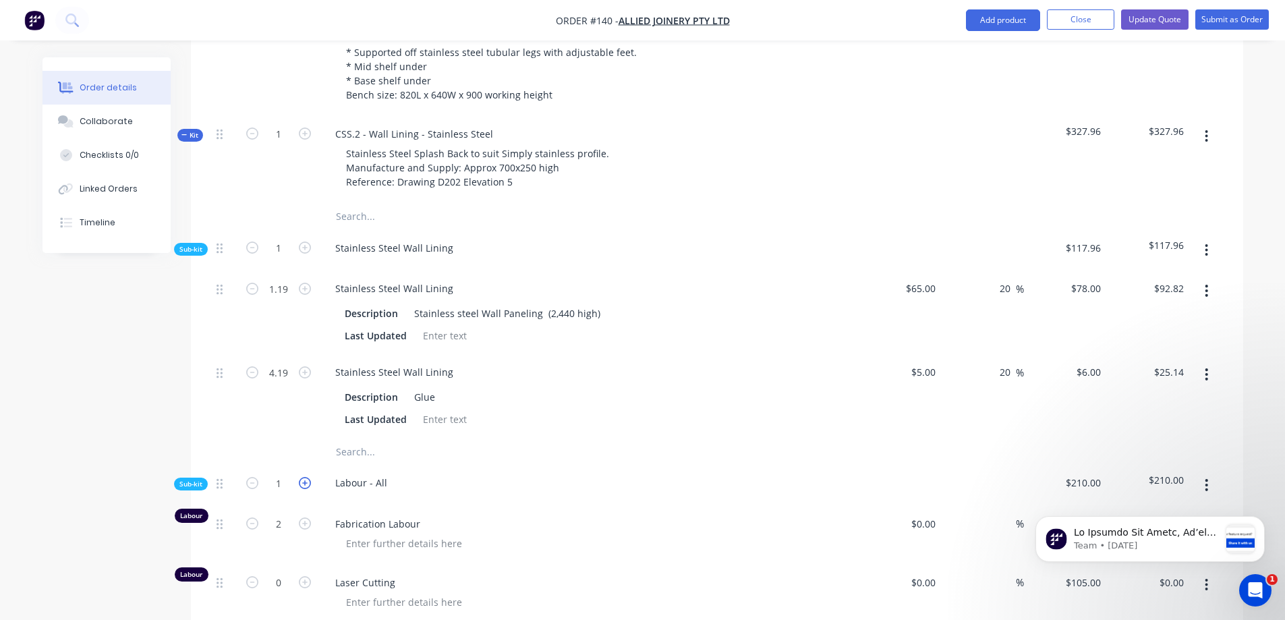
click at [303, 477] on icon "button" at bounding box center [305, 483] width 12 height 12
type input "2"
type input "4"
type input "$420.00"
click at [252, 477] on icon "button" at bounding box center [252, 483] width 12 height 12
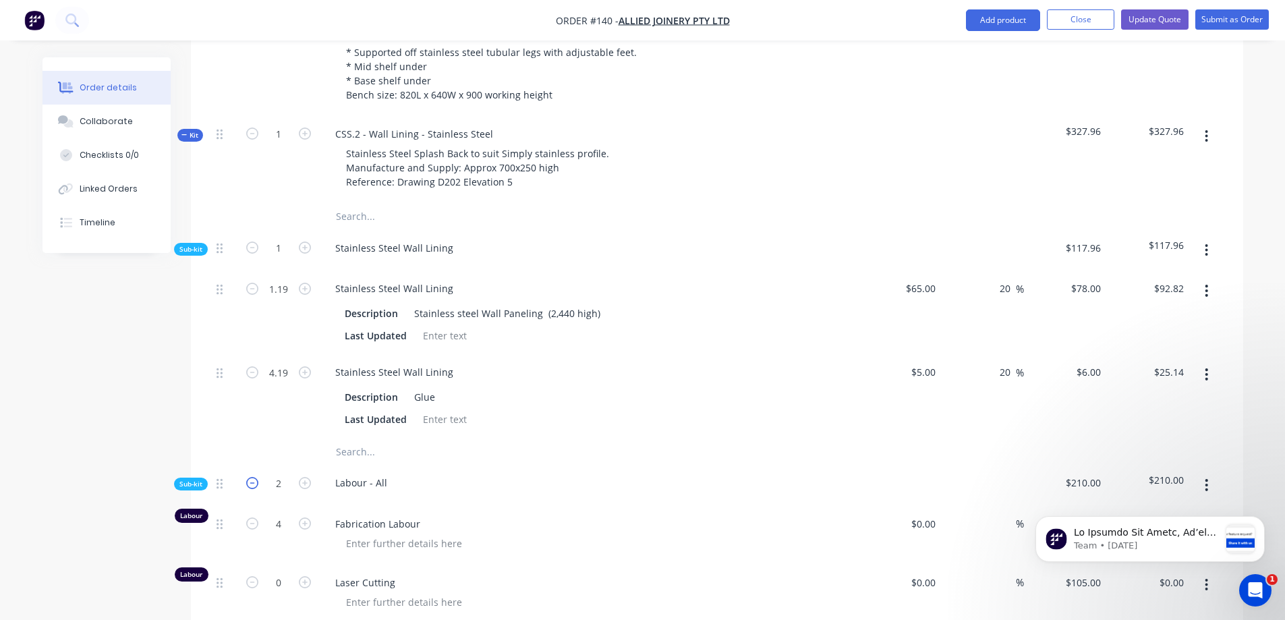
type input "1"
type input "2"
type input "$210.00"
click at [196, 244] on span "Sub-kit" at bounding box center [190, 249] width 23 height 10
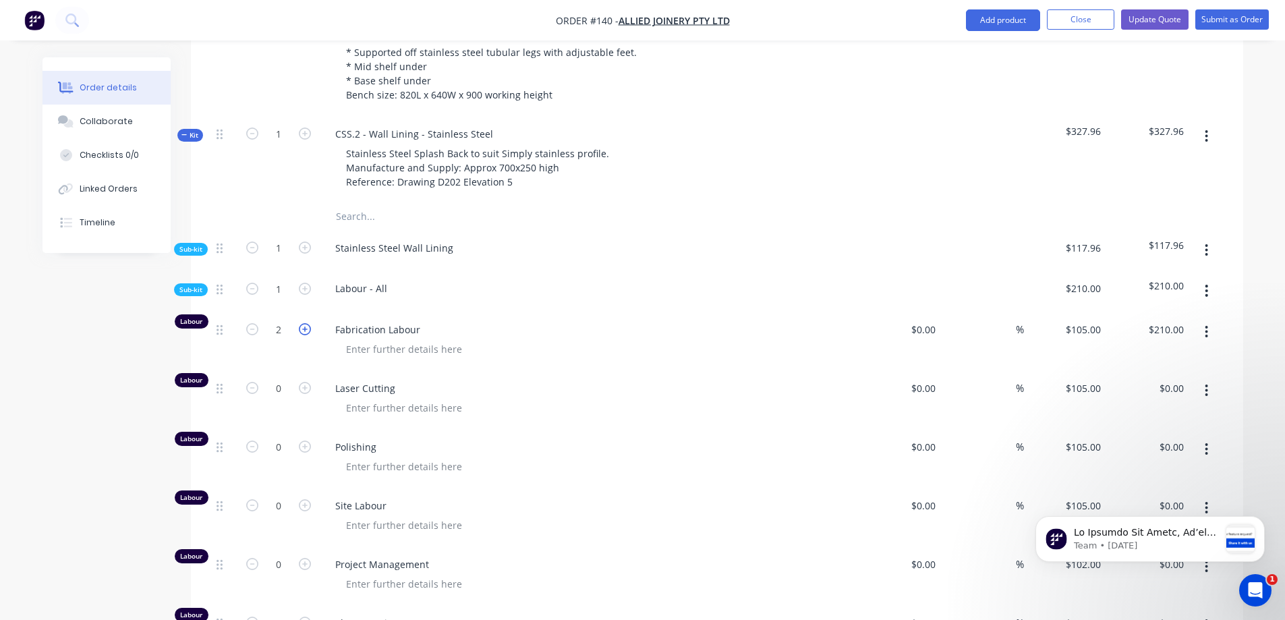
click at [308, 323] on icon "button" at bounding box center [305, 329] width 12 height 12
type input "3"
type input "$315.00"
click at [249, 323] on icon "button" at bounding box center [252, 329] width 12 height 12
type input "2"
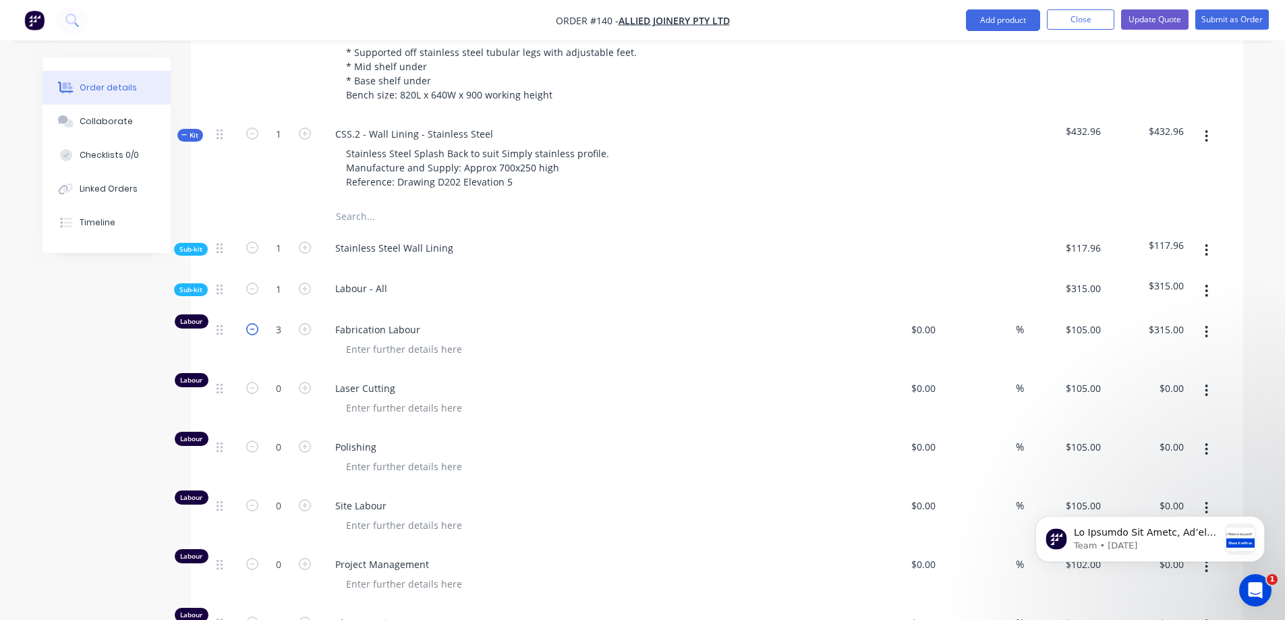
type input "$210.00"
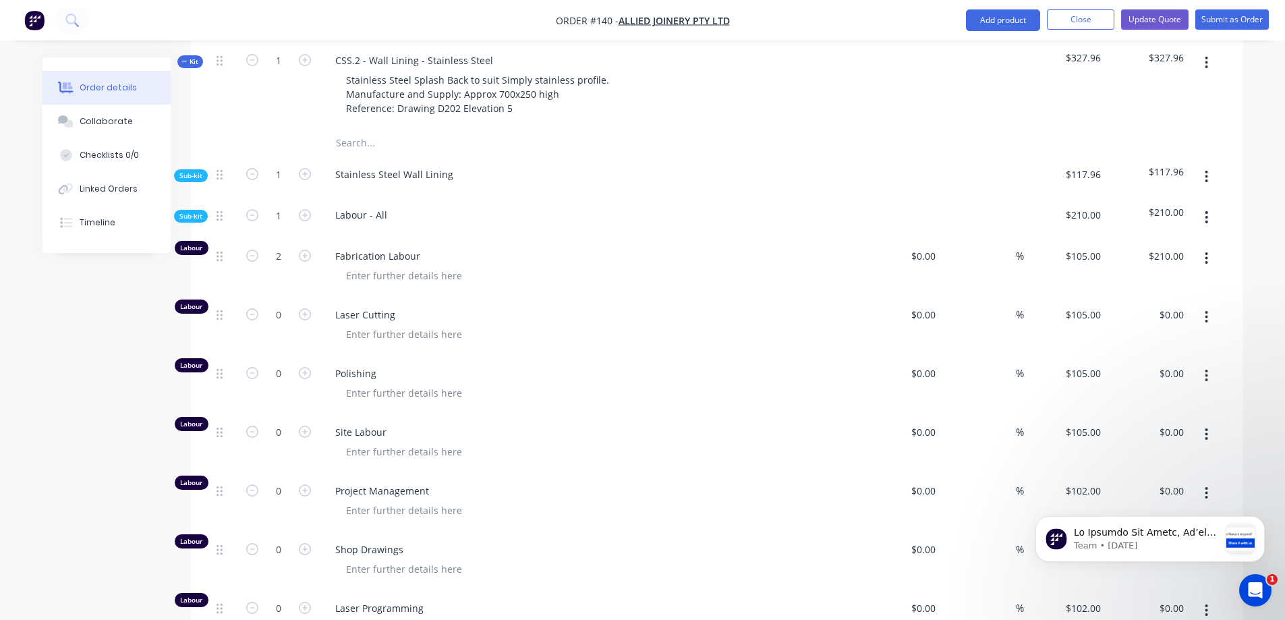
scroll to position [742, 0]
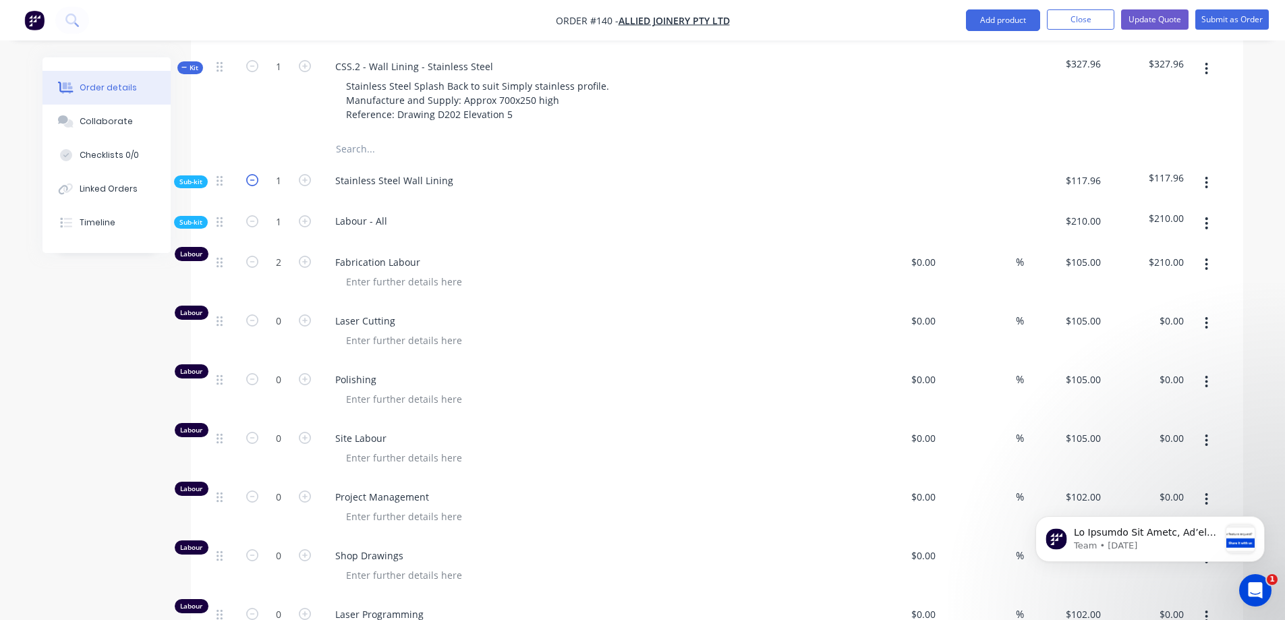
click at [247, 174] on icon "button" at bounding box center [252, 180] width 12 height 12
click at [249, 174] on icon "button" at bounding box center [252, 180] width 12 height 12
click at [303, 174] on icon "button" at bounding box center [305, 180] width 12 height 12
click at [253, 174] on icon "button" at bounding box center [252, 180] width 12 height 12
type input "1"
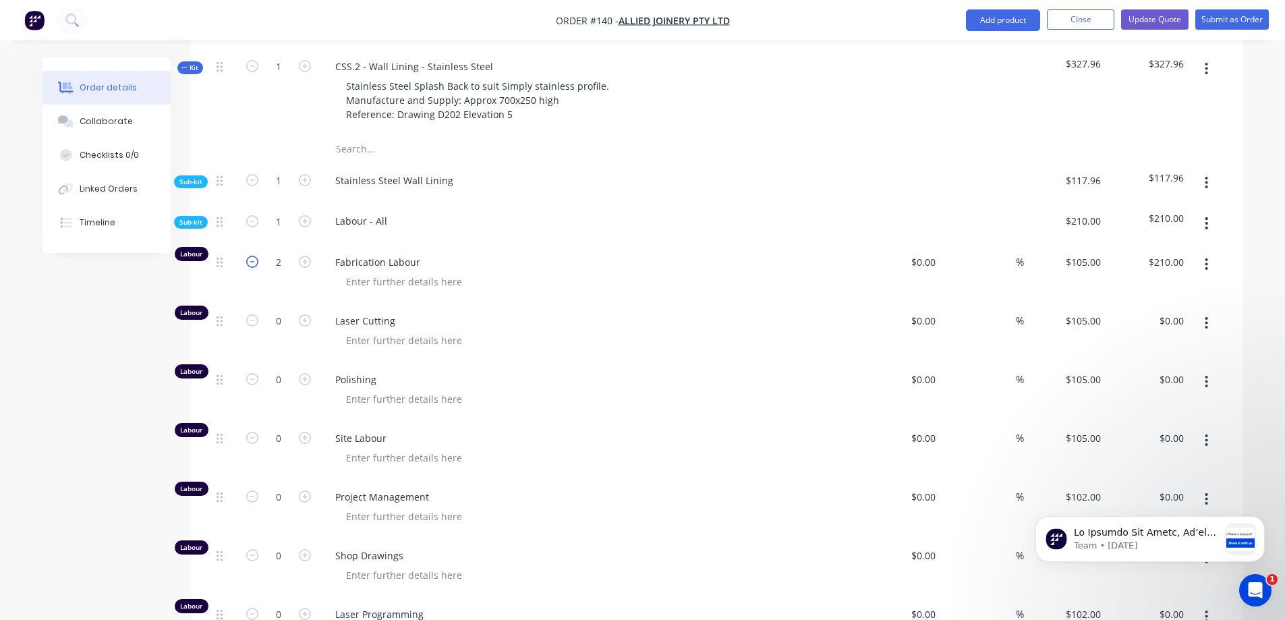
click at [252, 256] on icon "button" at bounding box center [252, 262] width 12 height 12
type input "1"
type input "$105.00"
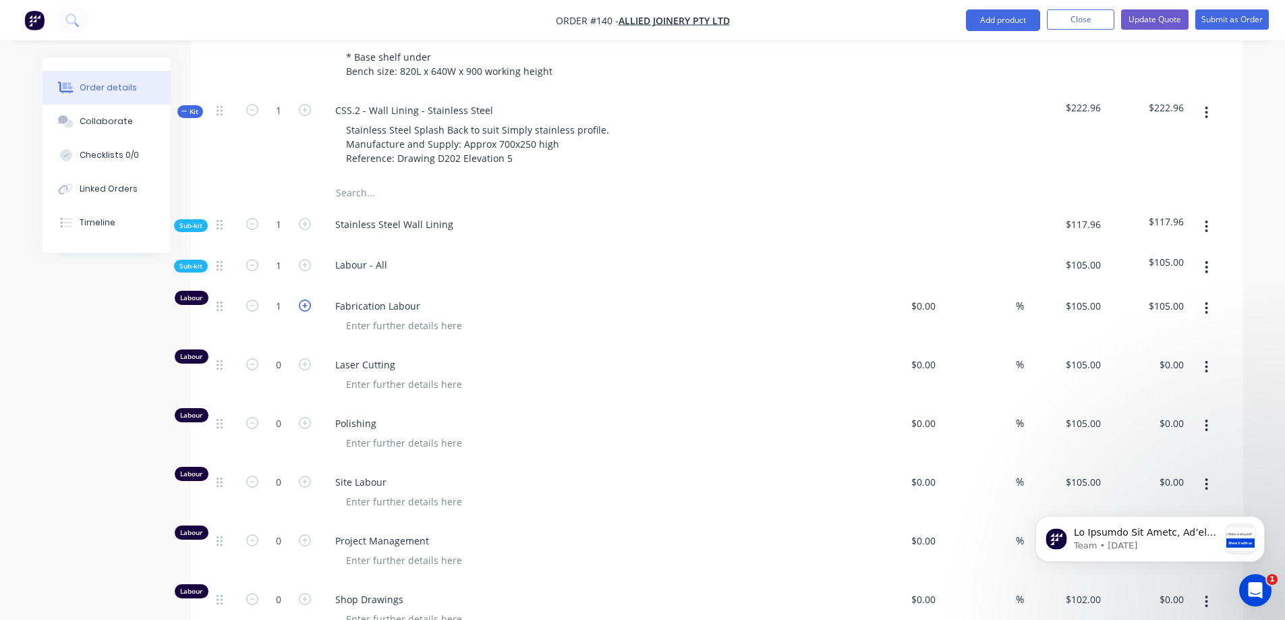
scroll to position [675, 0]
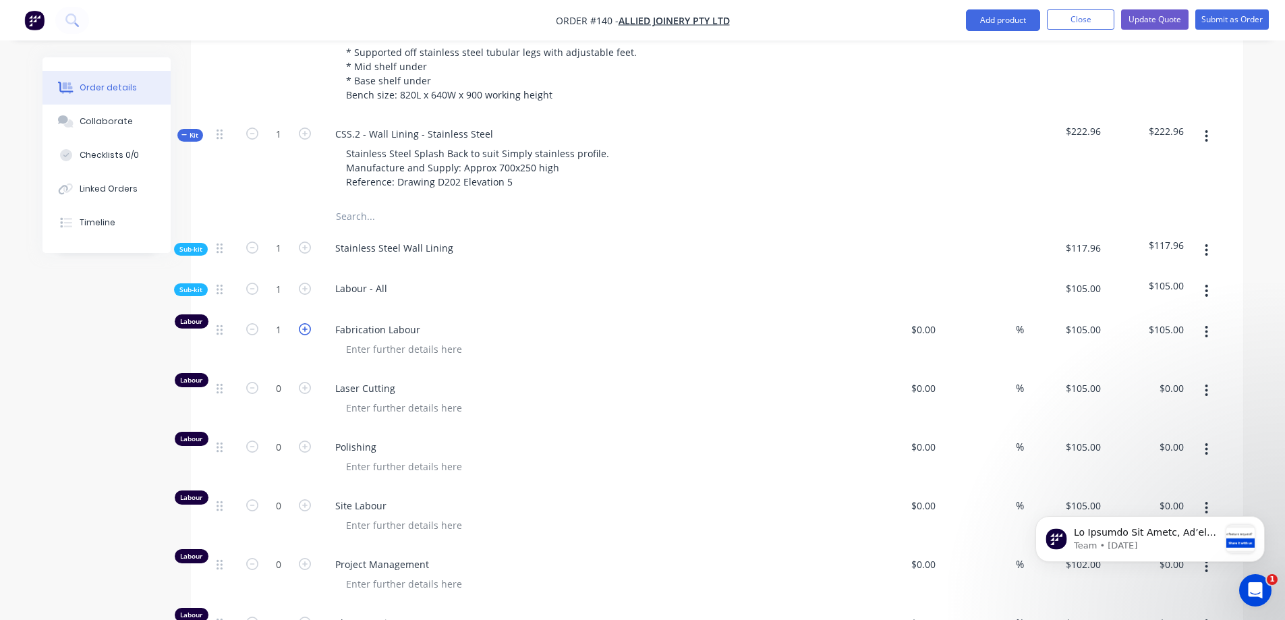
click at [304, 323] on icon "button" at bounding box center [305, 329] width 12 height 12
type input "2"
type input "$210.00"
click at [196, 244] on span "Sub-kit" at bounding box center [190, 249] width 23 height 10
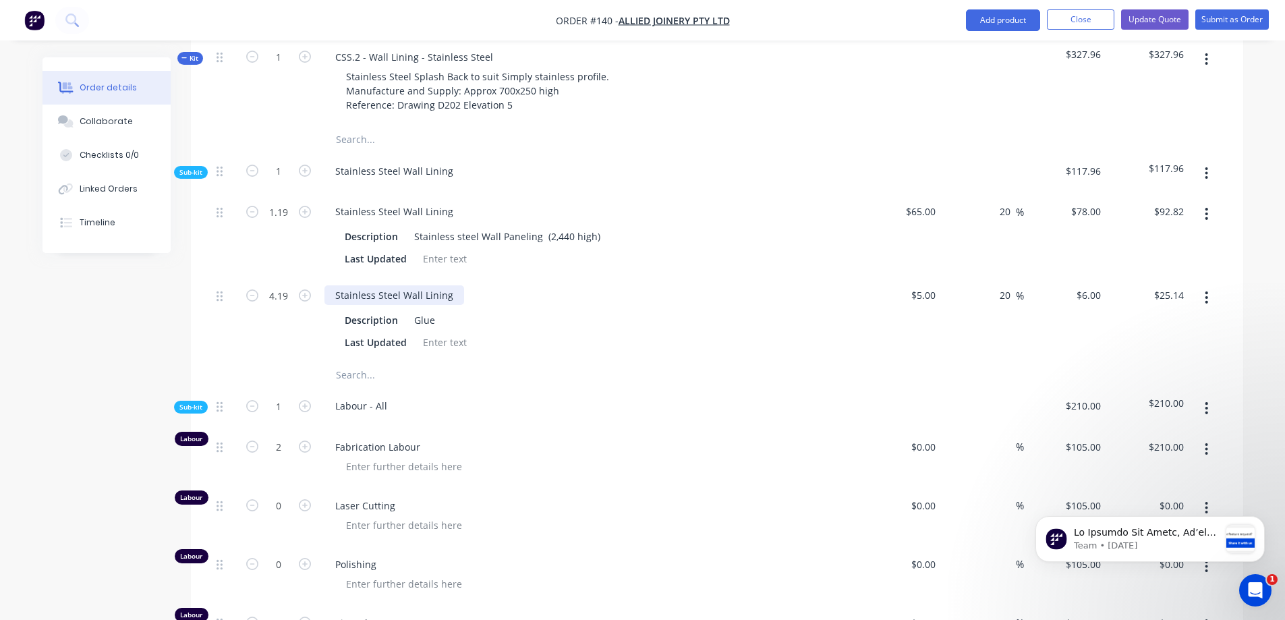
scroll to position [742, 0]
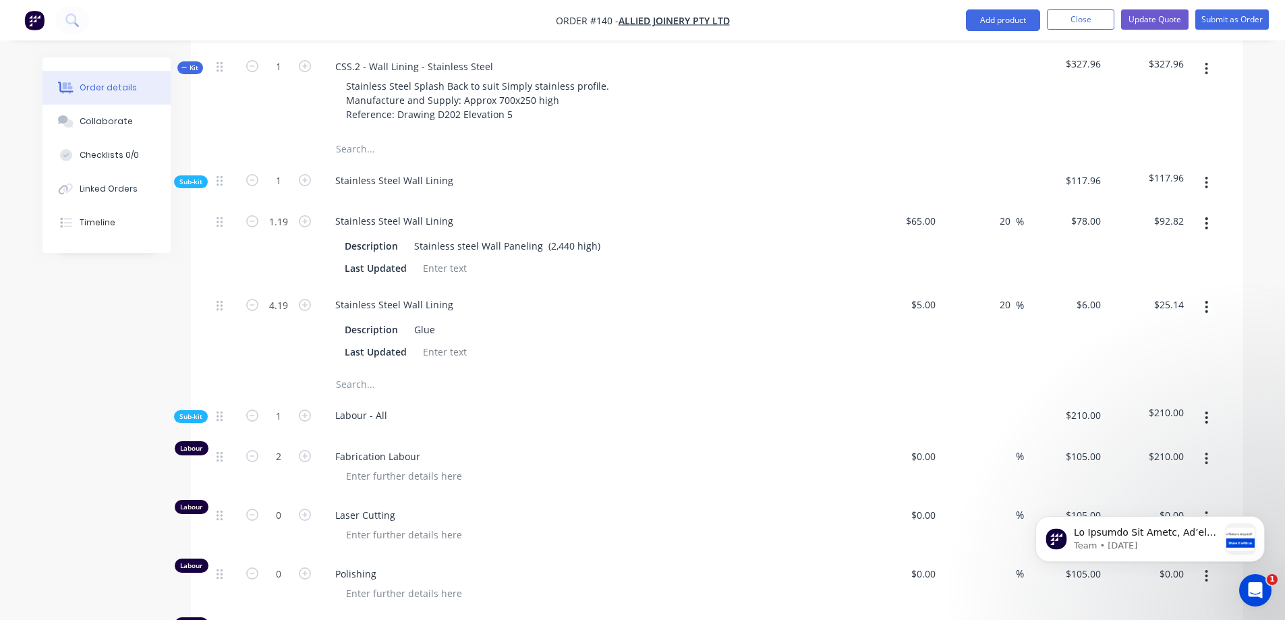
click at [185, 177] on span "Sub-kit" at bounding box center [190, 182] width 23 height 10
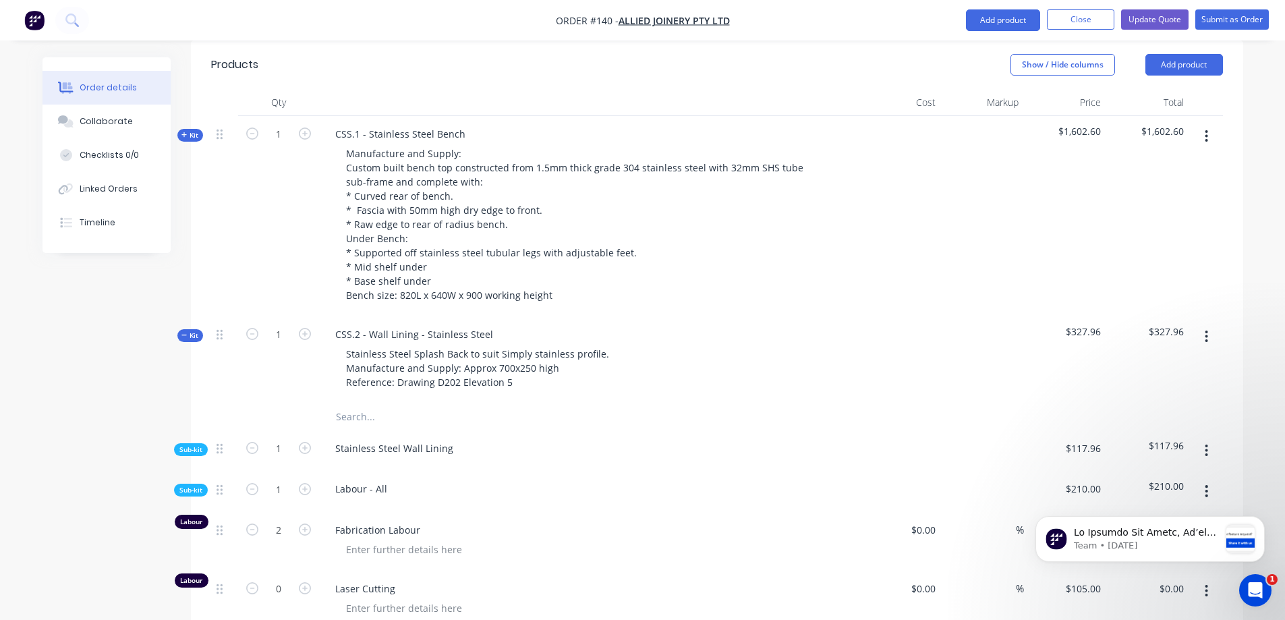
scroll to position [472, 0]
click at [188, 333] on span "Kit" at bounding box center [190, 338] width 18 height 10
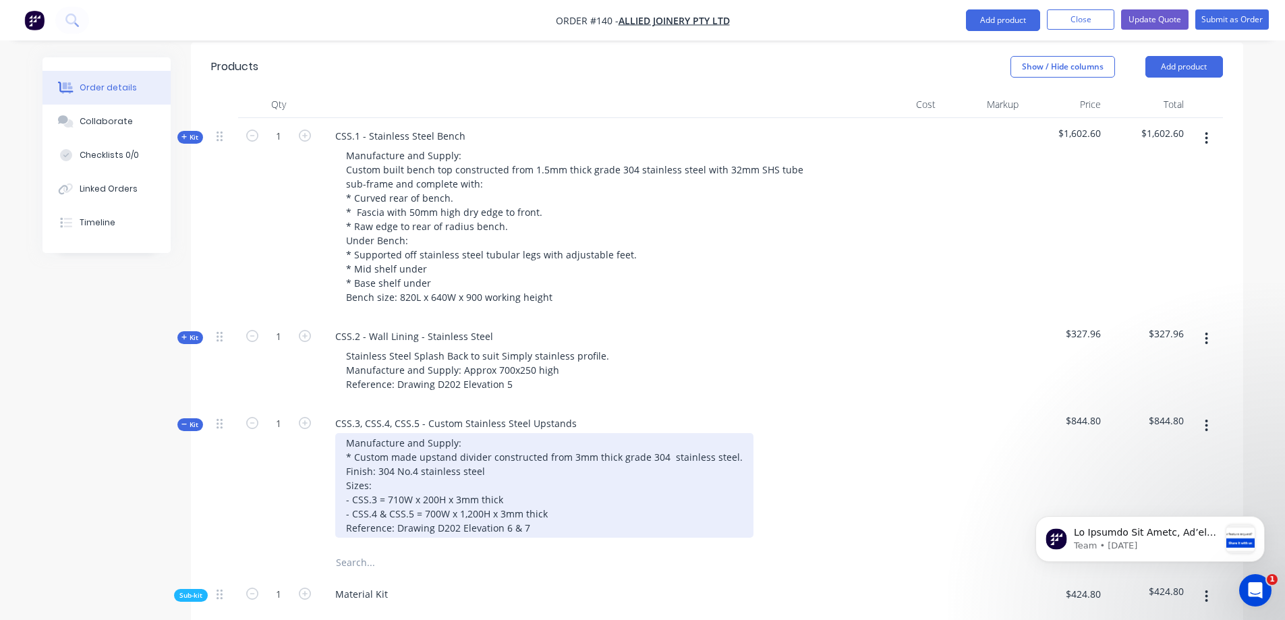
click at [644, 433] on div "Manufacture and Supply: * Custom made upstand divider constructed from 3mm thic…" at bounding box center [544, 485] width 418 height 105
click at [517, 433] on div "Manufacture and Supply: * Custom made upstand divider constructed from 1mm thic…" at bounding box center [529, 485] width 389 height 105
click at [516, 459] on div "Manufacture and Supply: * Custom made upstand divider constructed from 1mm thic…" at bounding box center [529, 485] width 389 height 105
click at [516, 463] on div "Manufacture and Supply: * Custom made upstand divider constructed from 1mm thic…" at bounding box center [529, 485] width 389 height 105
click at [612, 461] on div "Manufacture and Supply: * Custom made upstand divider constructed from 1mm thic…" at bounding box center [529, 485] width 389 height 105
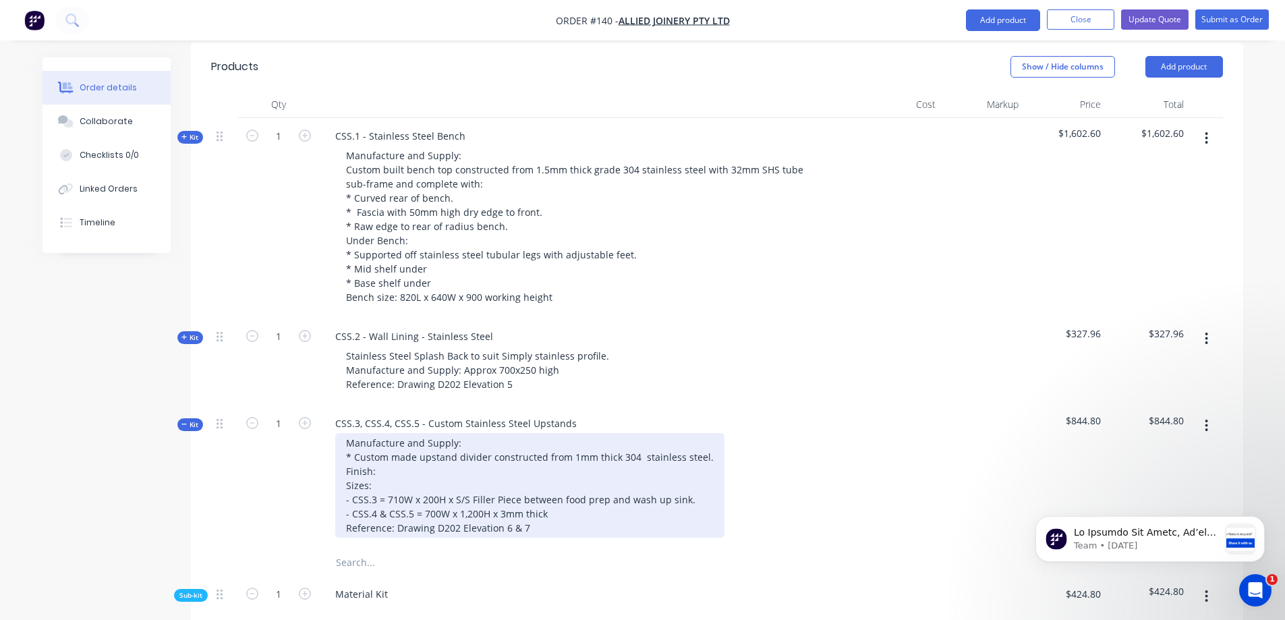
click at [589, 480] on div "Manufacture and Supply: * Custom made upstand divider constructed from 1mm thic…" at bounding box center [529, 485] width 389 height 105
click at [586, 476] on div "Manufacture and Supply: * Custom made upstand divider constructed from 1mm thic…" at bounding box center [529, 485] width 389 height 105
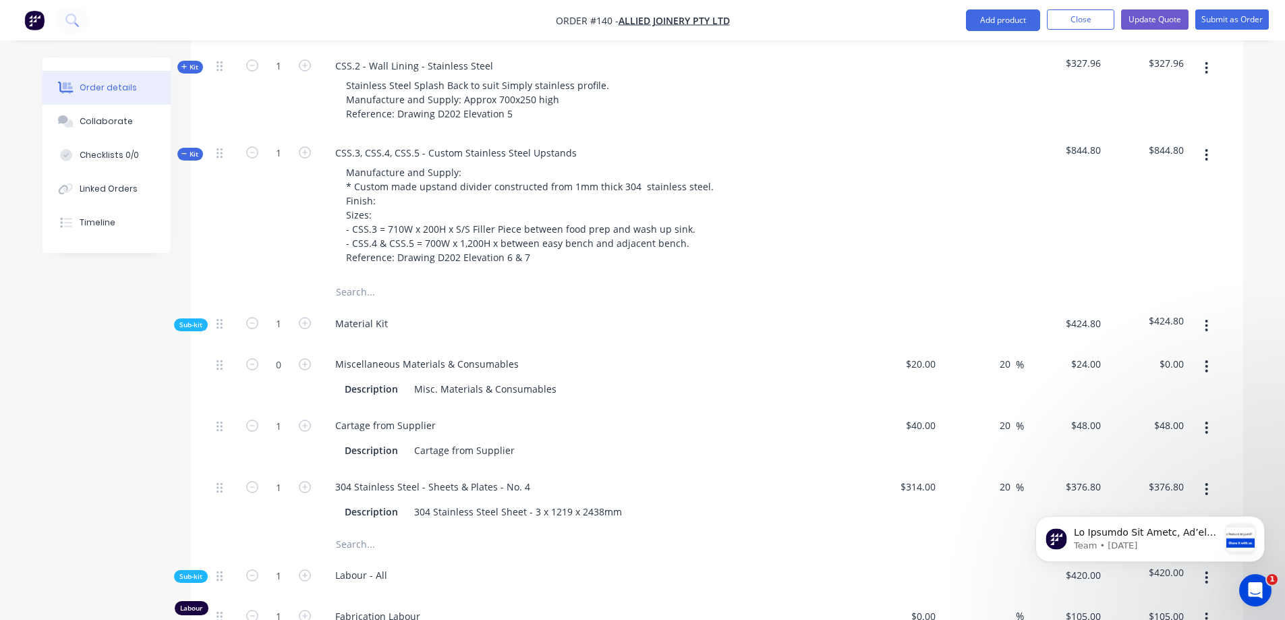
scroll to position [742, 0]
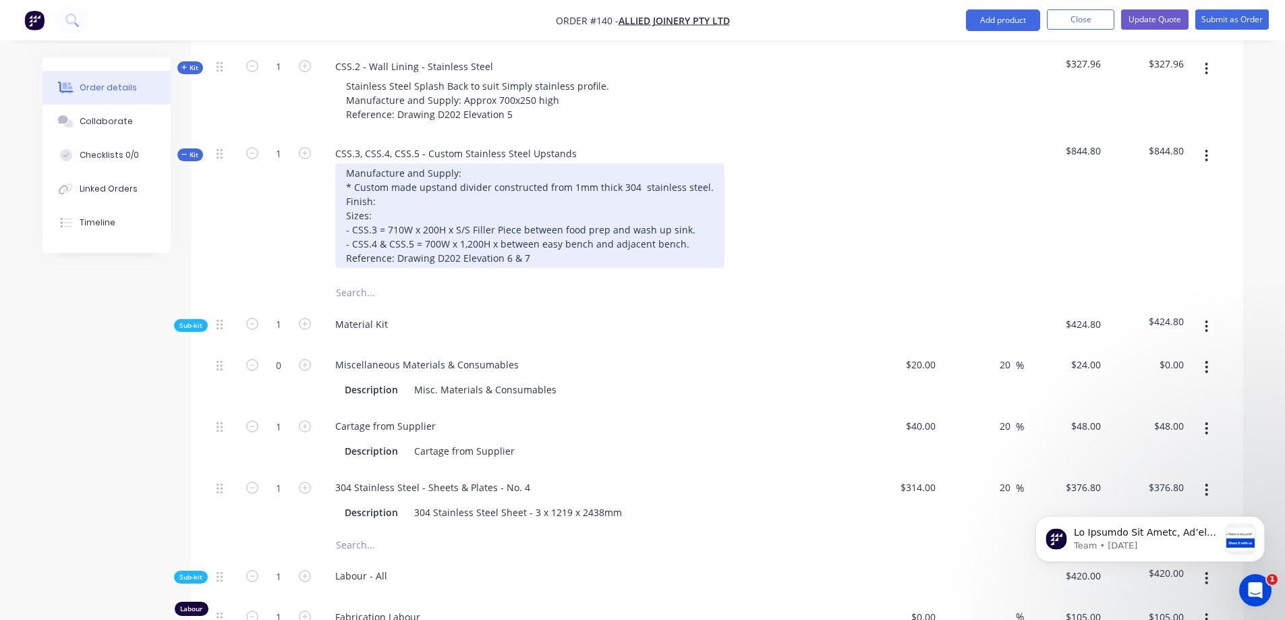
click at [489, 203] on div "Manufacture and Supply: * Custom made upstand divider constructed from 1mm thic…" at bounding box center [529, 215] width 389 height 105
click at [666, 210] on div "Manufacture and Supply: * Custom made upstand divider constructed from 1mm thic…" at bounding box center [529, 215] width 389 height 105
drag, startPoint x: 376, startPoint y: 206, endPoint x: 351, endPoint y: 208, distance: 25.0
click at [351, 208] on div "Manufacture and Supply: * Custom made upstand divider constructed from 1mm thic…" at bounding box center [529, 215] width 389 height 105
drag, startPoint x: 383, startPoint y: 205, endPoint x: 346, endPoint y: 206, distance: 37.1
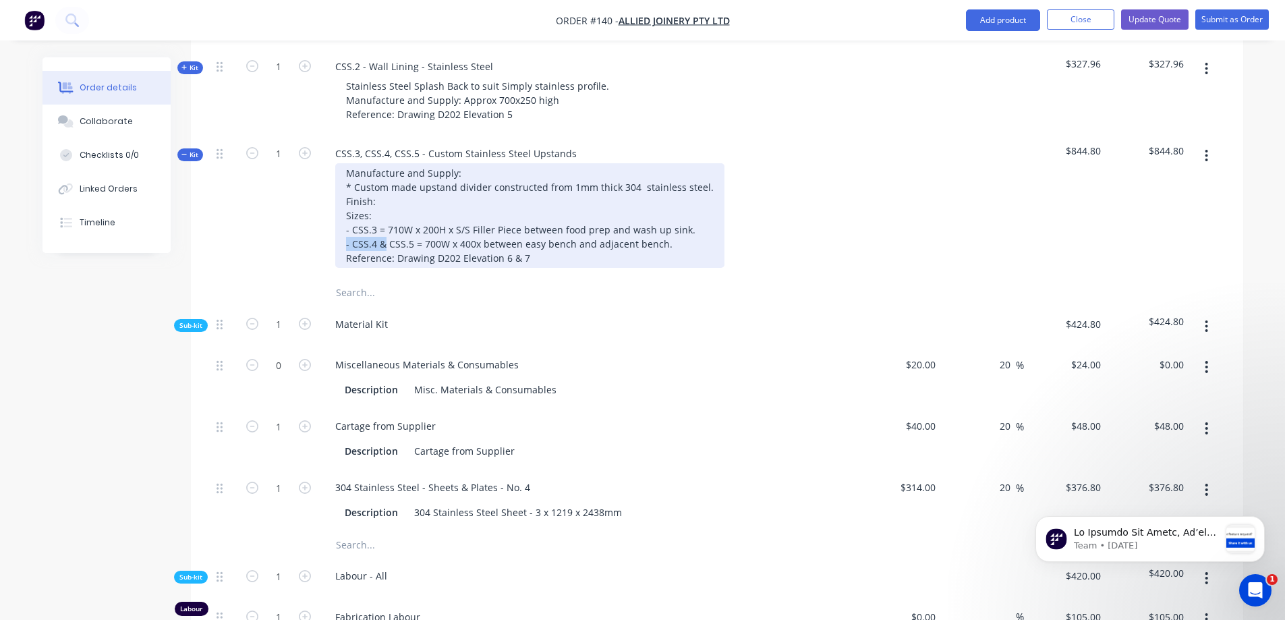
click at [346, 206] on div "Manufacture and Supply: * Custom made upstand divider constructed from 1mm thic…" at bounding box center [529, 215] width 389 height 105
click at [638, 208] on div "Manufacture and Supply: * Custom made upstand divider constructed from 1mm thic…" at bounding box center [529, 215] width 389 height 105
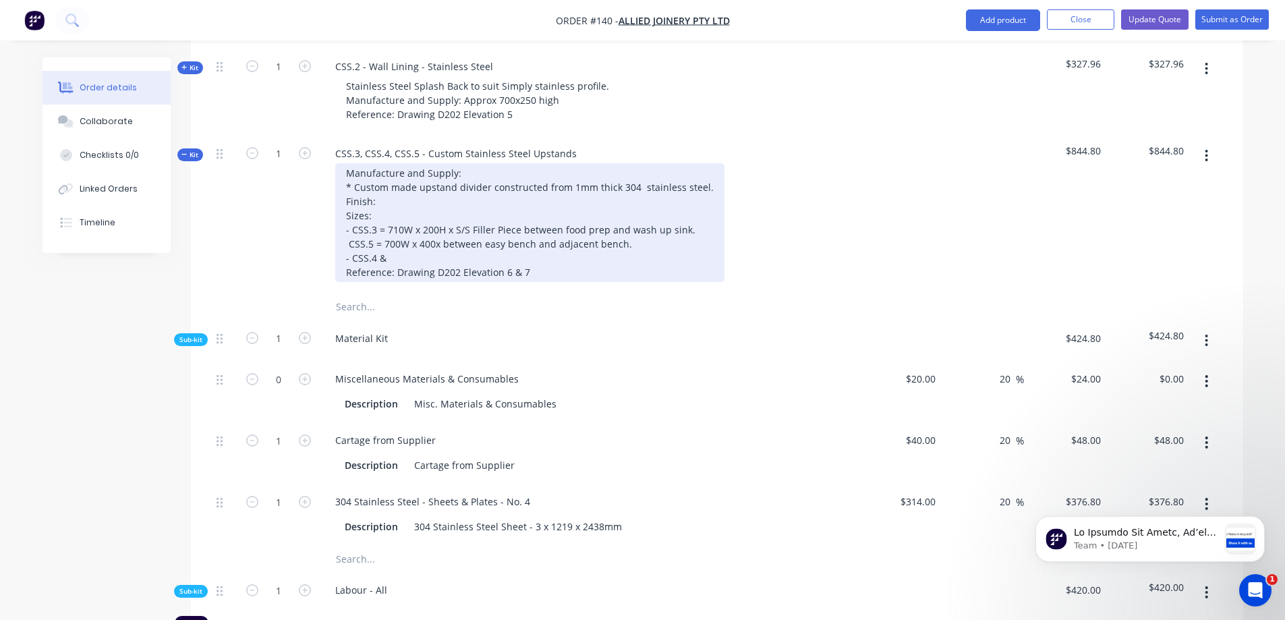
click at [343, 202] on div "Manufacture and Supply: * Custom made upstand divider constructed from 1mm thic…" at bounding box center [529, 222] width 389 height 119
click at [394, 217] on div "Manufacture and Supply: * Custom made upstand divider constructed from 1mm thic…" at bounding box center [529, 222] width 389 height 119
click at [401, 220] on div "Manufacture and Supply: * Custom made upstand divider constructed from 1mm thic…" at bounding box center [529, 222] width 389 height 119
click at [402, 227] on div "Manufacture and Supply: * Custom made upstand divider constructed from 1mm thic…" at bounding box center [529, 222] width 389 height 119
click at [385, 220] on div "Manufacture and Supply: * Custom made upstand divider constructed from 1mm thic…" at bounding box center [529, 222] width 389 height 119
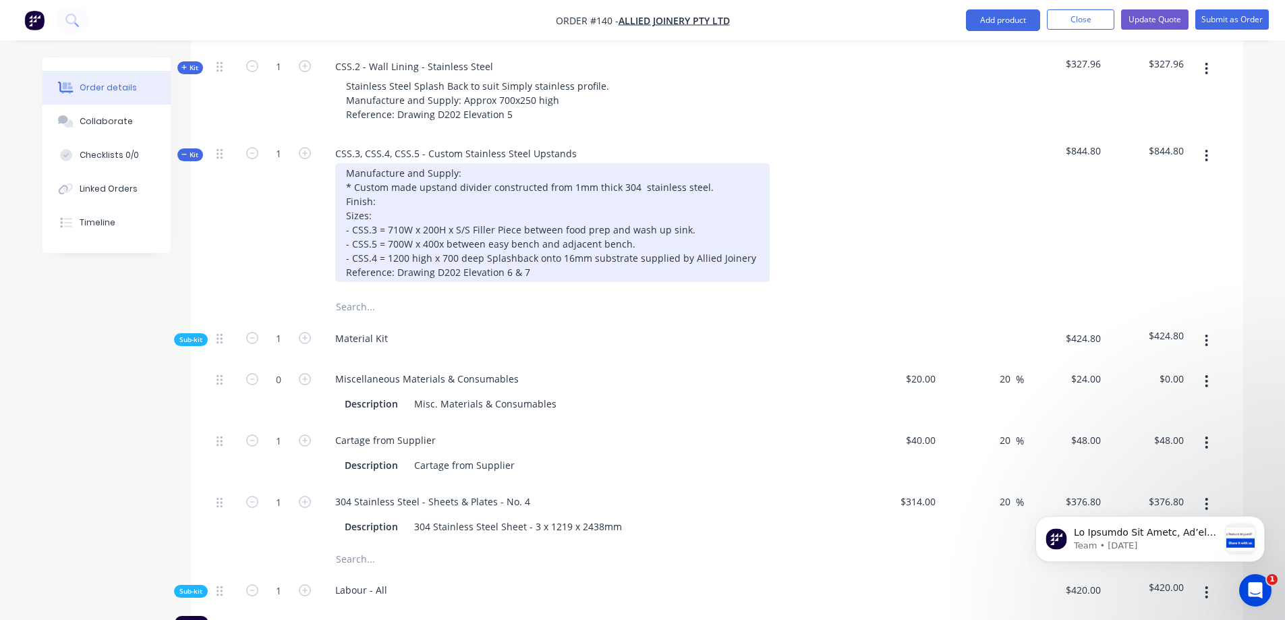
click at [744, 221] on div "Manufacture and Supply: * Custom made upstand divider constructed from 1mm thic…" at bounding box center [552, 222] width 434 height 119
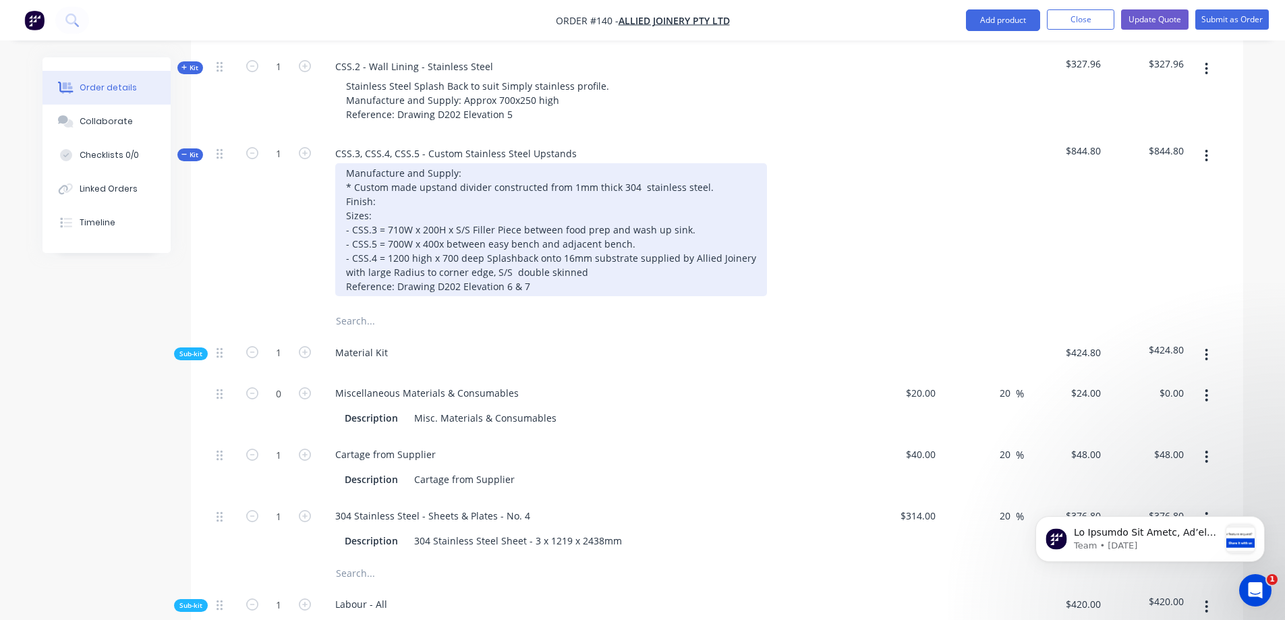
click at [607, 233] on div "Manufacture and Supply: * Custom made upstand divider constructed from 1mm thic…" at bounding box center [551, 229] width 432 height 133
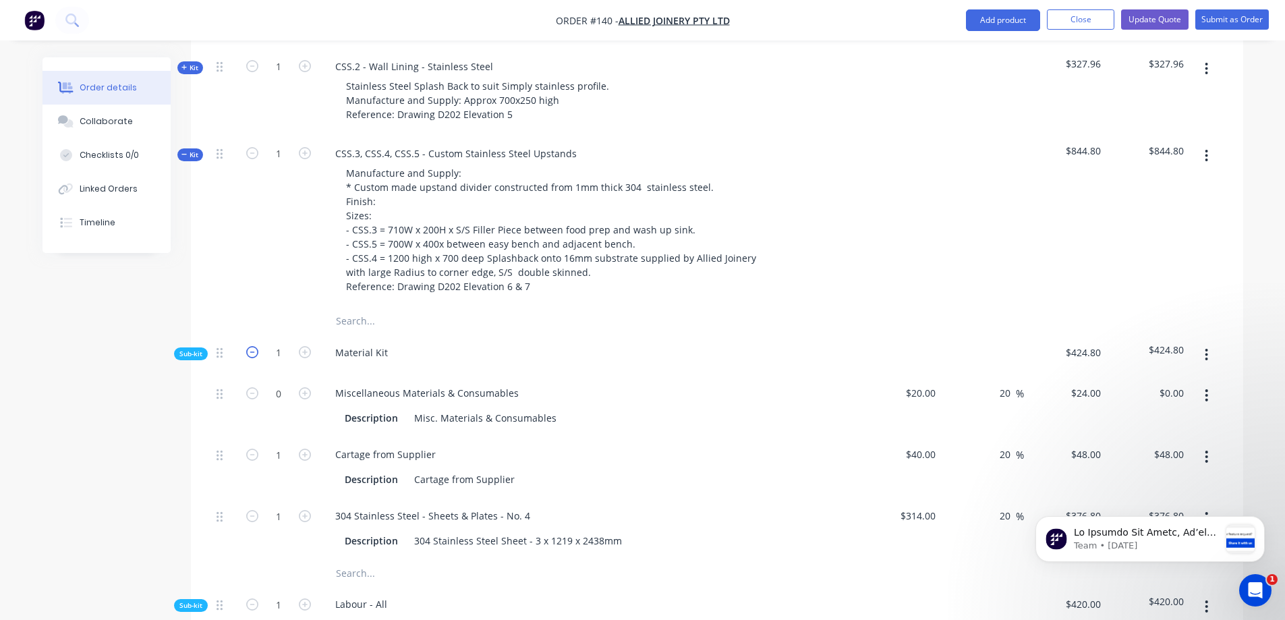
click at [254, 346] on icon "button" at bounding box center [252, 352] width 12 height 12
click at [198, 349] on span "Sub-kit" at bounding box center [190, 354] width 23 height 10
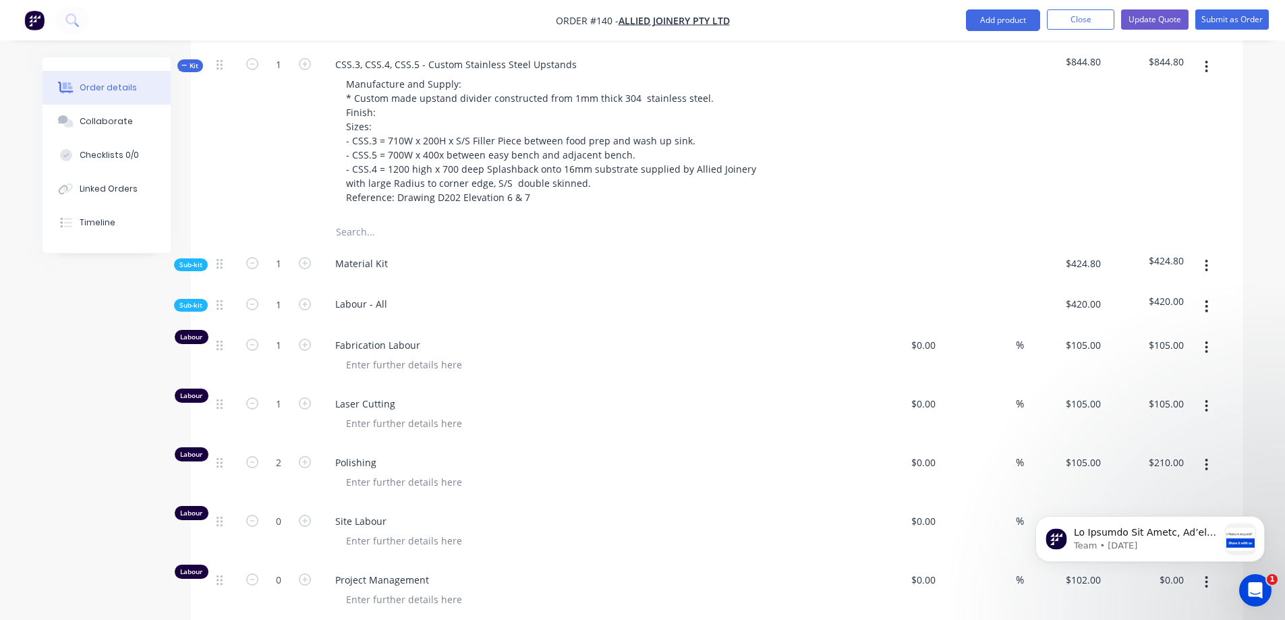
scroll to position [809, 0]
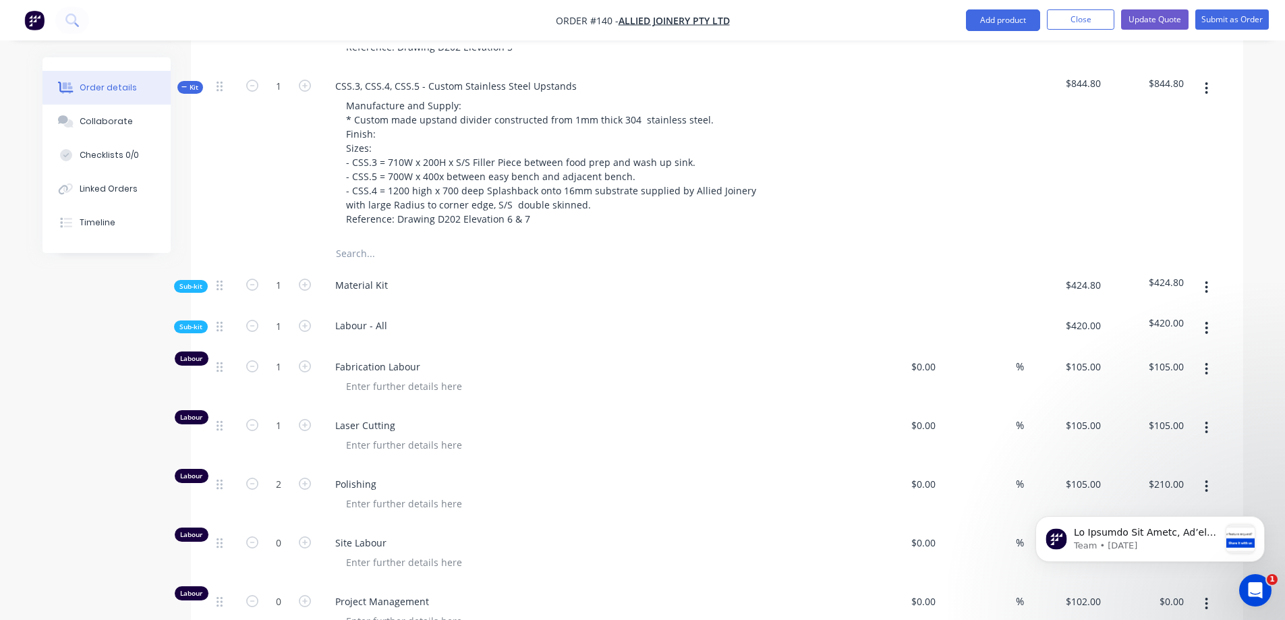
click at [193, 281] on span "Sub-kit" at bounding box center [190, 286] width 23 height 10
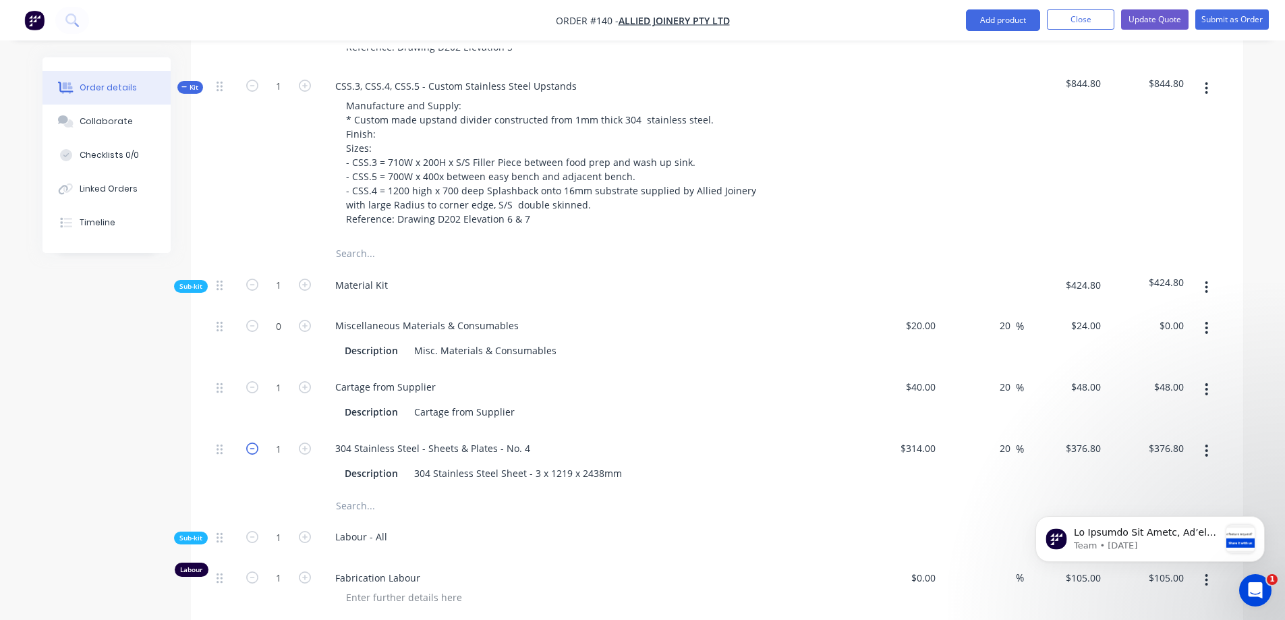
click at [251, 443] on icon "button" at bounding box center [252, 449] width 12 height 12
type input "0"
type input "$0.00"
click at [305, 443] on icon "button" at bounding box center [305, 449] width 12 height 12
type input "1"
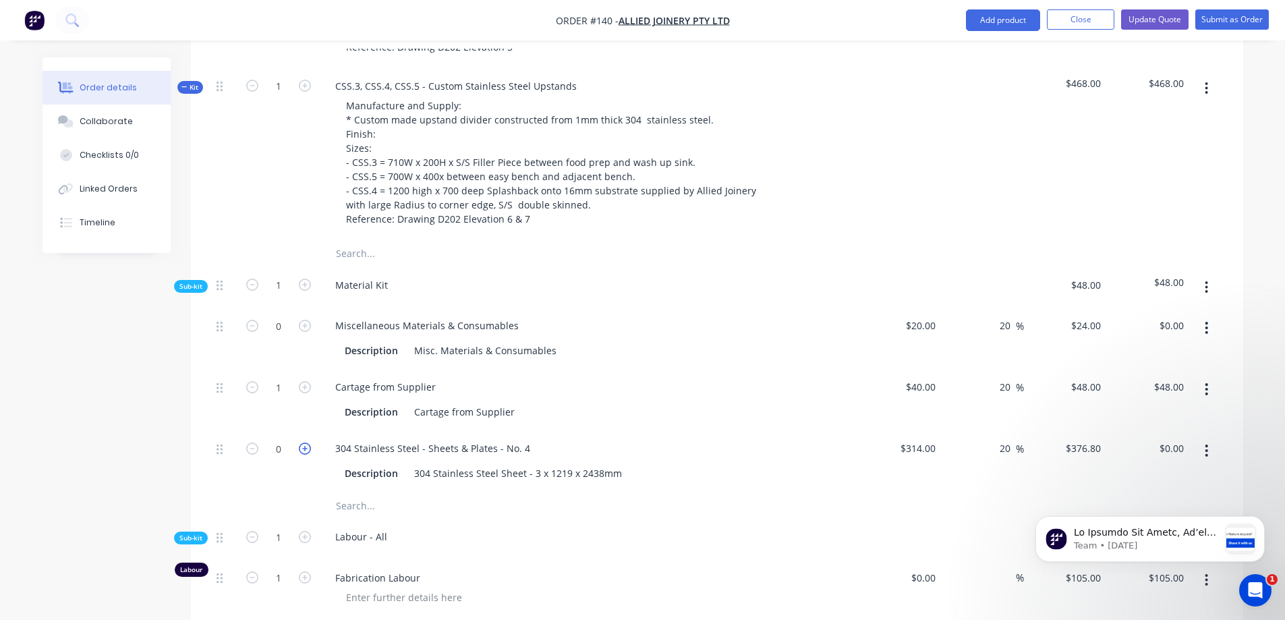
type input "$376.80"
click at [254, 443] on icon "button" at bounding box center [252, 449] width 12 height 12
type input "0"
type input "$0.00"
click at [342, 461] on div "Description 304 Stainless Steel Sheet - 3 x 1219 x 2438mm" at bounding box center [588, 472] width 529 height 22
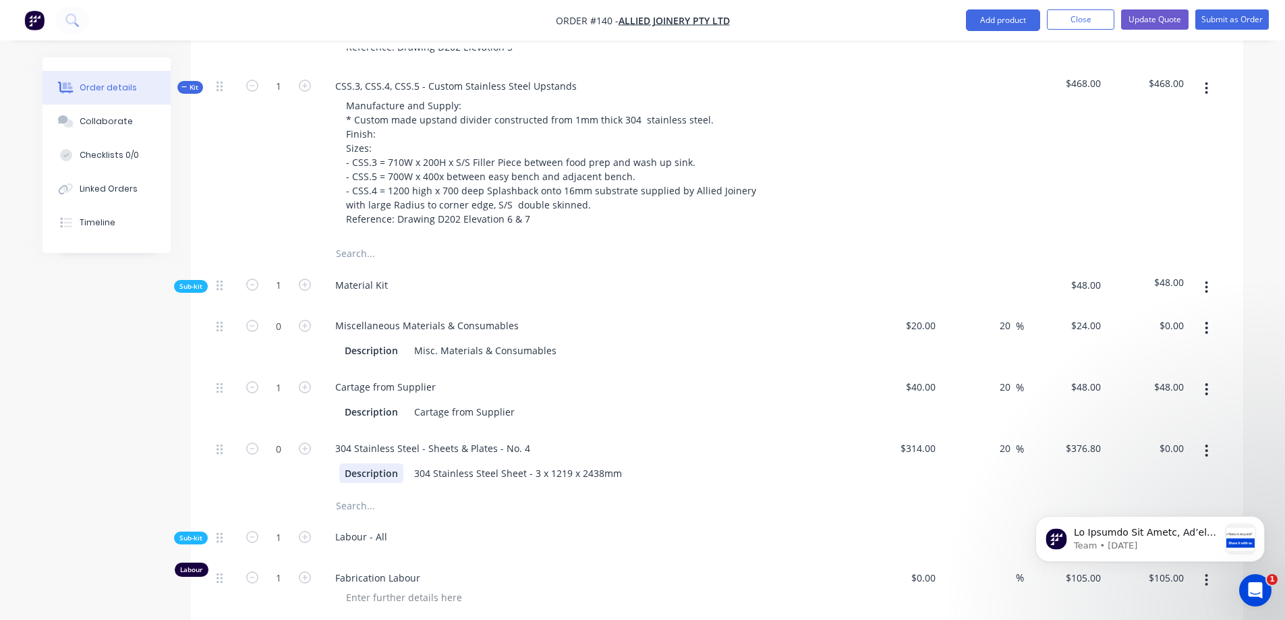
click at [347, 463] on div "Description" at bounding box center [371, 473] width 64 height 20
click at [219, 443] on icon at bounding box center [220, 449] width 6 height 12
click at [544, 438] on div "304 Stainless Steel - Sheets & Plates - No. 4" at bounding box center [588, 448] width 529 height 20
click at [530, 438] on div "304 Stainless Steel - Sheets & Plates - No. 4" at bounding box center [432, 448] width 217 height 20
click at [536, 463] on div "304 Stainless Steel Sheet - 3 x 1219 x 2438mm" at bounding box center [518, 473] width 219 height 20
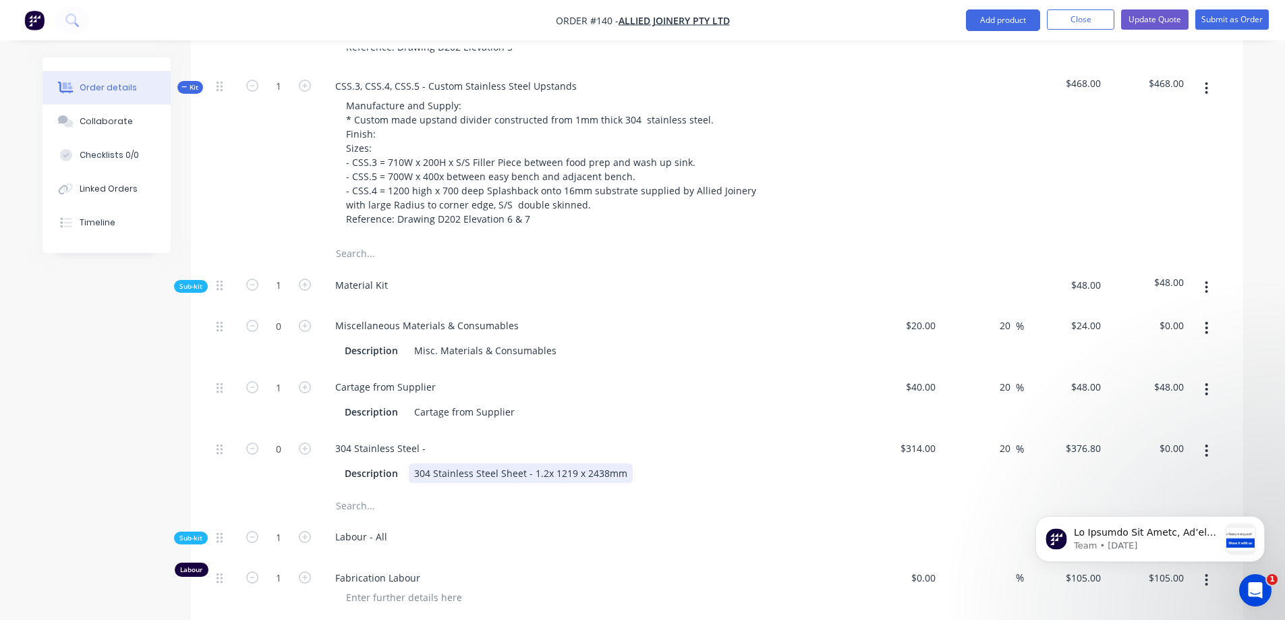
click at [620, 463] on div "304 Stainless Steel Sheet - 1.2x 1219 x 2438mm" at bounding box center [521, 473] width 224 height 20
type input "$185.00"
type input "$222.00"
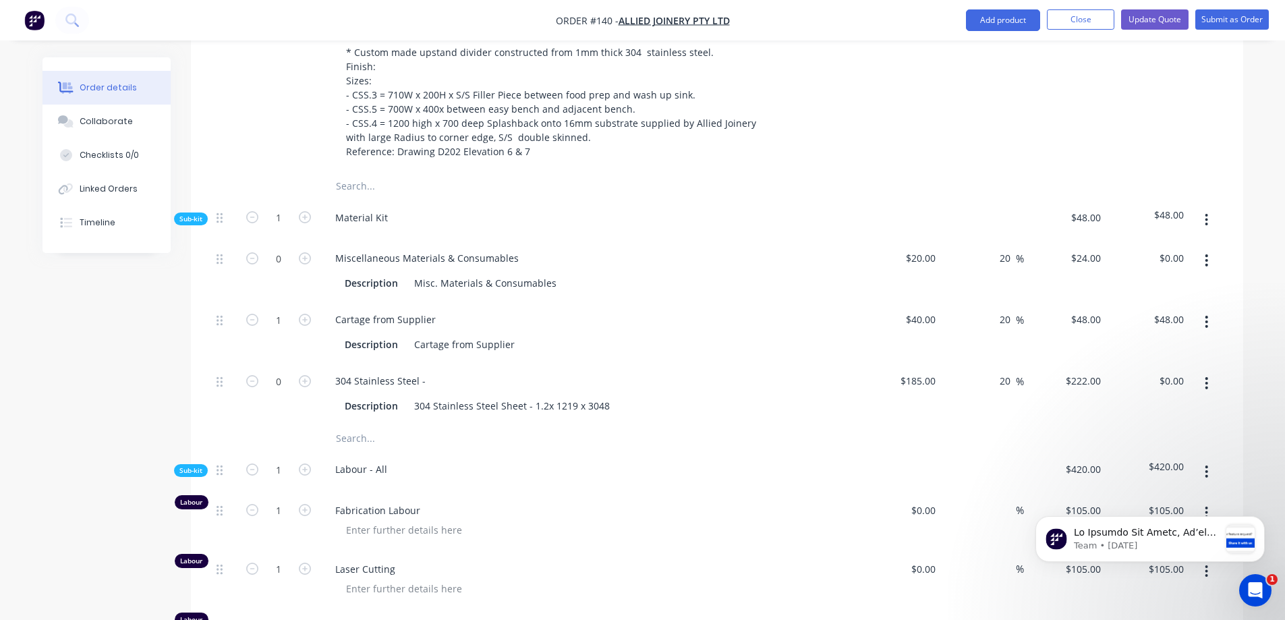
scroll to position [944, 0]
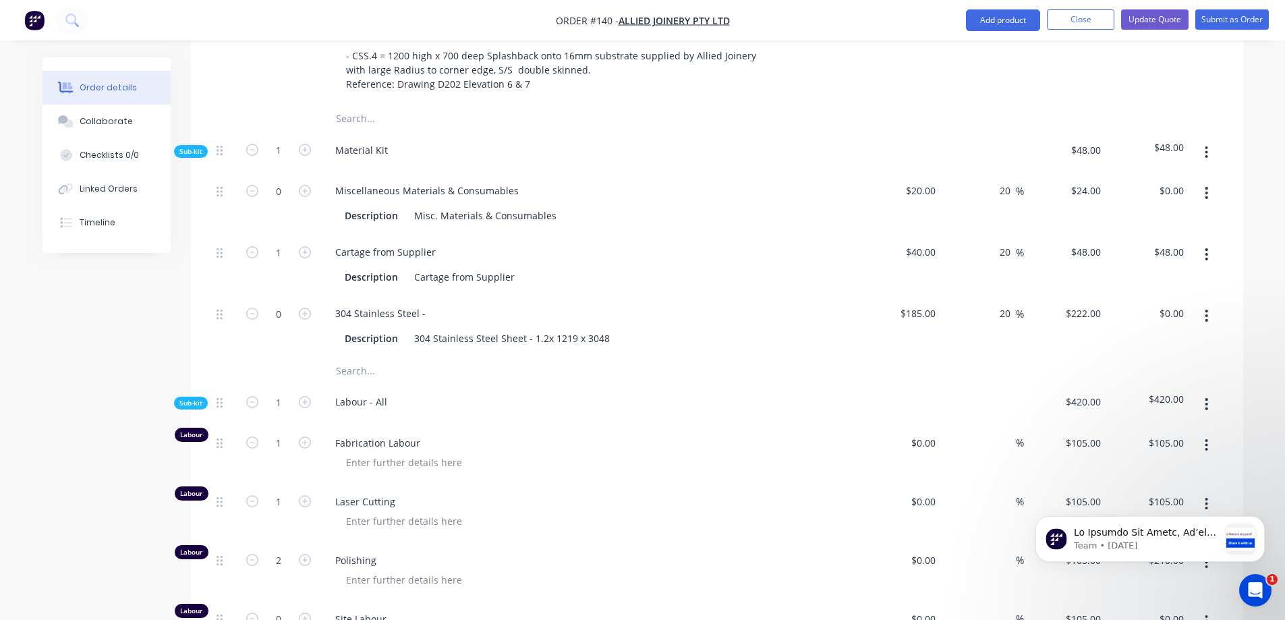
click at [192, 398] on span "Sub-kit" at bounding box center [190, 403] width 23 height 10
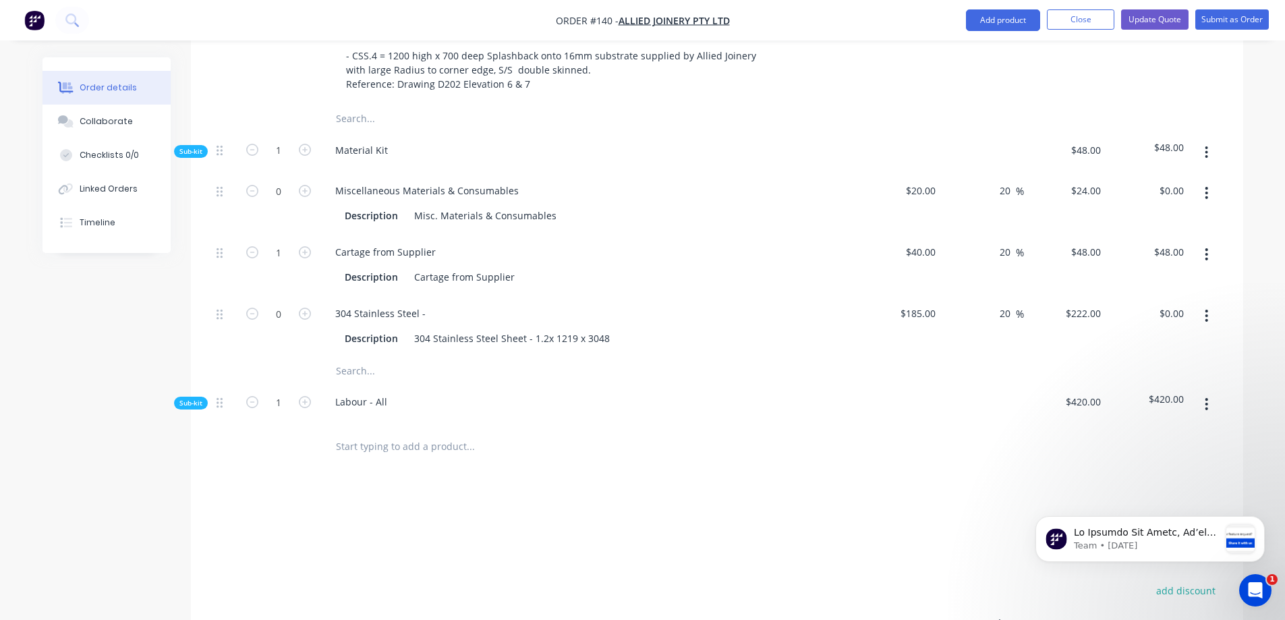
click at [190, 398] on span "Sub-kit" at bounding box center [190, 403] width 23 height 10
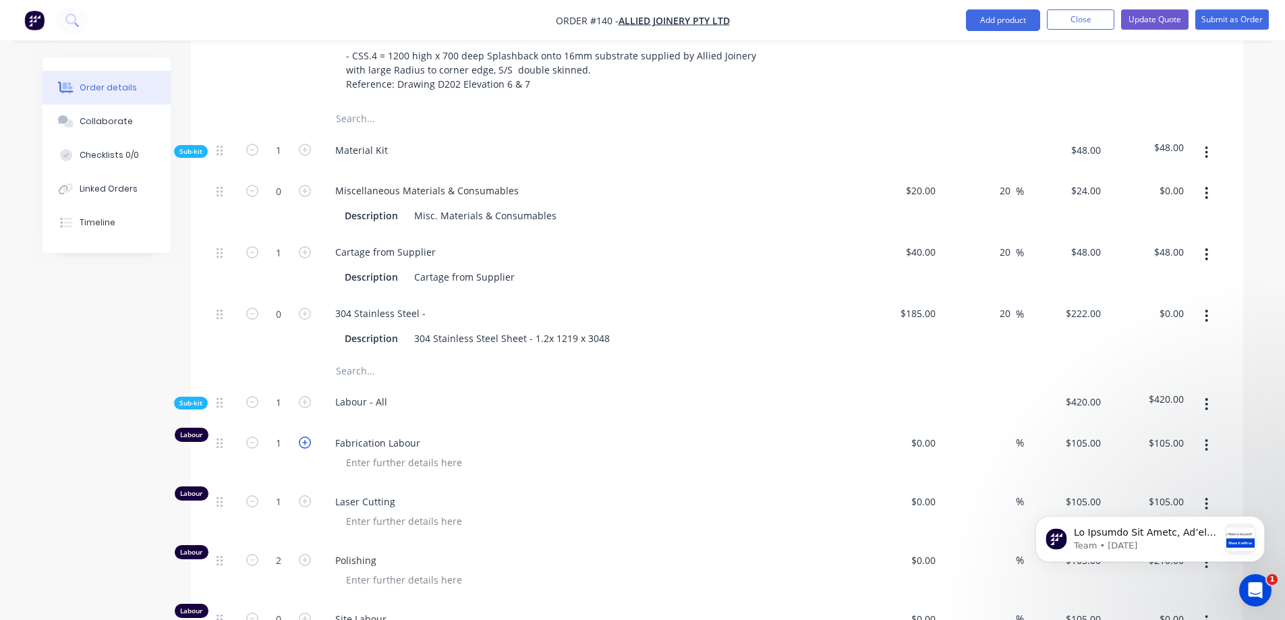
click at [307, 436] on icon "button" at bounding box center [305, 442] width 12 height 12
type input "2"
type input "$210.00"
click at [307, 436] on icon "button" at bounding box center [305, 442] width 12 height 12
type input "3"
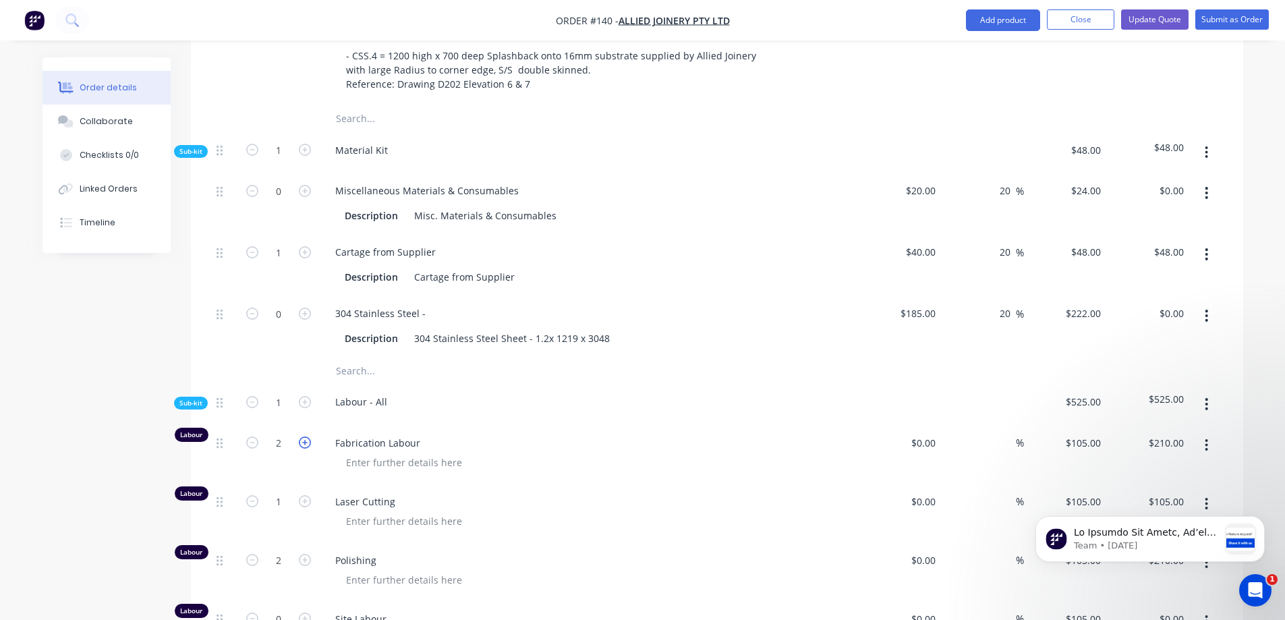
type input "$315.00"
click at [307, 436] on icon "button" at bounding box center [305, 442] width 12 height 12
type input "4"
type input "$420.00"
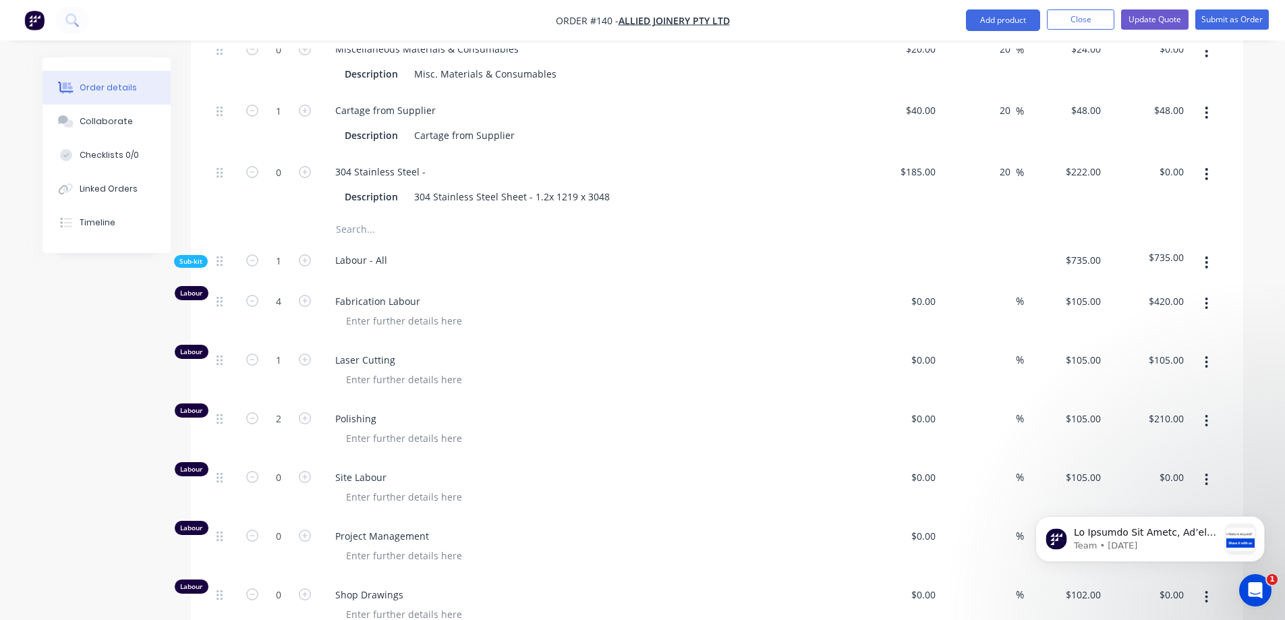
scroll to position [1079, 0]
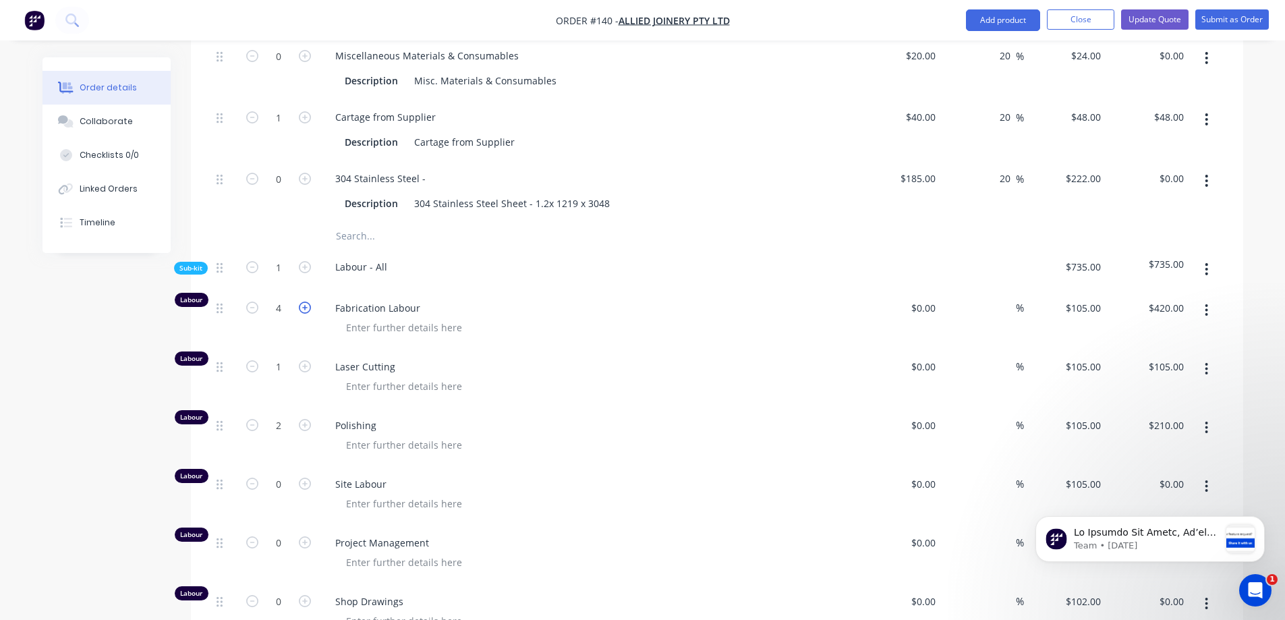
click at [307, 302] on icon "button" at bounding box center [305, 308] width 12 height 12
type input "5"
type input "$525.00"
click at [307, 302] on icon "button" at bounding box center [305, 308] width 12 height 12
type input "6"
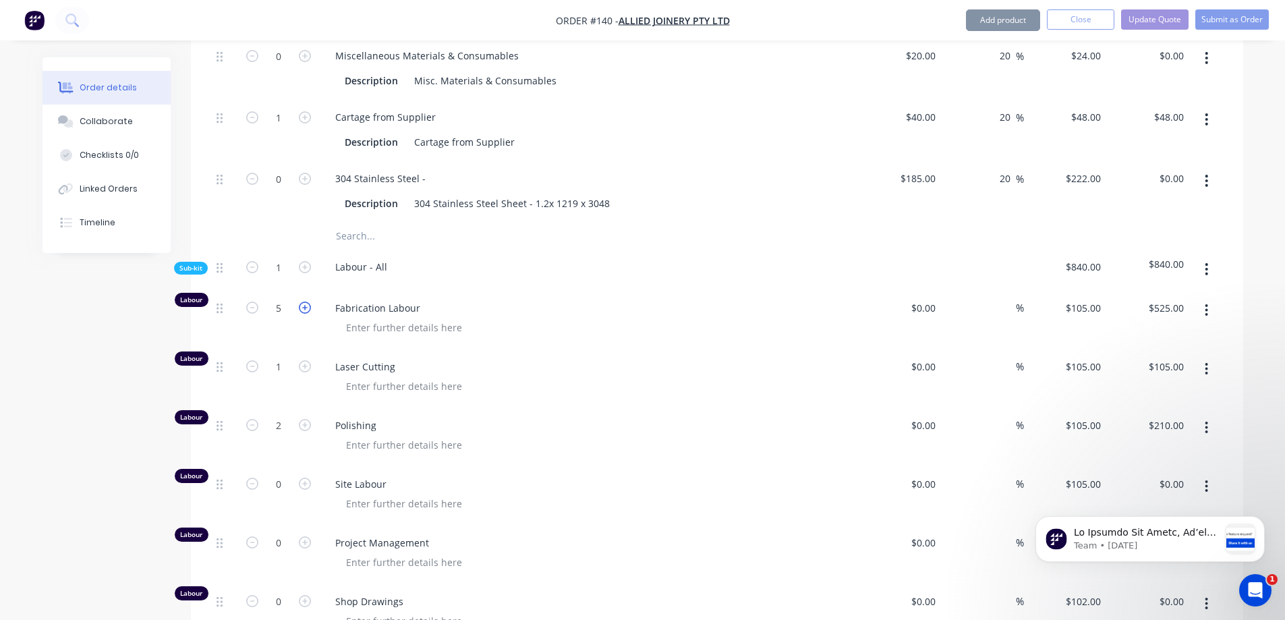
type input "$630.00"
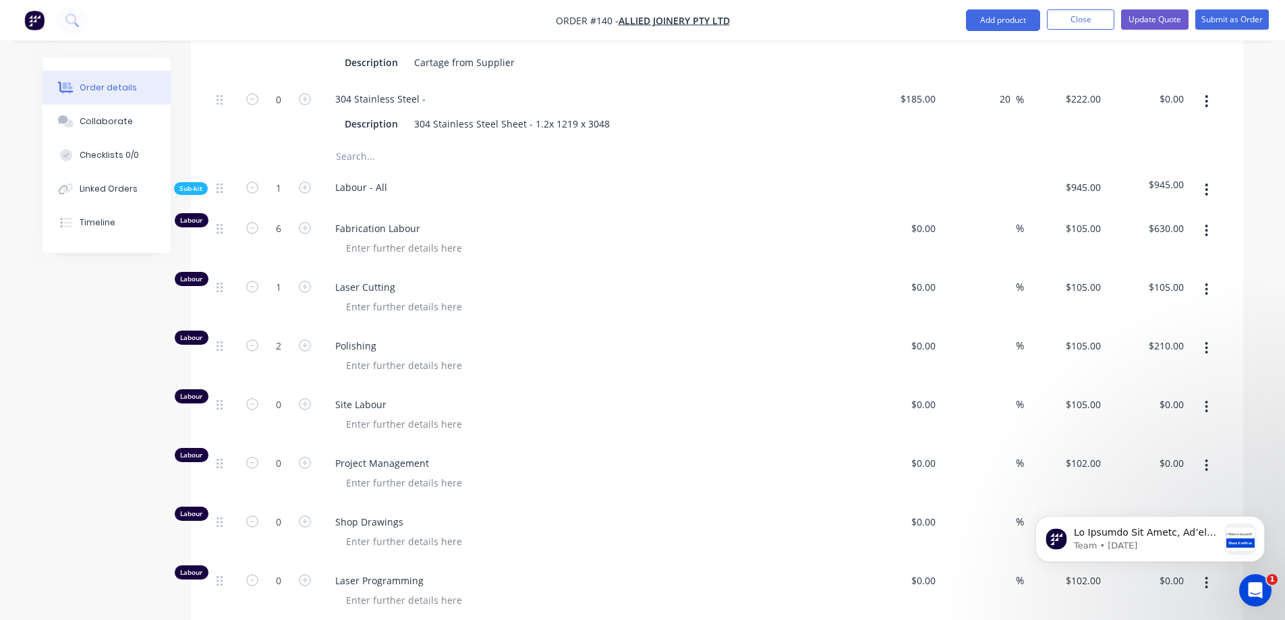
scroll to position [1133, 0]
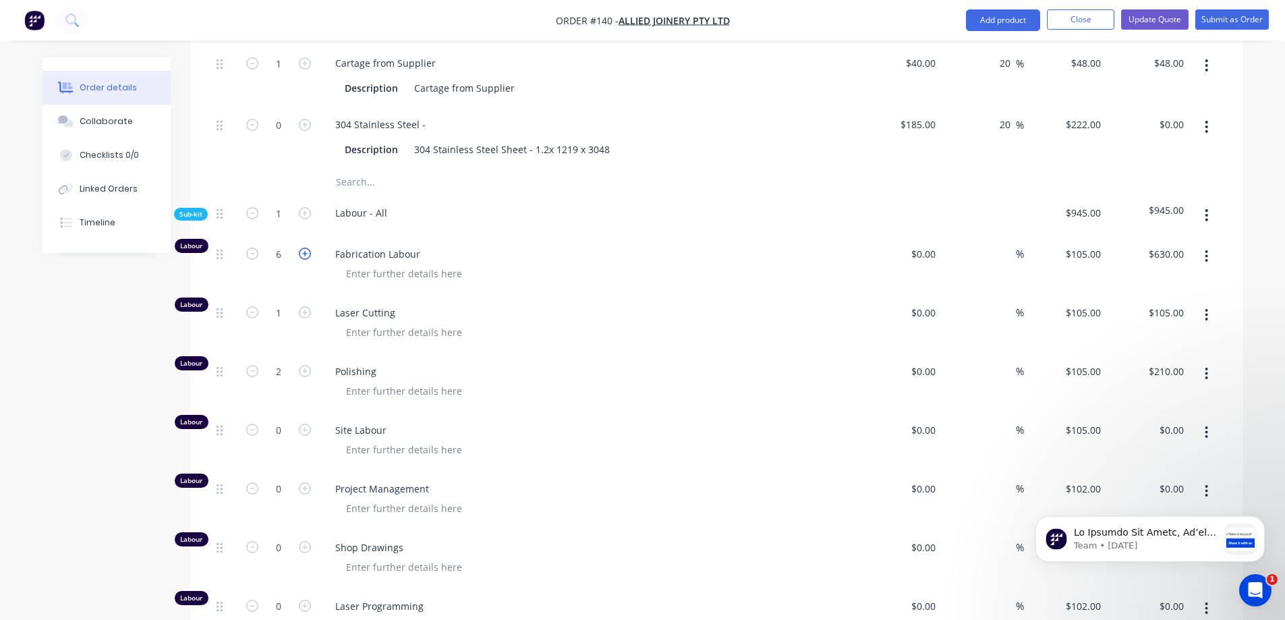
click at [307, 248] on icon "button" at bounding box center [305, 254] width 12 height 12
type input "7"
type input "$735.00"
drag, startPoint x: 306, startPoint y: 214, endPoint x: 308, endPoint y: 223, distance: 9.2
click at [306, 248] on icon "button" at bounding box center [305, 254] width 12 height 12
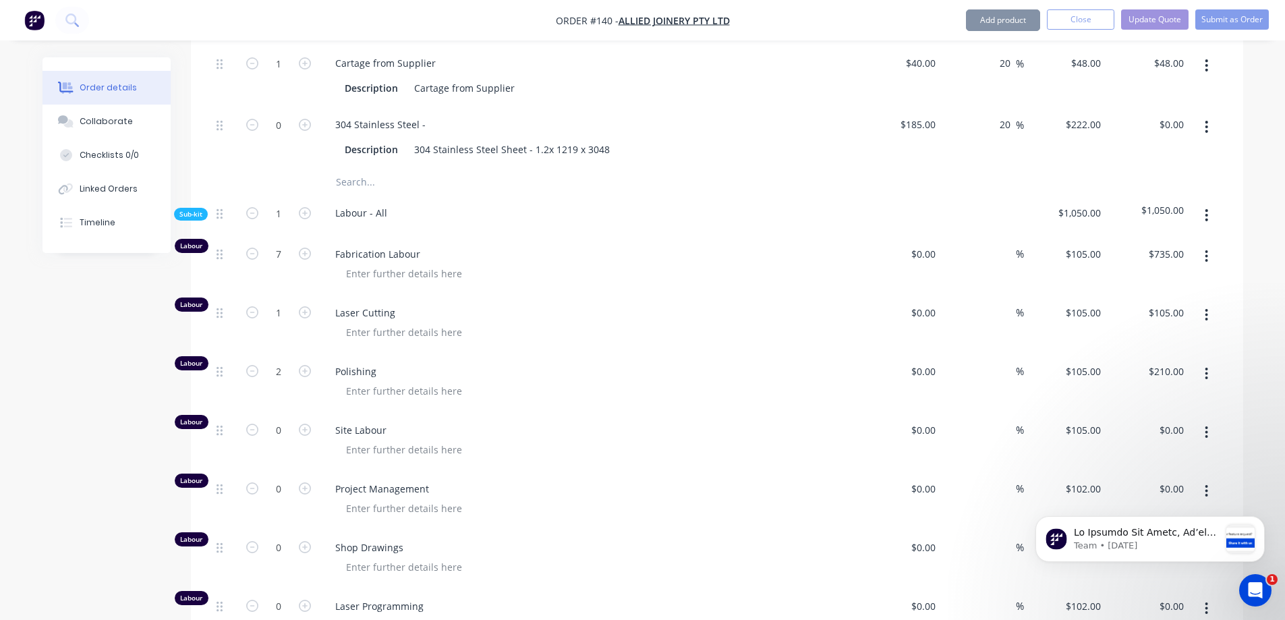
type input "8"
type input "$840.00"
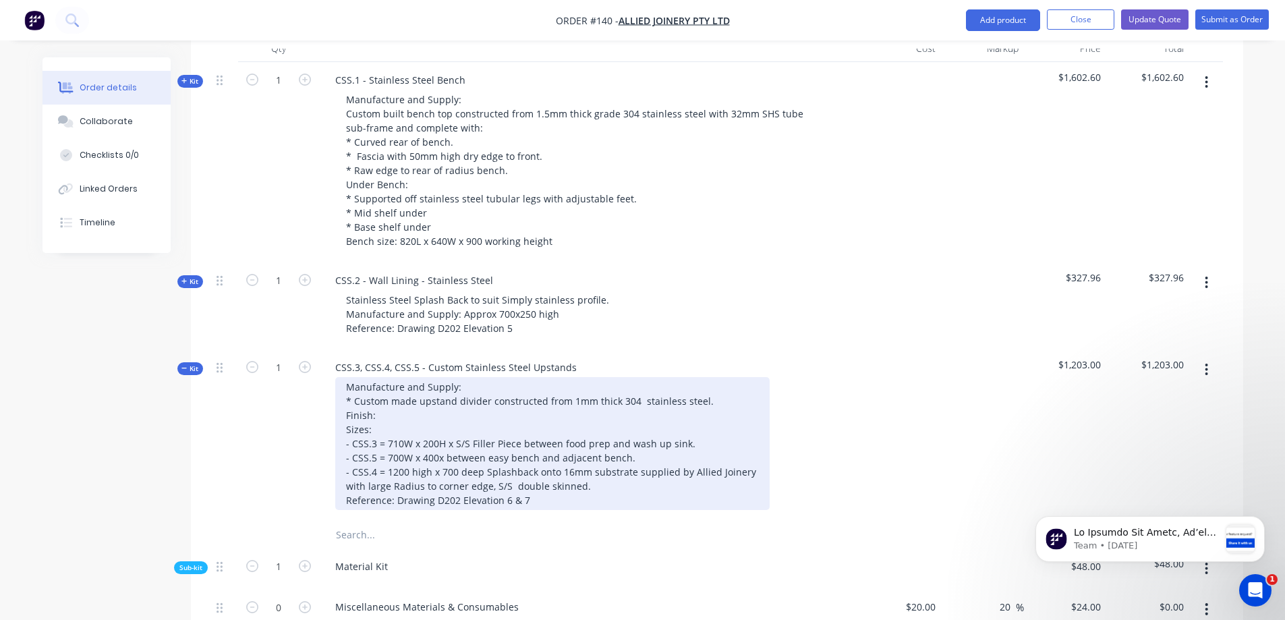
scroll to position [526, 0]
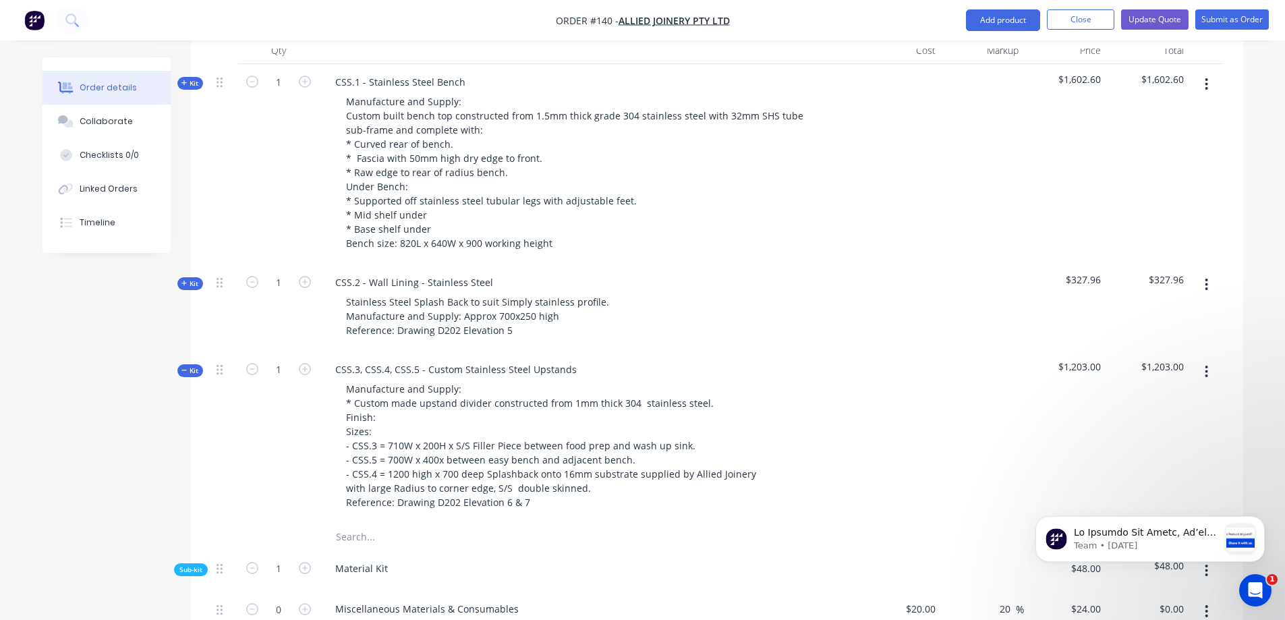
click at [722, 302] on div "CSS.2 - Wall Lining - Stainless Steel Stainless Steel Splash Back to suit Simpl…" at bounding box center [589, 307] width 540 height 87
click at [1142, 22] on button "Update Quote" at bounding box center [1154, 19] width 67 height 20
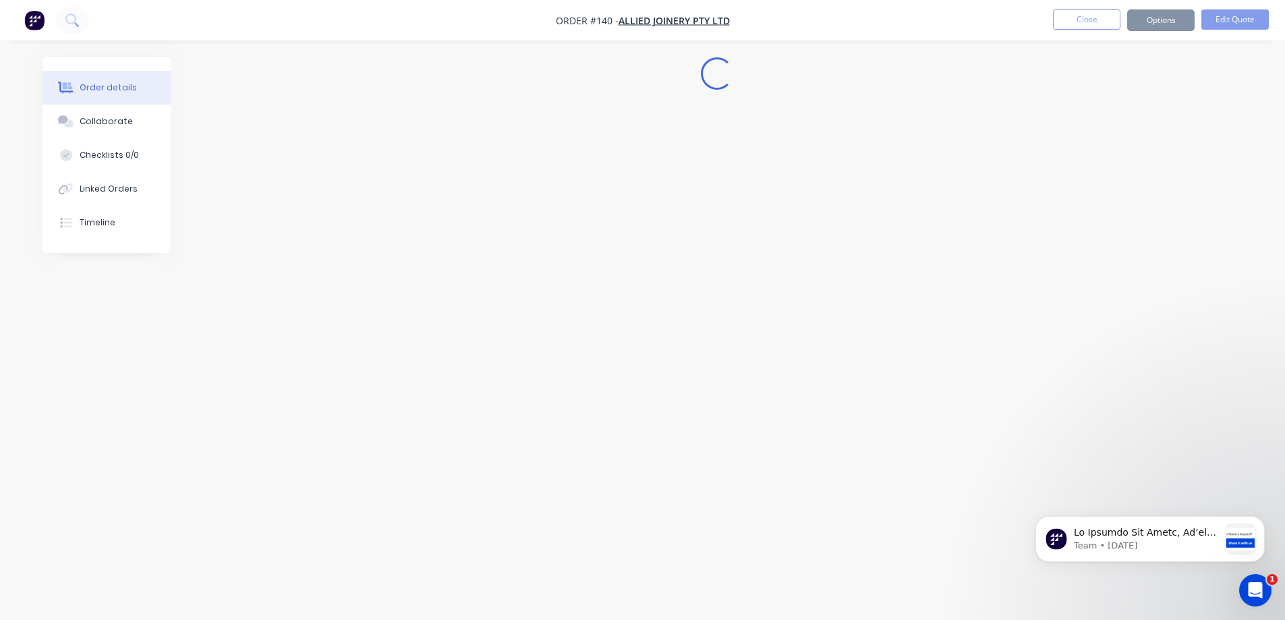
scroll to position [0, 0]
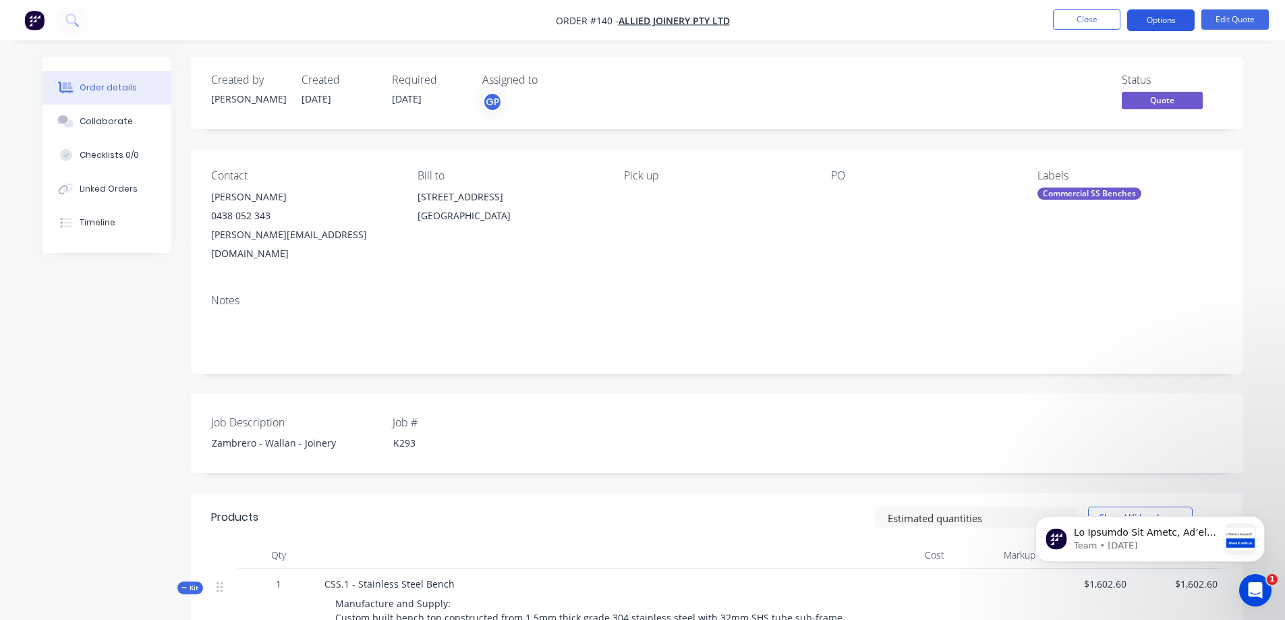
click at [1142, 24] on button "Options" at bounding box center [1160, 20] width 67 height 22
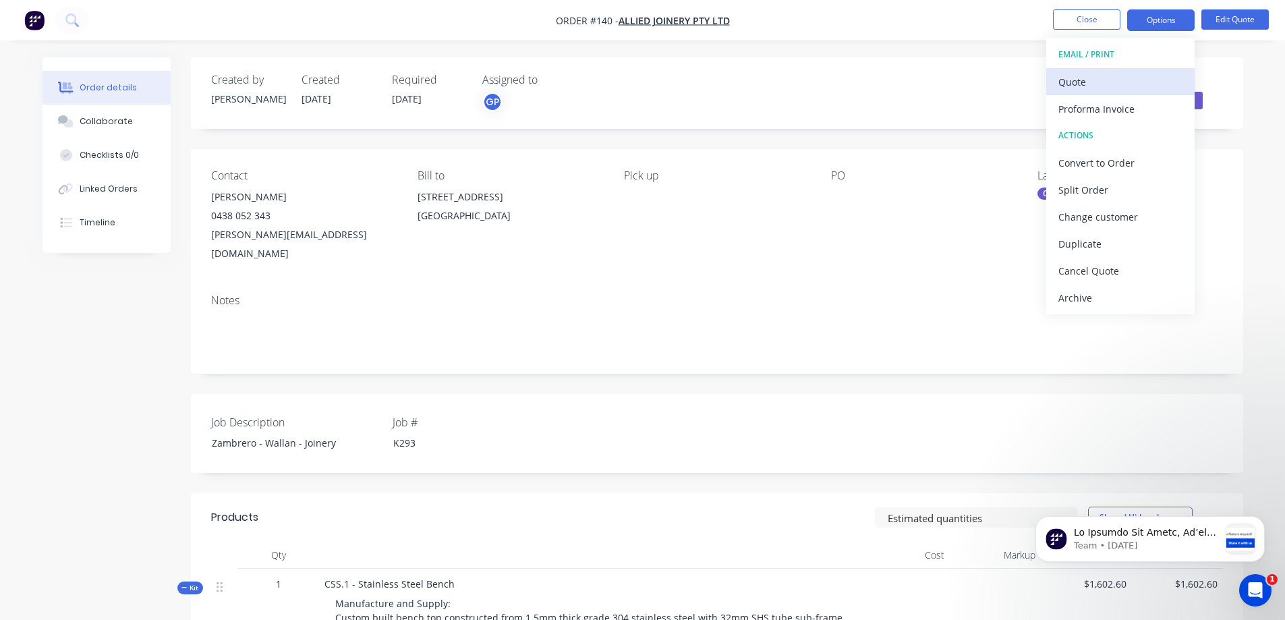
click at [1073, 84] on div "Quote" at bounding box center [1120, 82] width 124 height 20
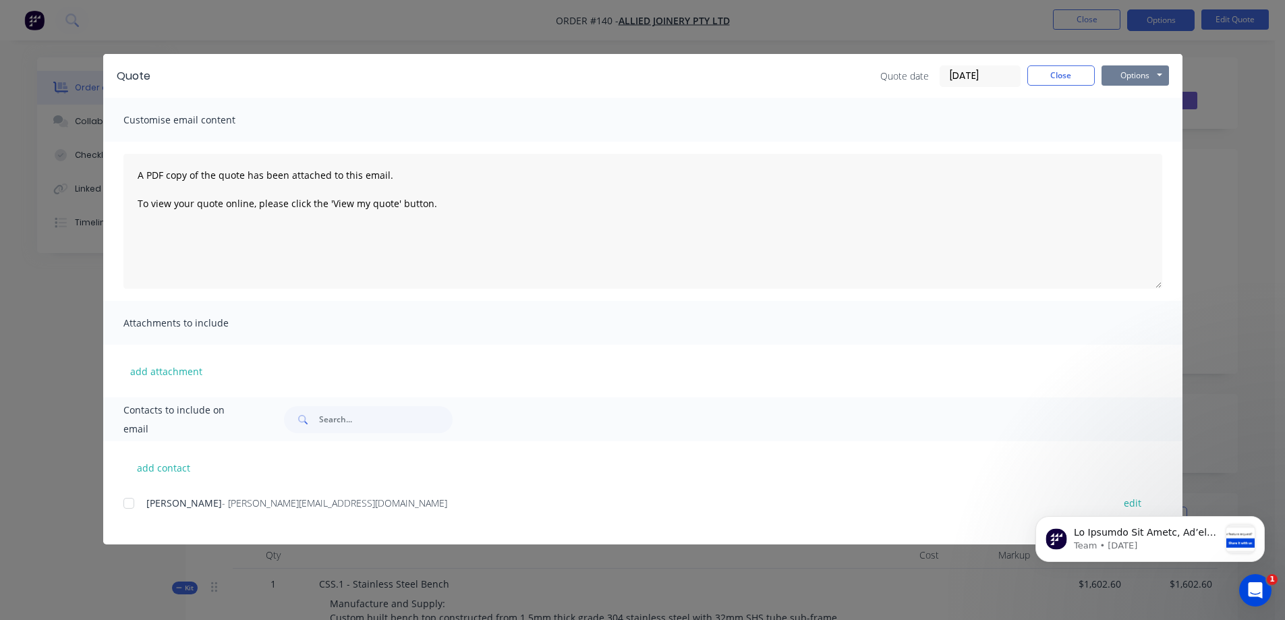
click at [1132, 76] on button "Options" at bounding box center [1135, 75] width 67 height 20
click at [1126, 96] on button "Preview" at bounding box center [1145, 99] width 86 height 22
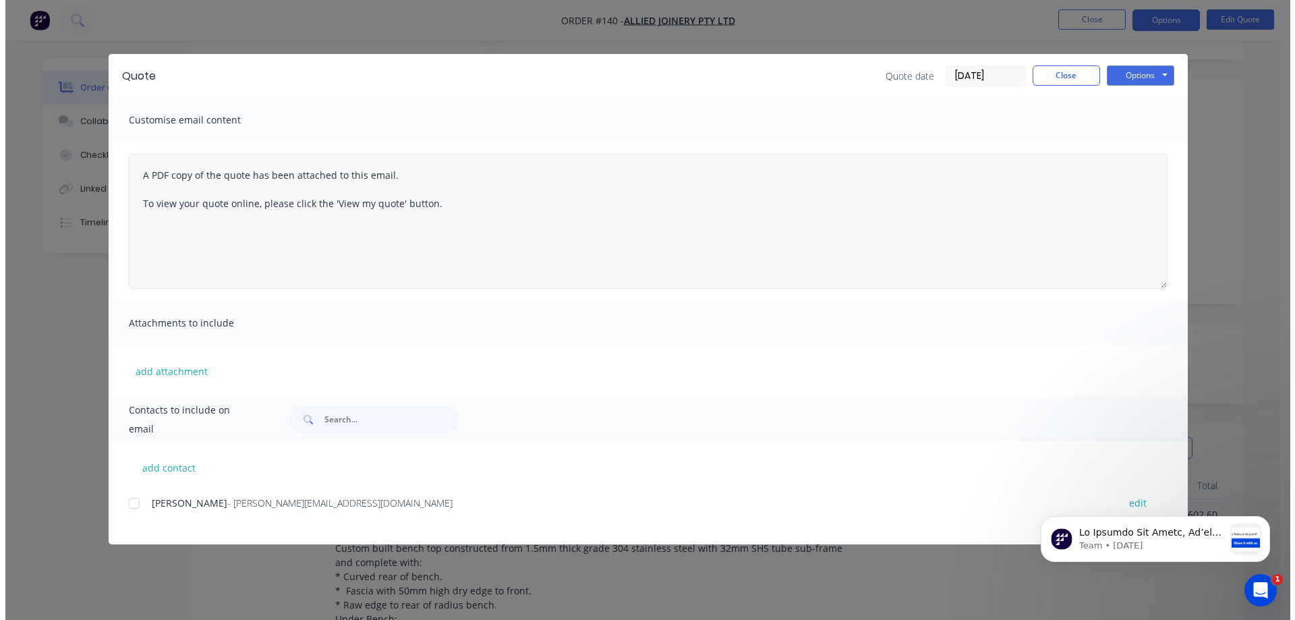
scroll to position [67, 0]
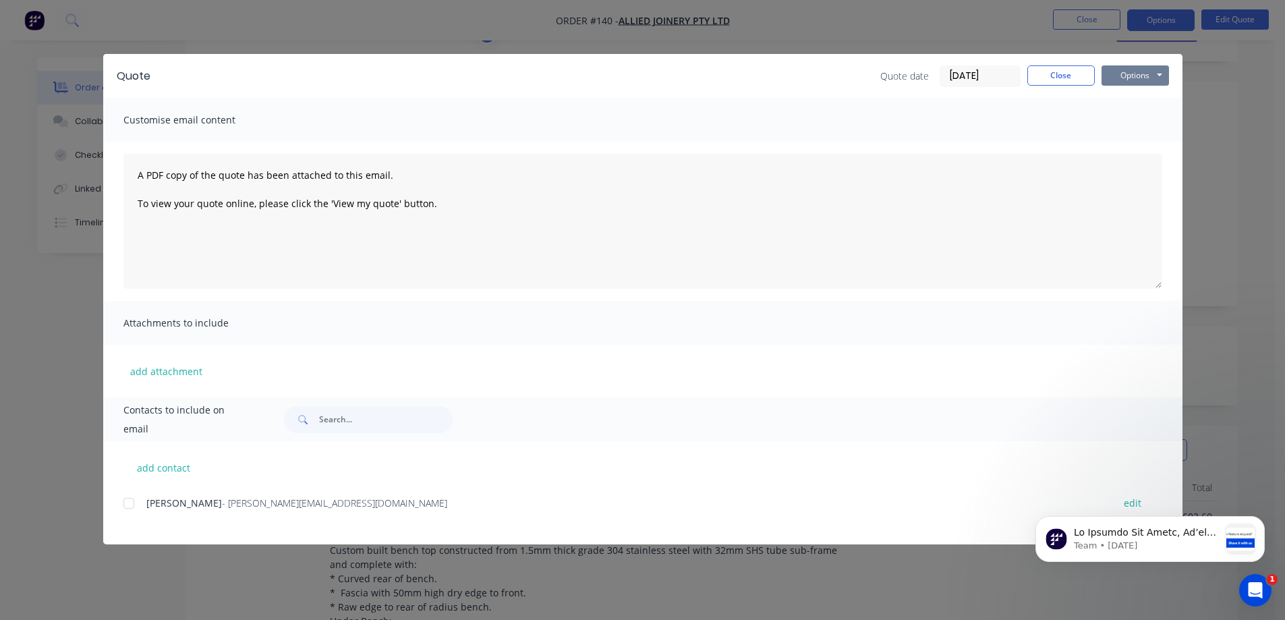
click at [1135, 75] on button "Options" at bounding box center [1135, 75] width 67 height 20
click at [1140, 103] on button "Preview" at bounding box center [1145, 99] width 86 height 22
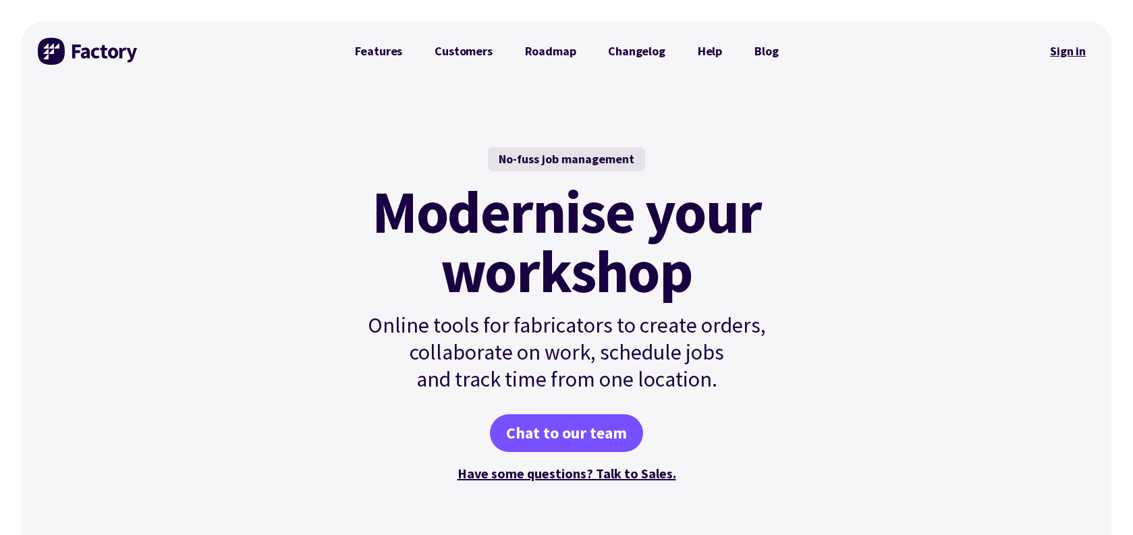
click at [1062, 46] on link "Sign in" at bounding box center [1067, 51] width 55 height 31
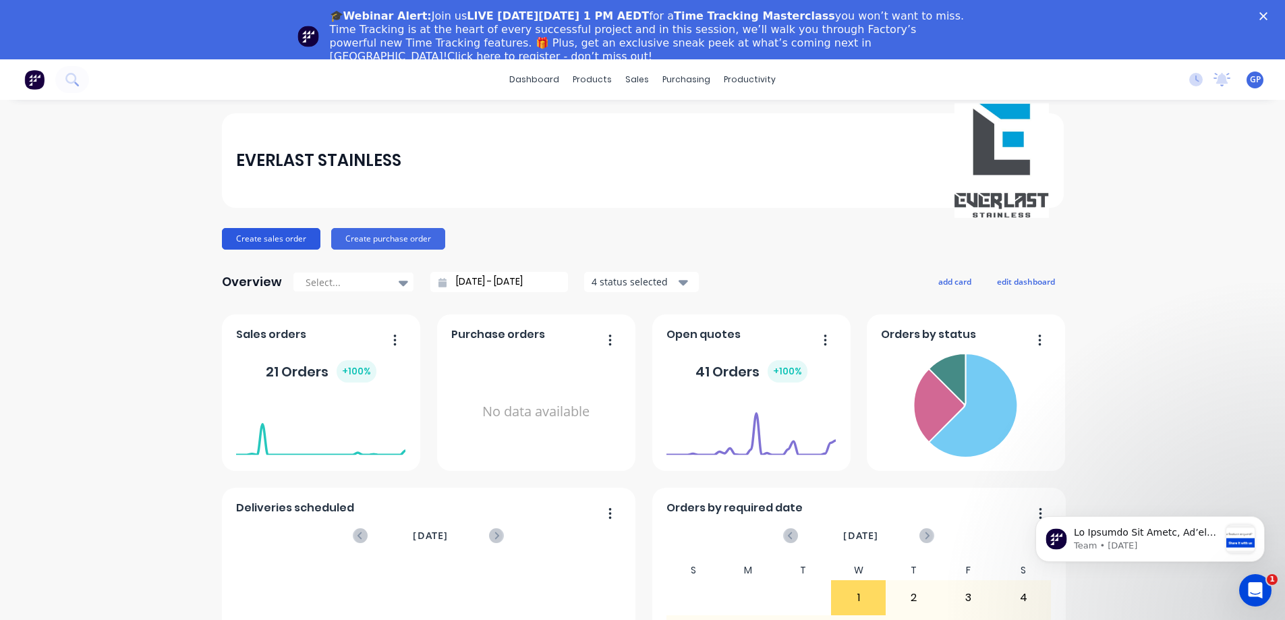
click at [273, 236] on button "Create sales order" at bounding box center [271, 239] width 98 height 22
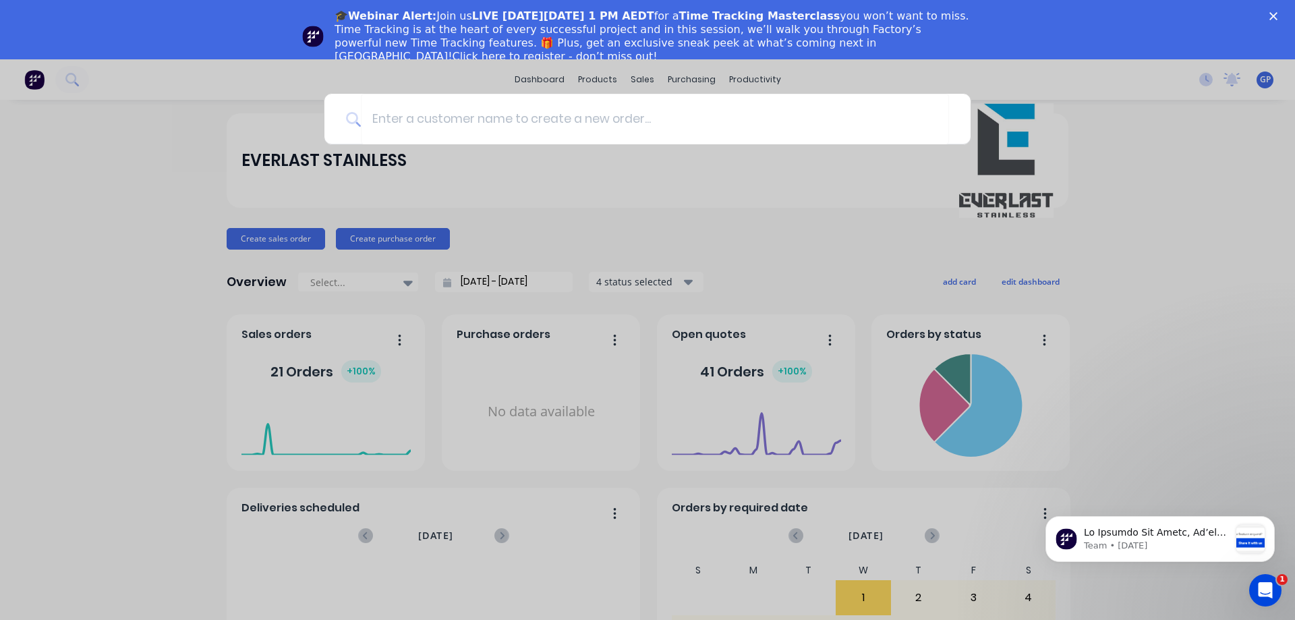
click at [644, 178] on div at bounding box center [647, 310] width 1295 height 620
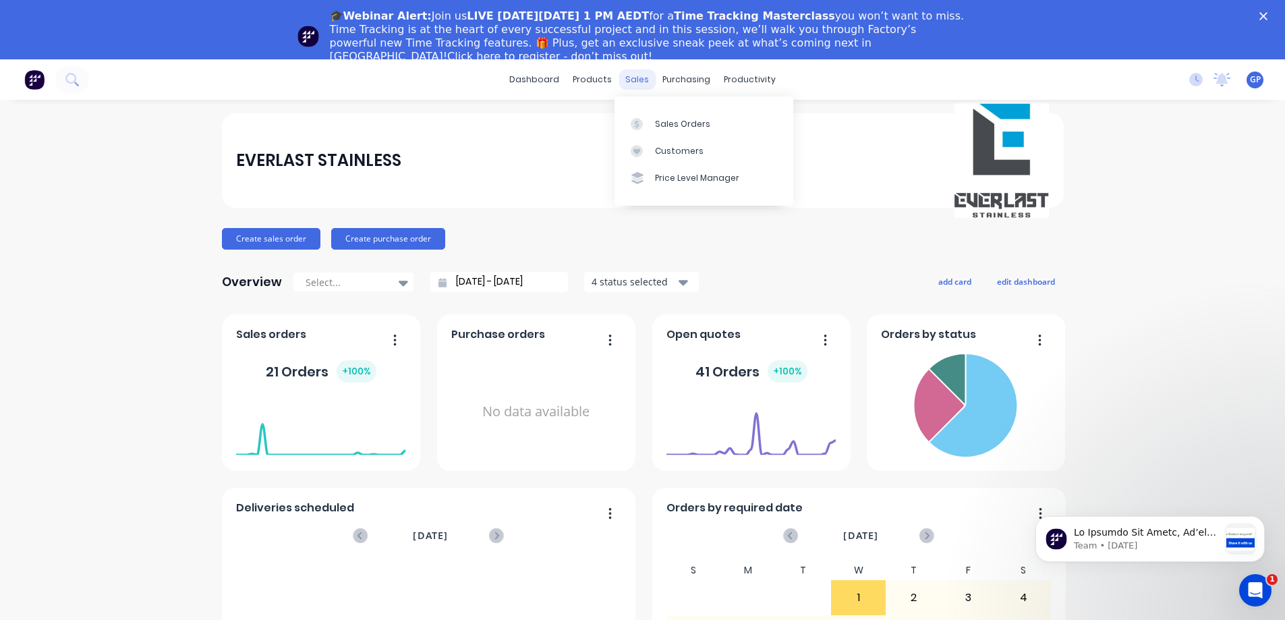
click at [635, 74] on div "sales" at bounding box center [637, 79] width 37 height 20
click at [635, 79] on div "sales" at bounding box center [637, 79] width 37 height 20
click at [683, 125] on div "Sales Orders" at bounding box center [682, 124] width 55 height 12
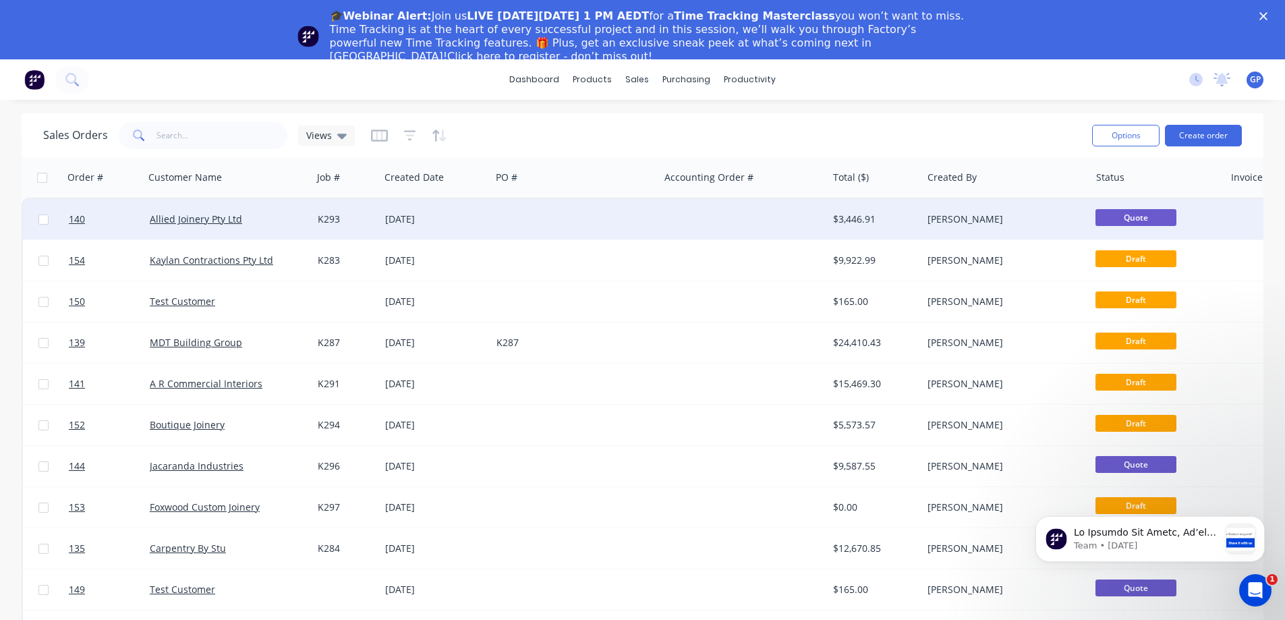
click at [592, 225] on div at bounding box center [575, 219] width 168 height 40
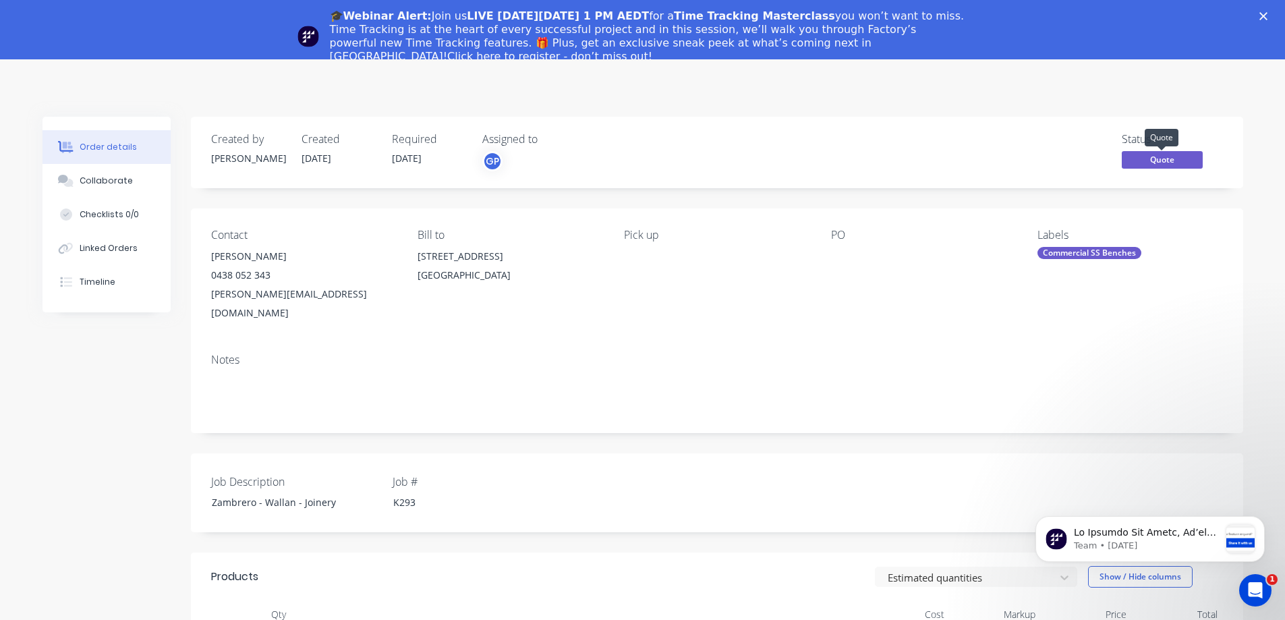
click at [1142, 163] on span "Quote" at bounding box center [1162, 159] width 81 height 17
click at [1129, 164] on span "Quote" at bounding box center [1162, 159] width 81 height 17
click at [1142, 163] on span "Quote" at bounding box center [1162, 159] width 81 height 17
click at [997, 176] on div "Created by Sarah Created 30/09/25 Required 30/09/25 Assigned to GP Status Quote" at bounding box center [717, 153] width 1052 height 72
click at [1142, 14] on polygon "Close" at bounding box center [1263, 16] width 8 height 8
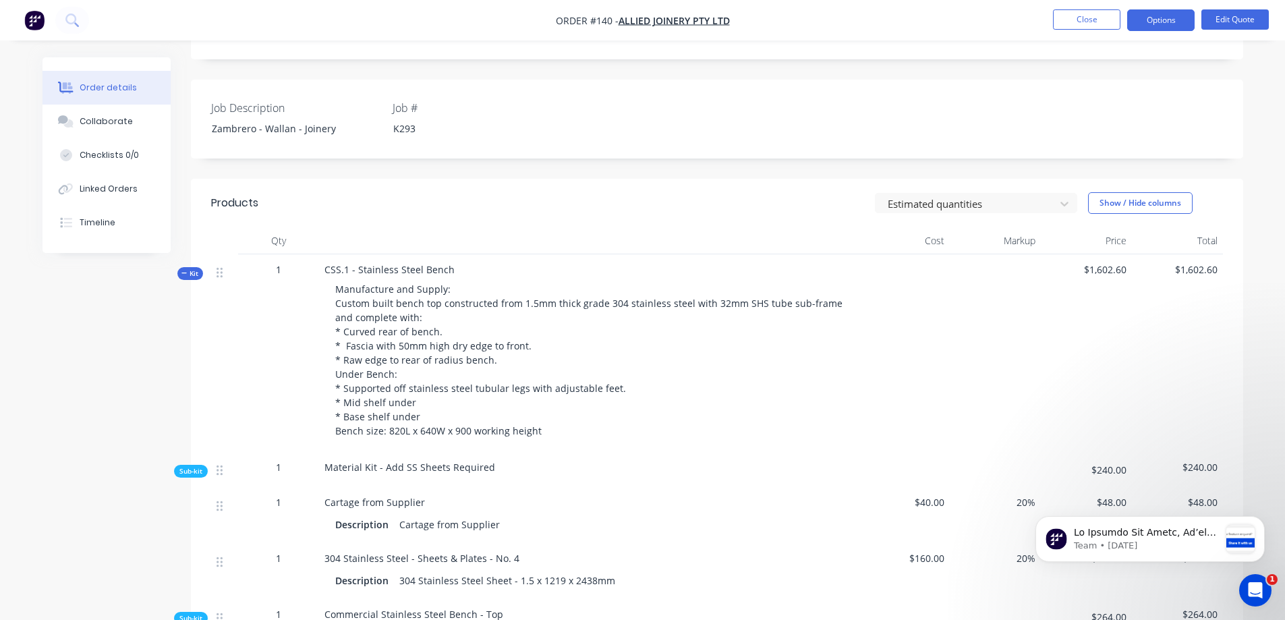
scroll to position [337, 0]
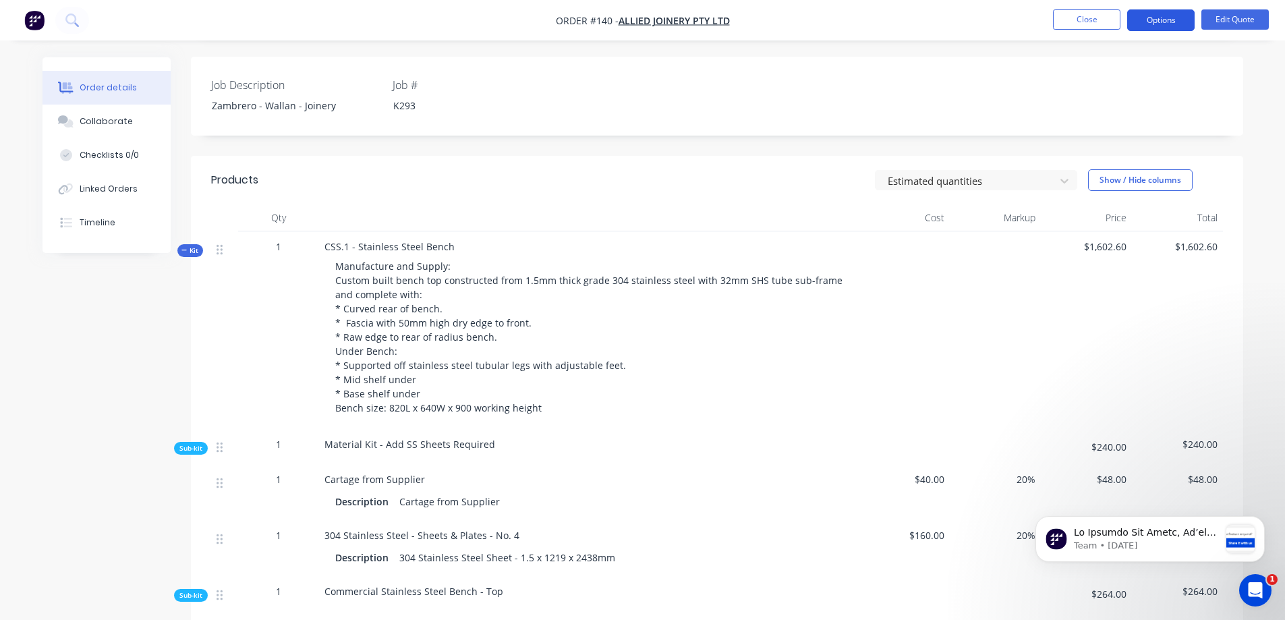
click at [1142, 24] on button "Options" at bounding box center [1160, 20] width 67 height 22
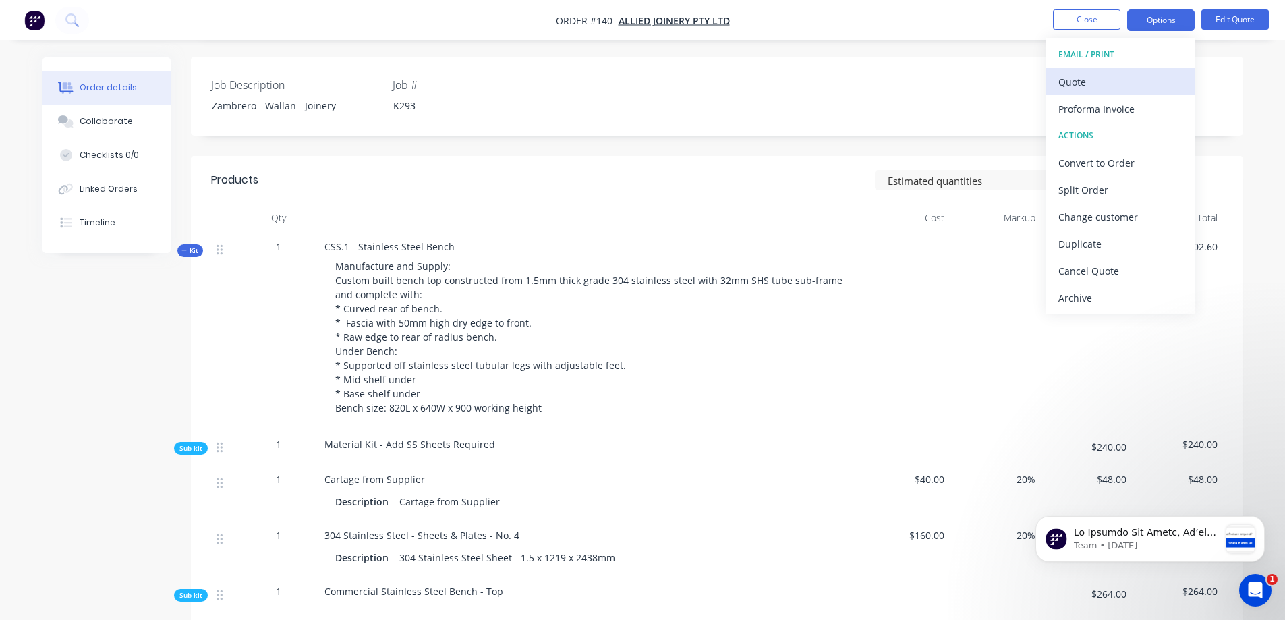
click at [1101, 78] on div "Quote" at bounding box center [1120, 82] width 124 height 20
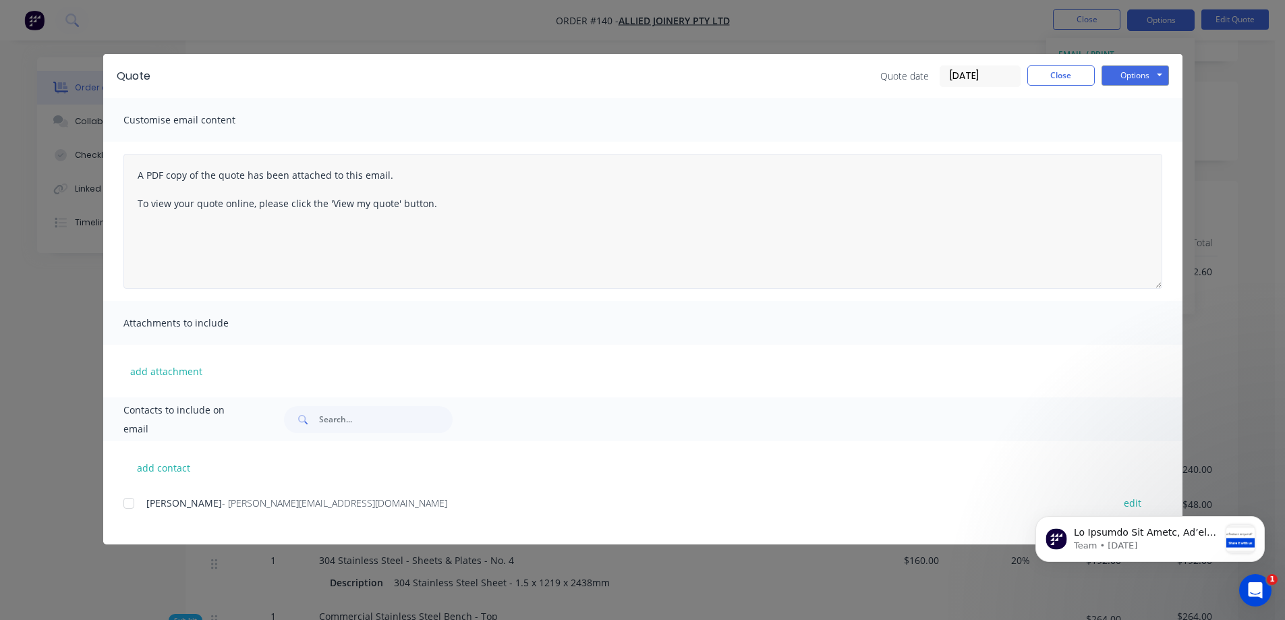
scroll to position [270, 0]
click at [125, 506] on div at bounding box center [128, 503] width 27 height 27
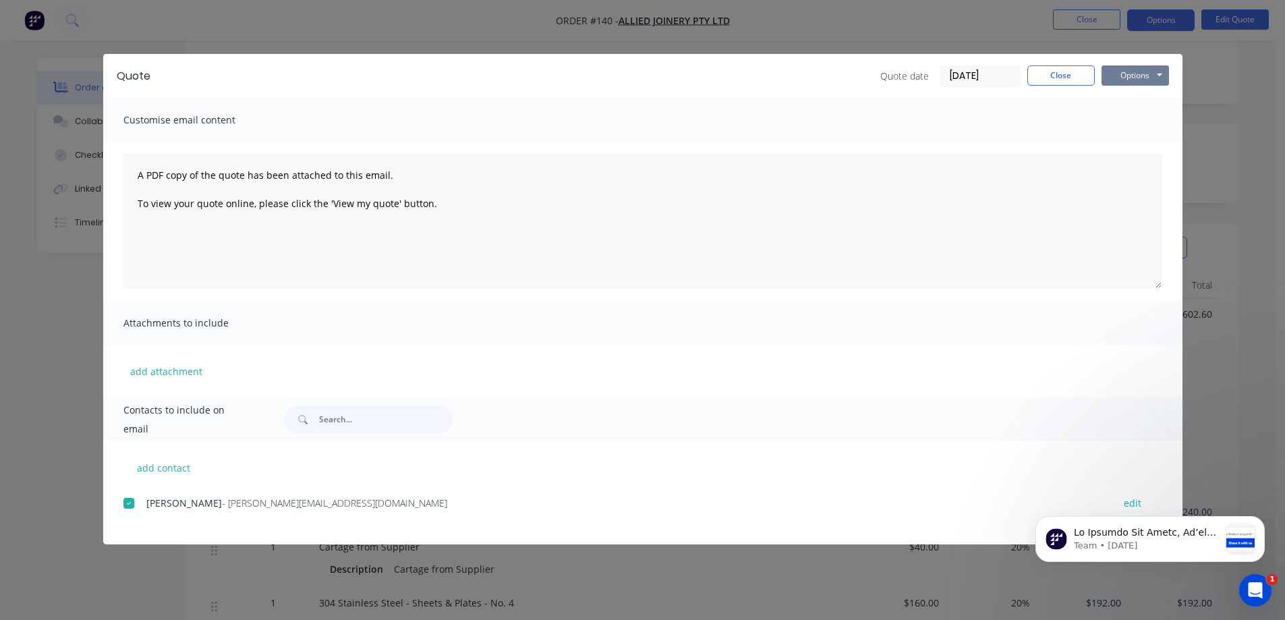
click at [1133, 80] on button "Options" at bounding box center [1135, 75] width 67 height 20
click at [1133, 100] on button "Preview" at bounding box center [1145, 99] width 86 height 22
click at [130, 503] on div at bounding box center [128, 503] width 27 height 27
click at [1125, 76] on button "Options" at bounding box center [1135, 75] width 67 height 20
click at [1142, 143] on button "Email" at bounding box center [1145, 144] width 86 height 22
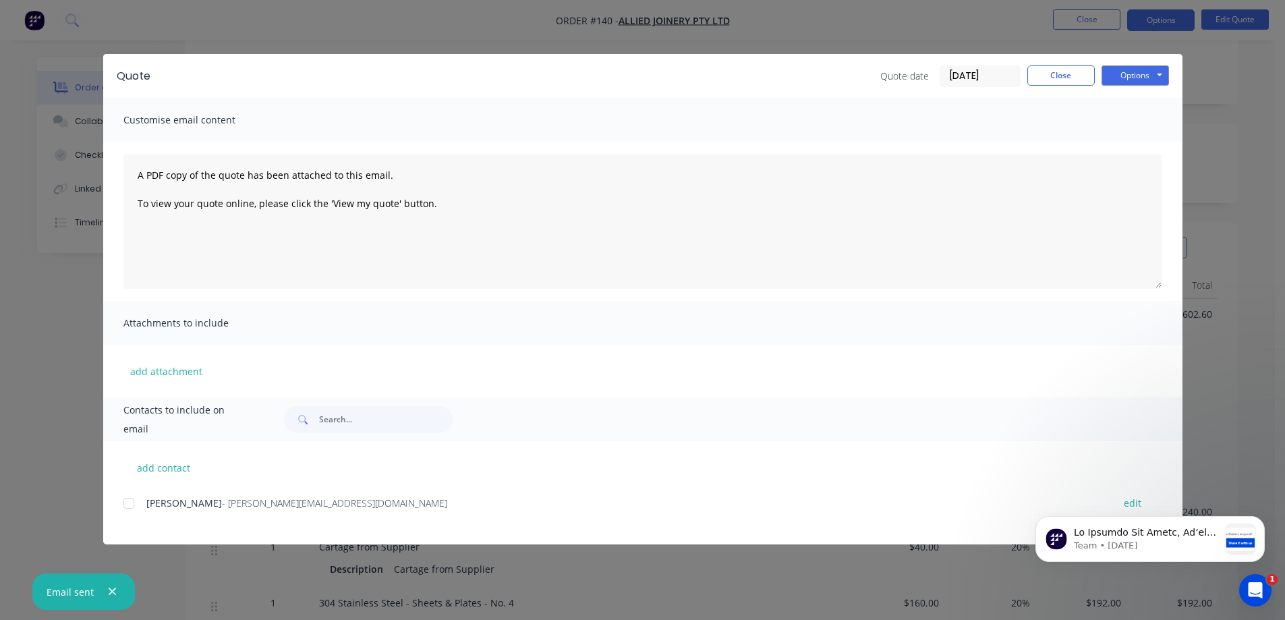
click at [231, 422] on span "Contacts to include on email" at bounding box center [186, 420] width 127 height 38
click at [242, 424] on span "Contacts to include on email" at bounding box center [186, 420] width 127 height 38
click at [346, 417] on input "text" at bounding box center [386, 419] width 134 height 27
type input "grant"
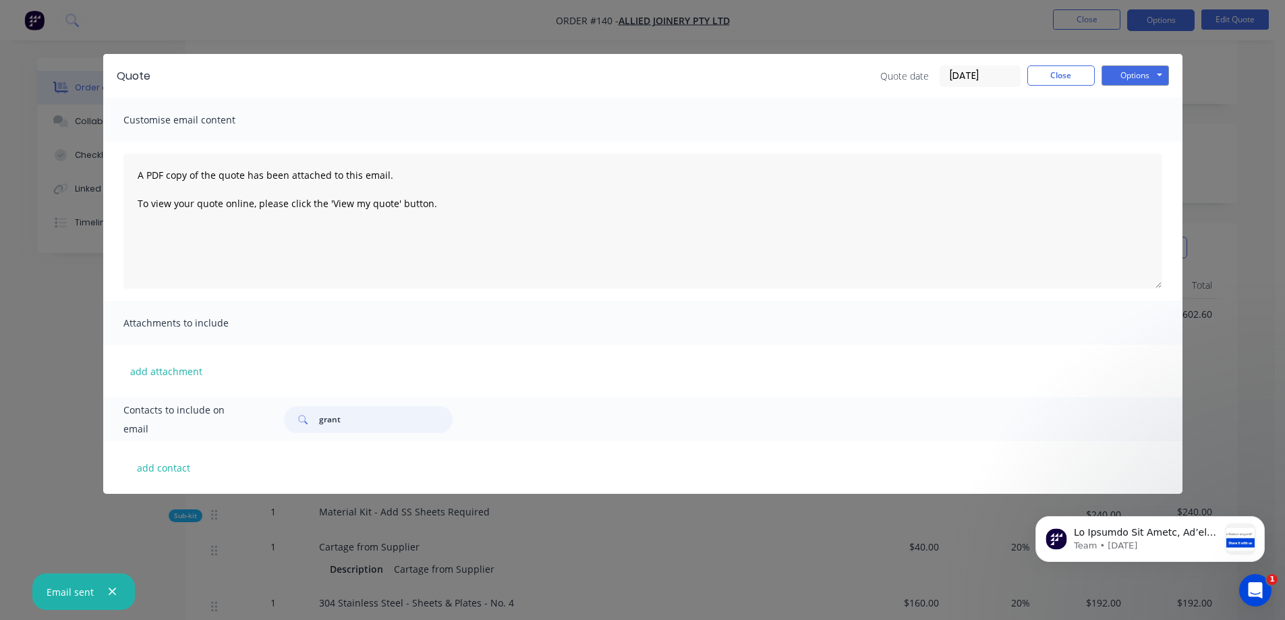
click at [384, 420] on input "grant" at bounding box center [386, 419] width 134 height 27
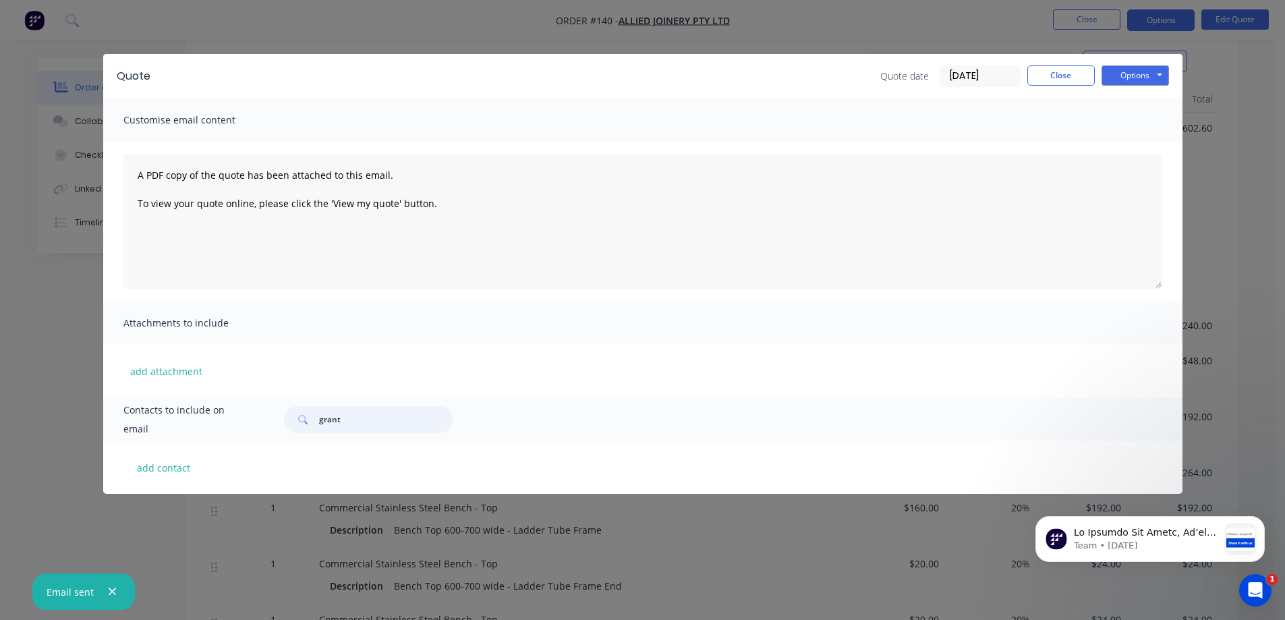
scroll to position [472, 0]
